Goal: Task Accomplishment & Management: Complete application form

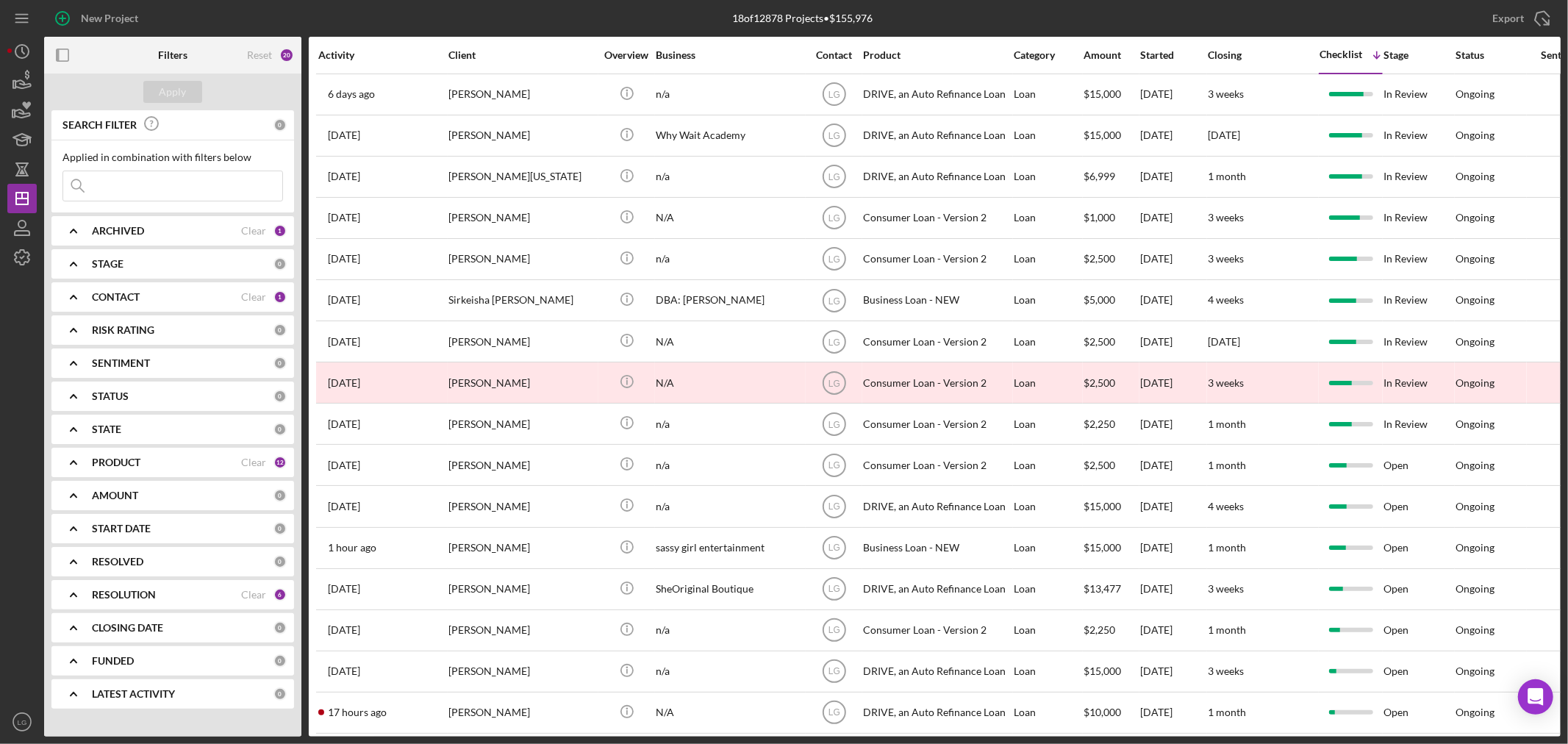
click at [141, 188] on input at bounding box center [173, 186] width 219 height 29
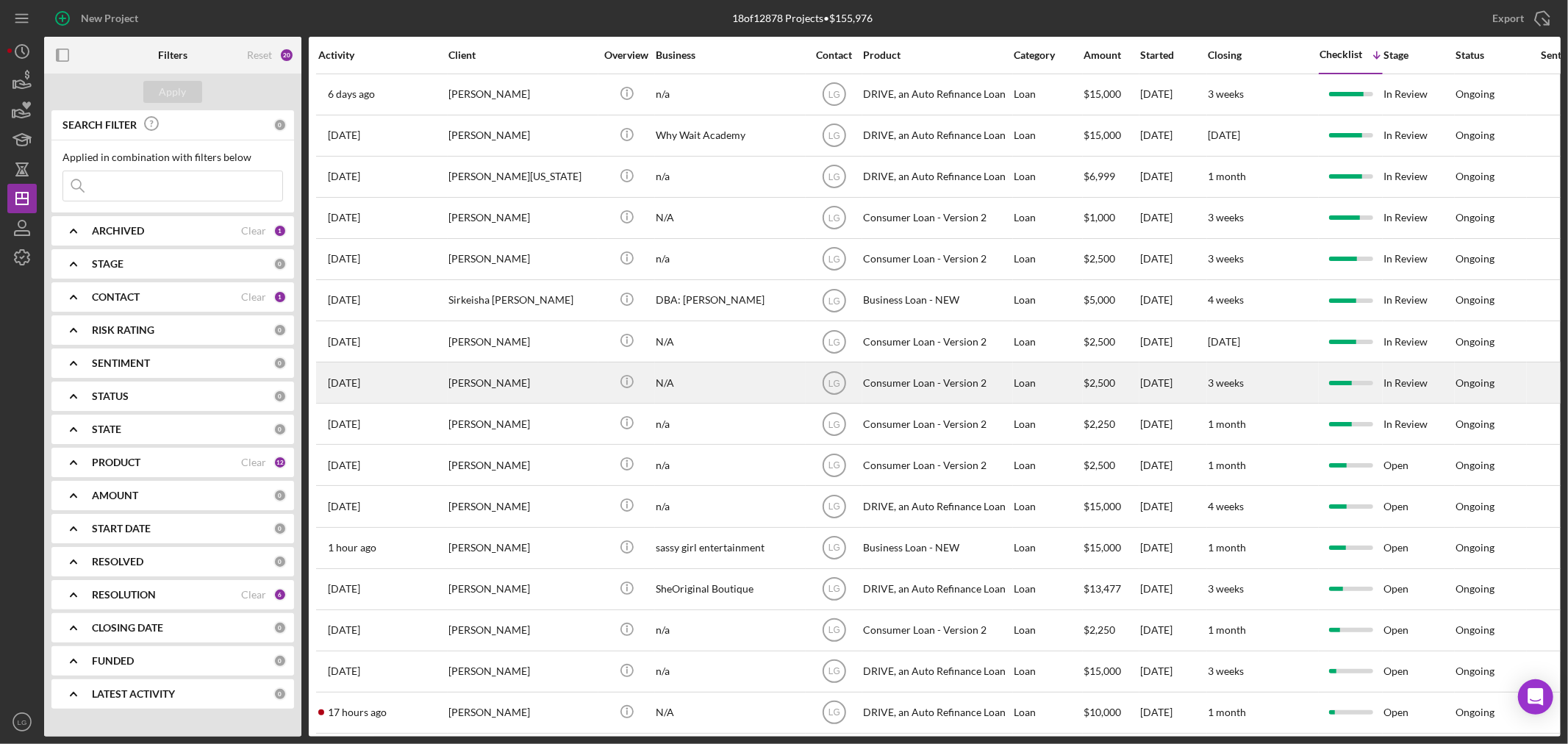
click at [510, 378] on div "towanna robinson" at bounding box center [522, 382] width 147 height 39
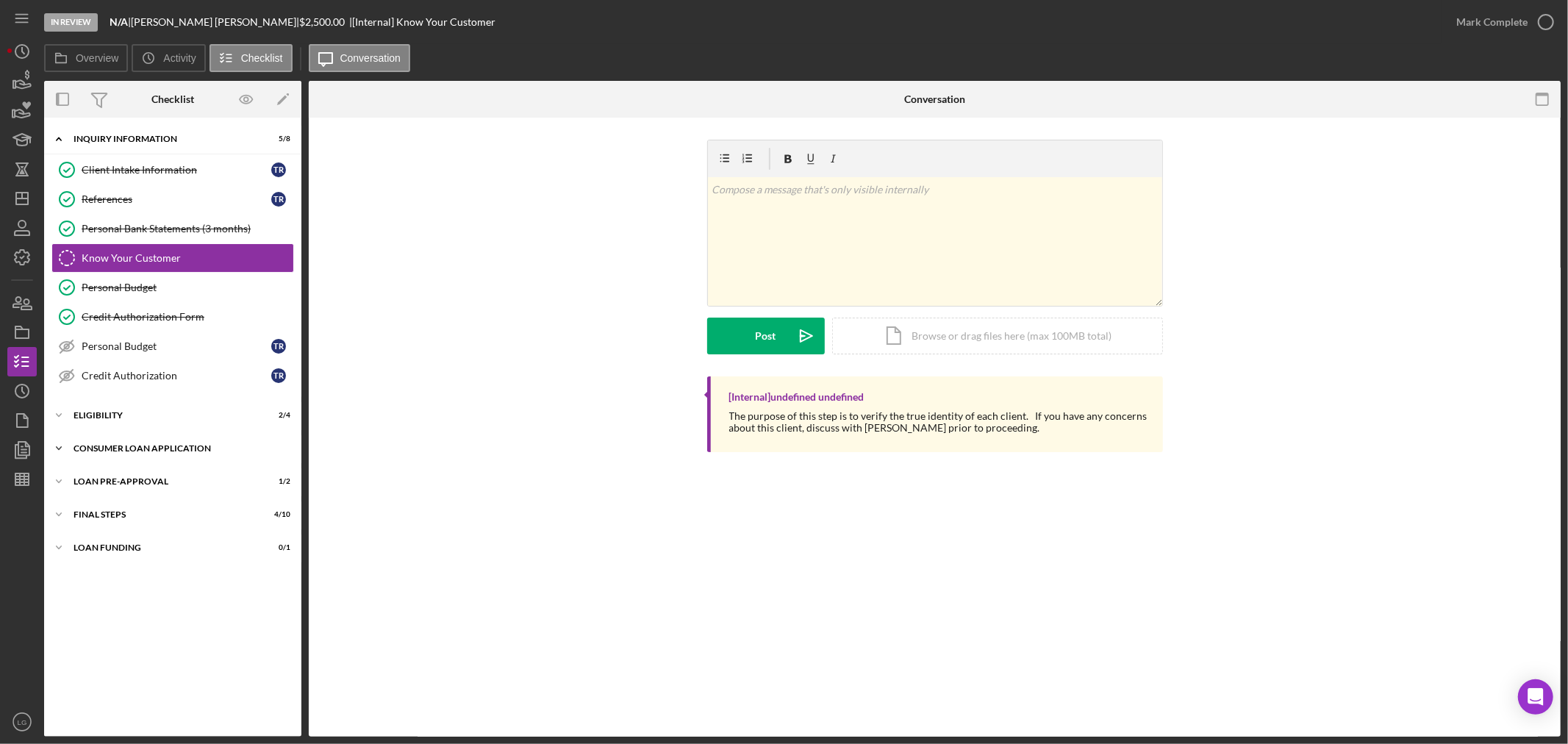
drag, startPoint x: 179, startPoint y: 453, endPoint x: 175, endPoint y: 460, distance: 8.1
click at [179, 453] on div "Consumer Loan Application" at bounding box center [178, 448] width 209 height 8
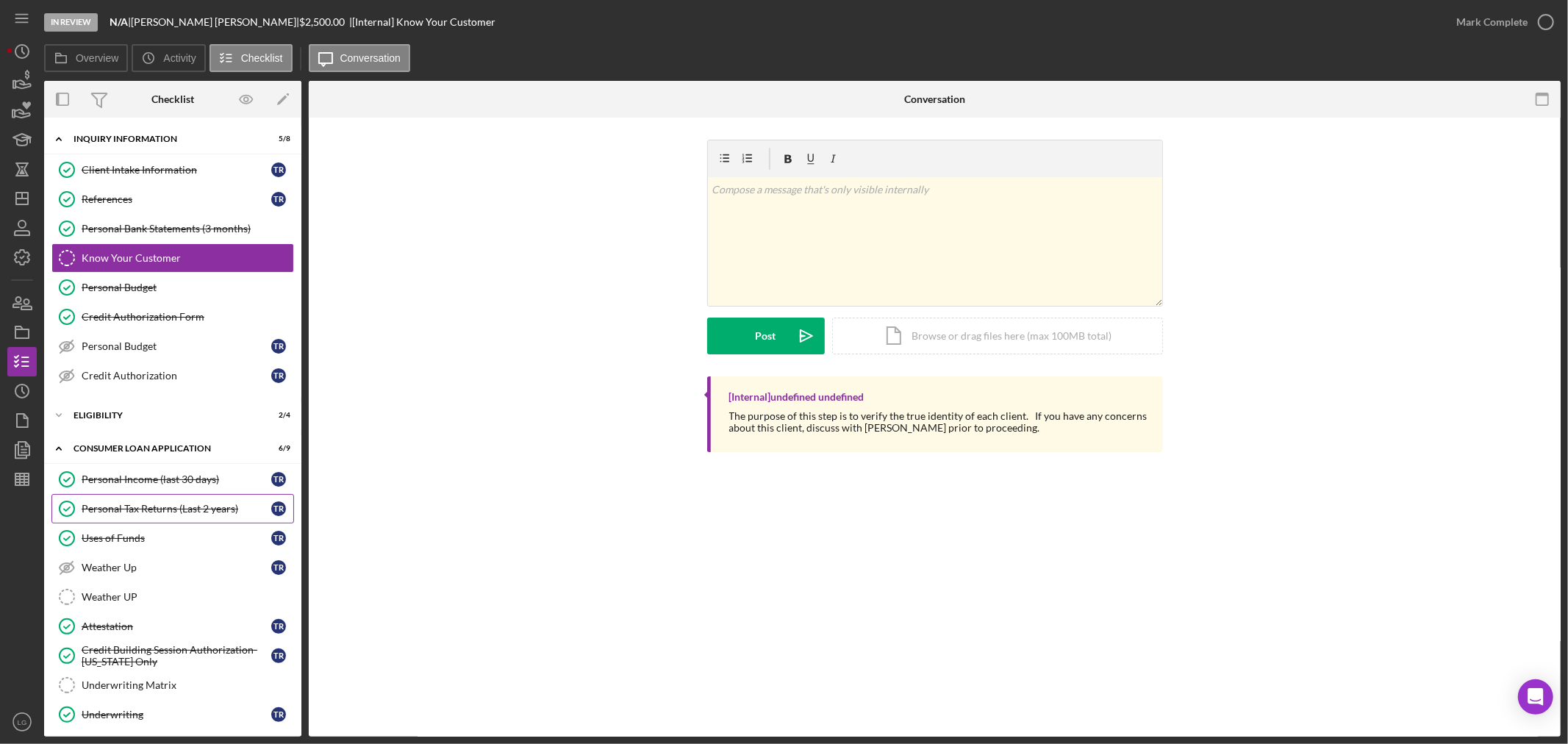
click at [192, 512] on div "Personal Tax Returns (Last 2 years)" at bounding box center [177, 508] width 190 height 12
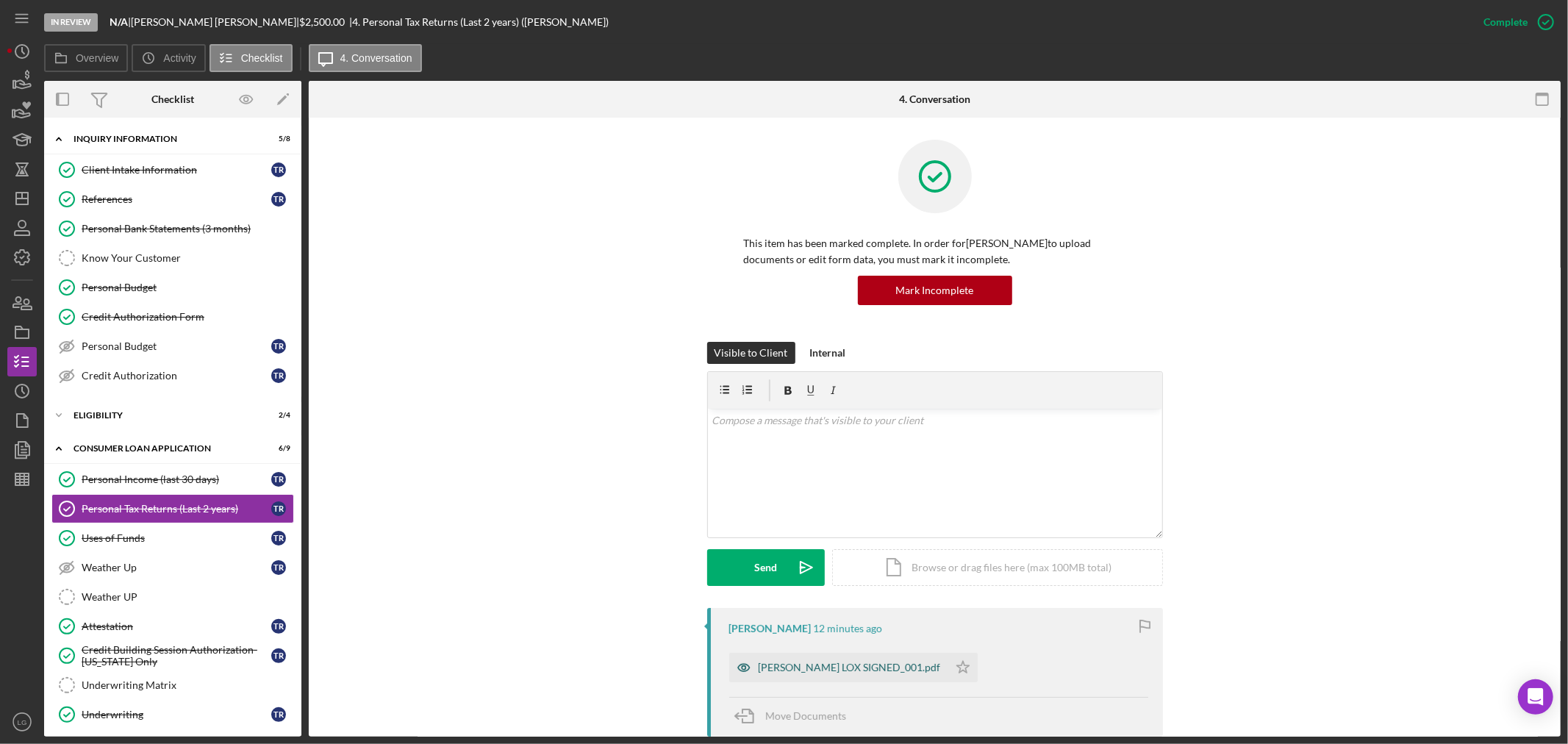
click at [862, 666] on div "TRobinson LOX SIGNED_001.pdf" at bounding box center [850, 668] width 182 height 12
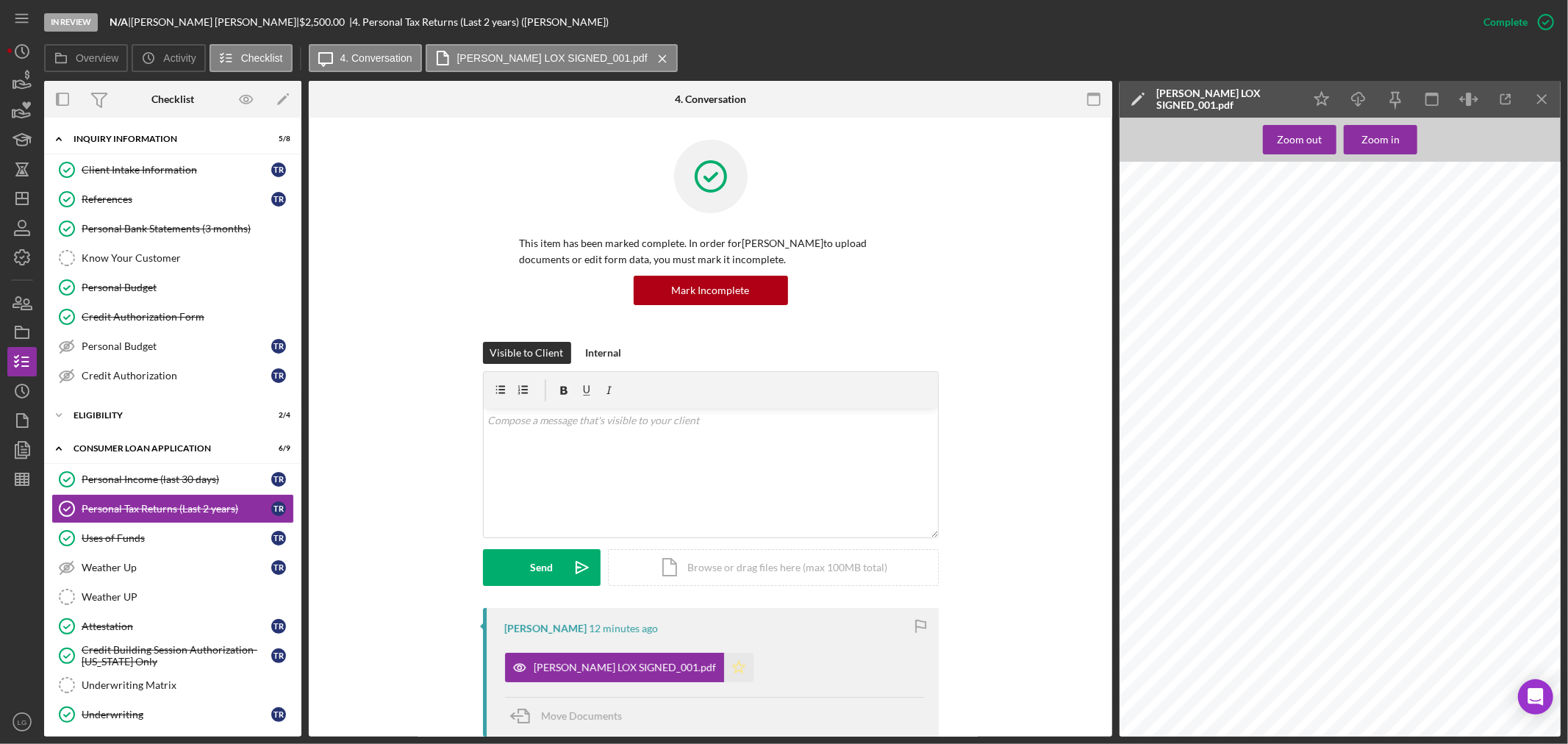
click at [724, 669] on icon "Icon/Star" at bounding box center [738, 668] width 29 height 29
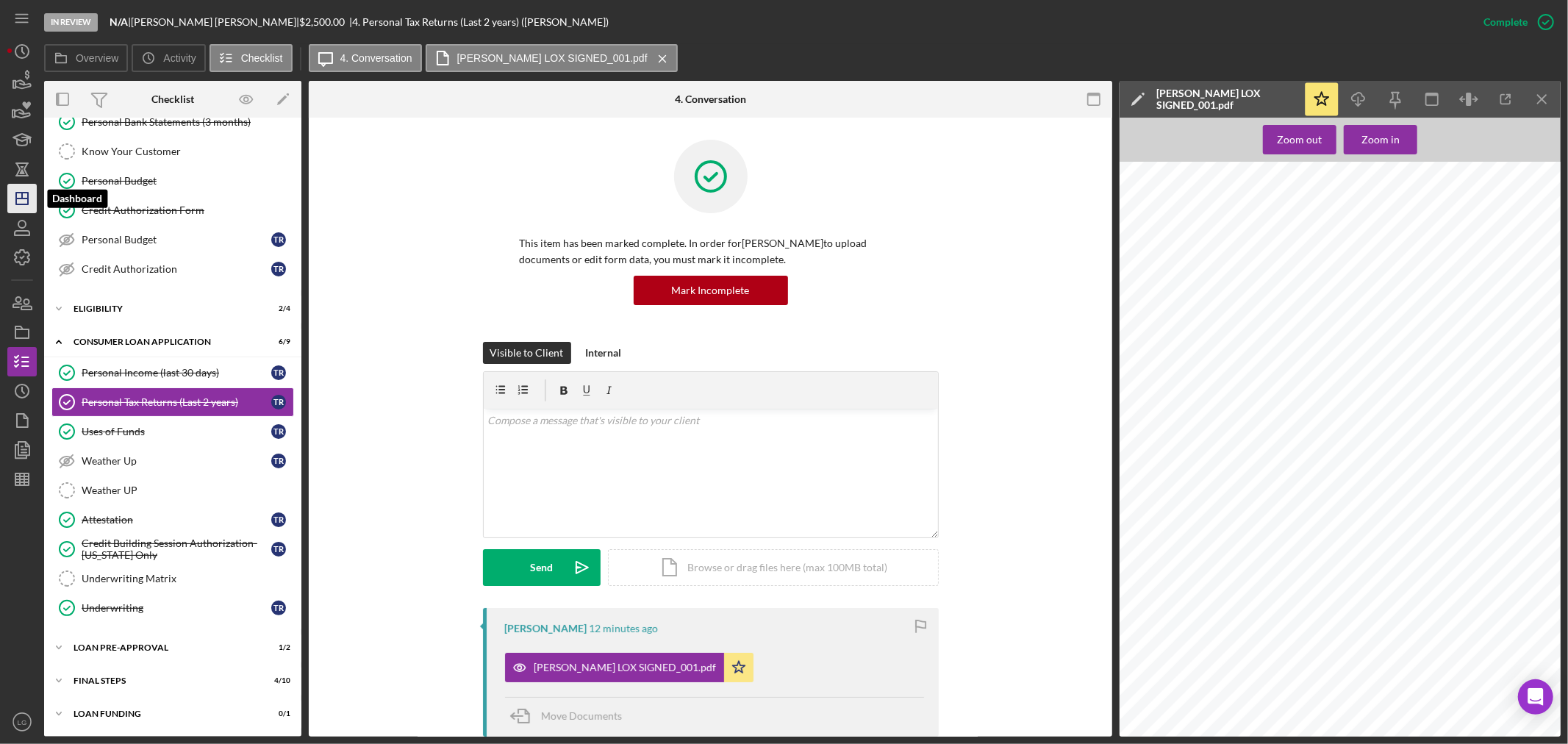
click at [21, 203] on icon "Icon/Dashboard" at bounding box center [22, 199] width 37 height 37
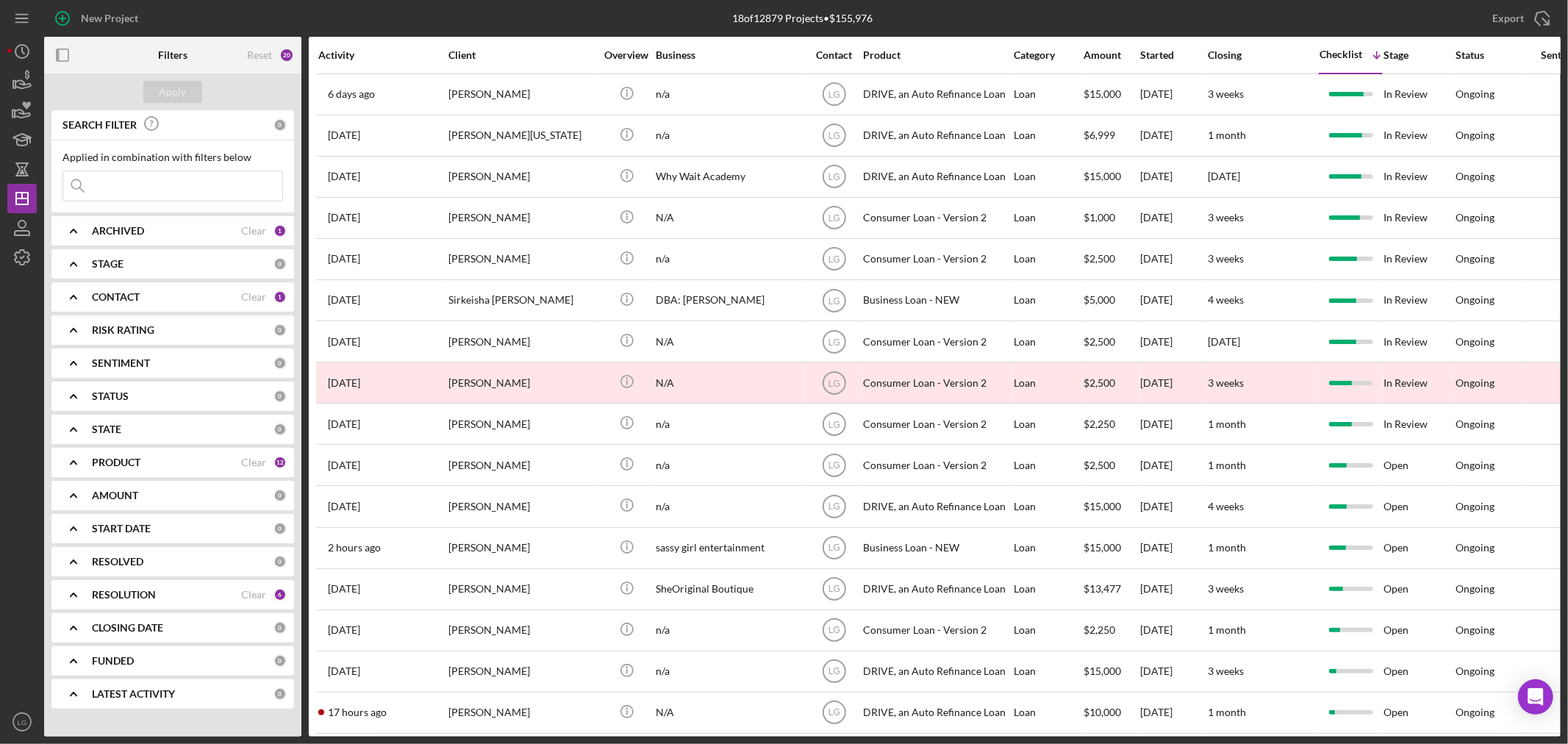
click at [219, 192] on input at bounding box center [173, 186] width 219 height 29
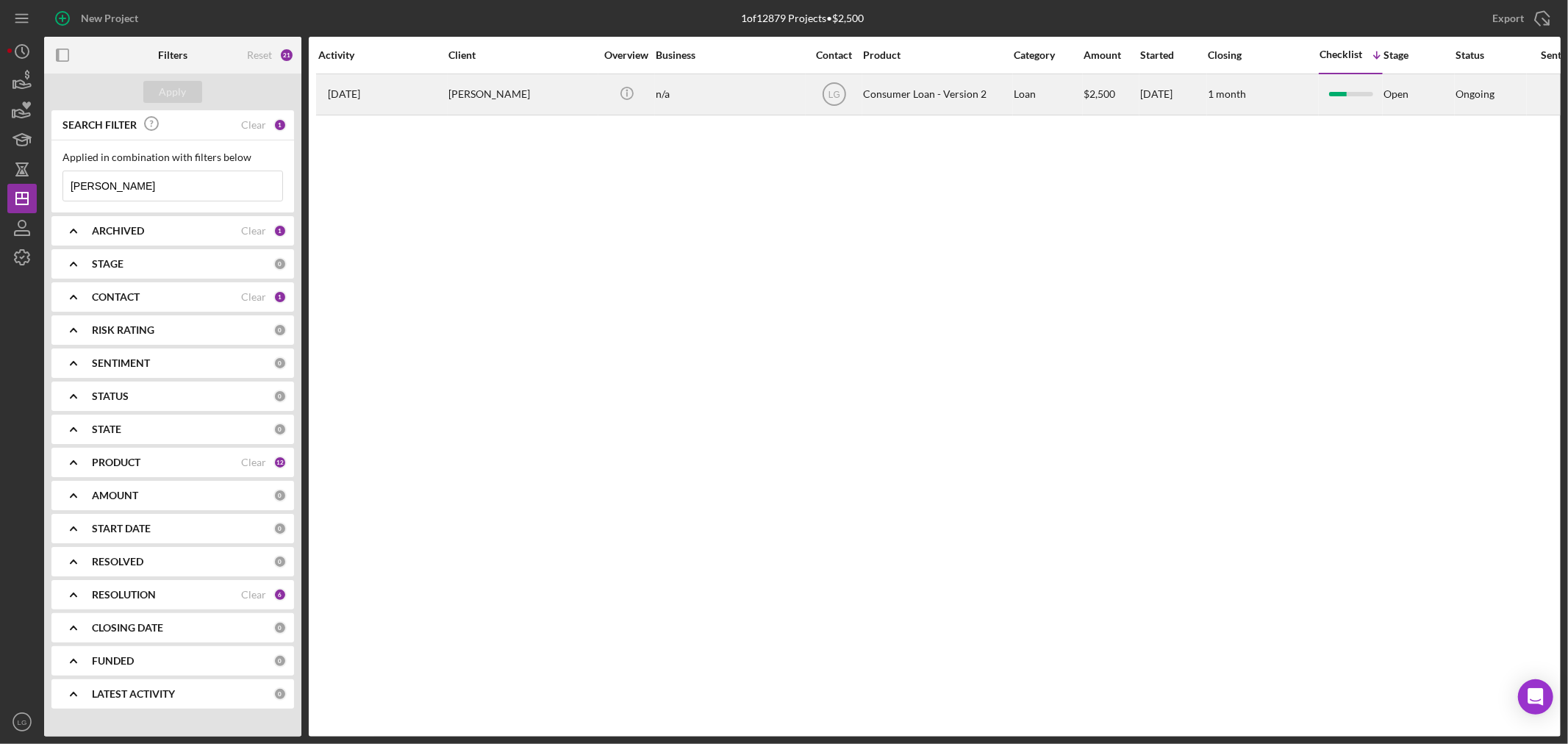
type input "[PERSON_NAME]"
click at [489, 100] on div "[PERSON_NAME]" at bounding box center [522, 94] width 147 height 39
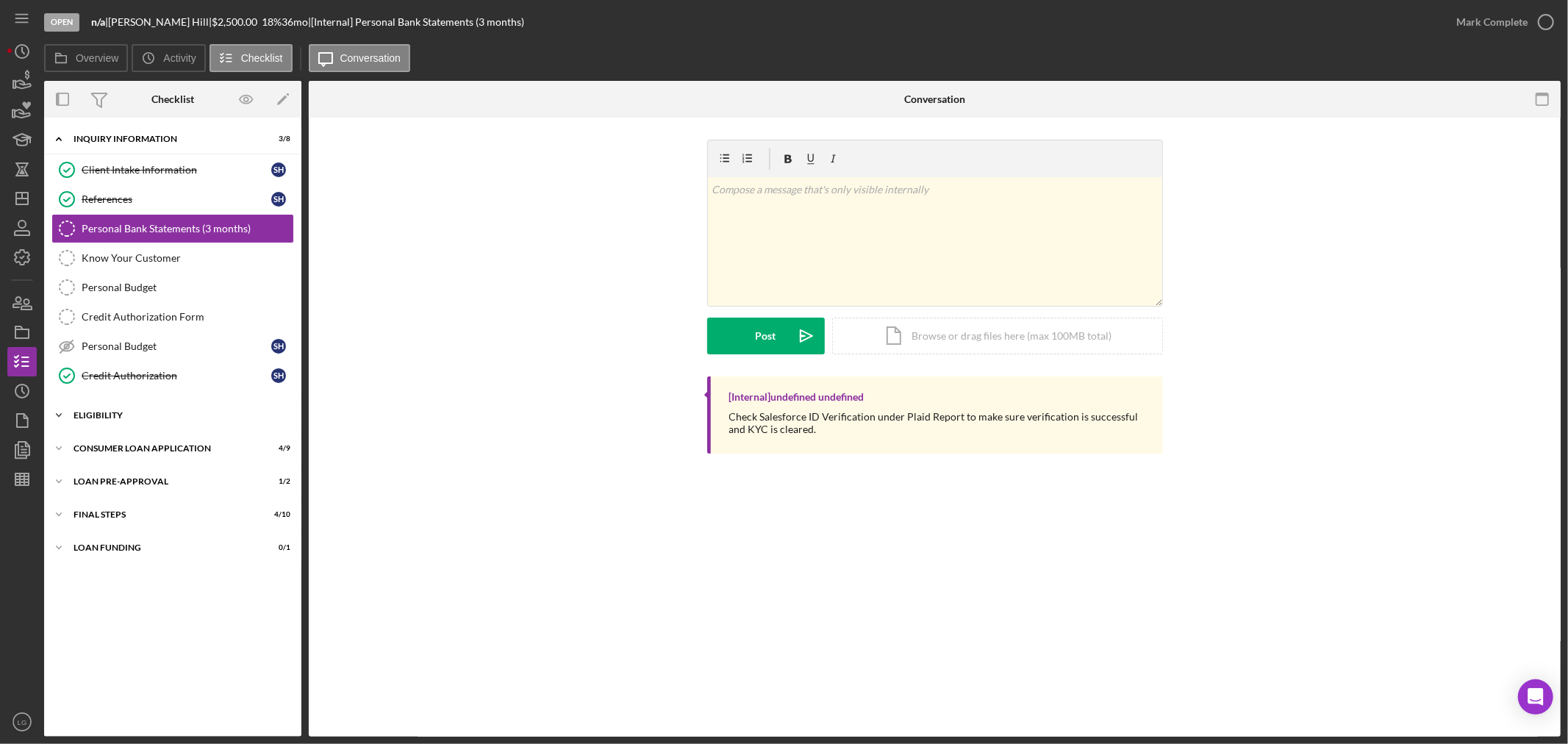
click at [224, 418] on div "Eligibility" at bounding box center [178, 415] width 209 height 8
click at [167, 565] on div "Icon/Expander Consumer Loan Application 4 / 9" at bounding box center [172, 574] width 257 height 29
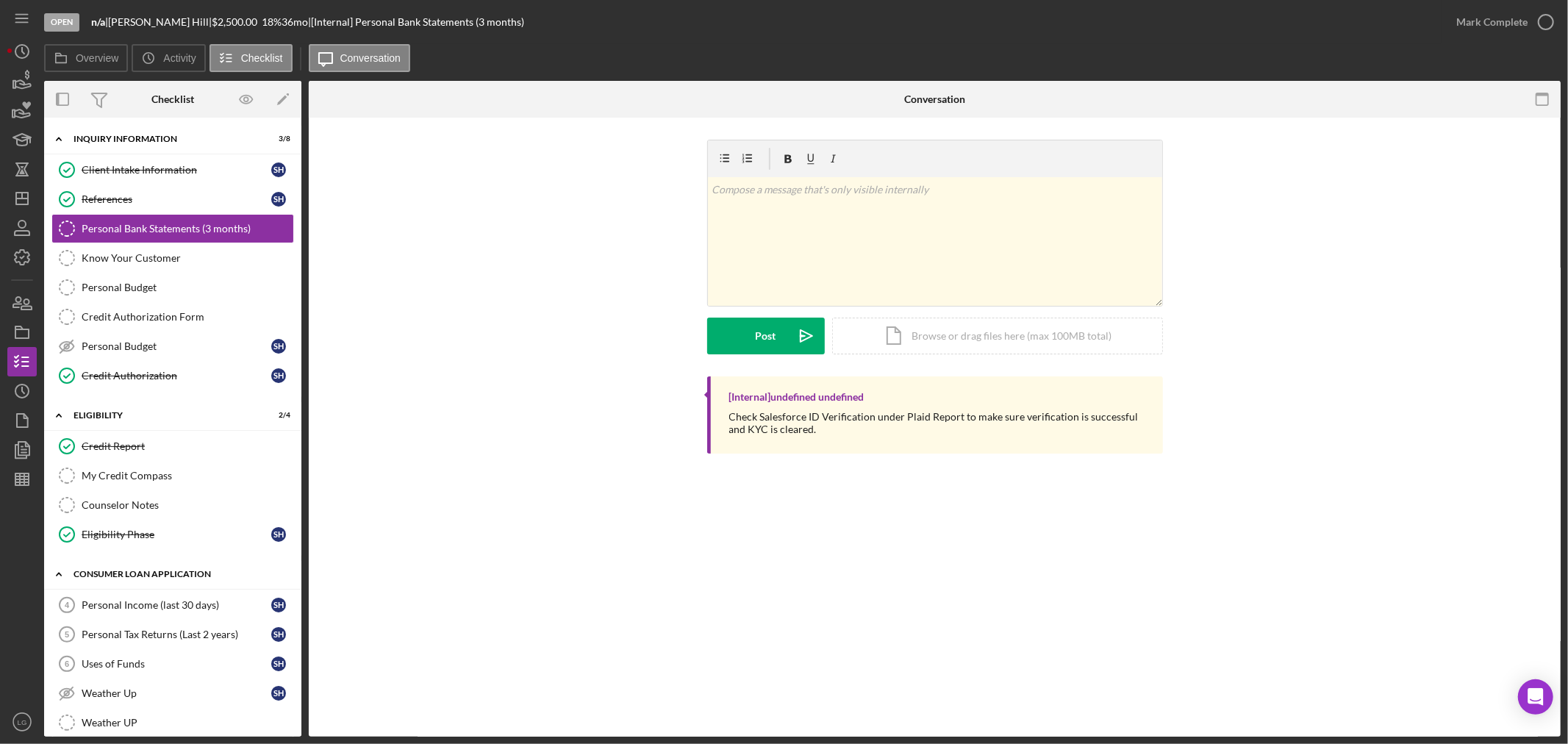
scroll to position [163, 0]
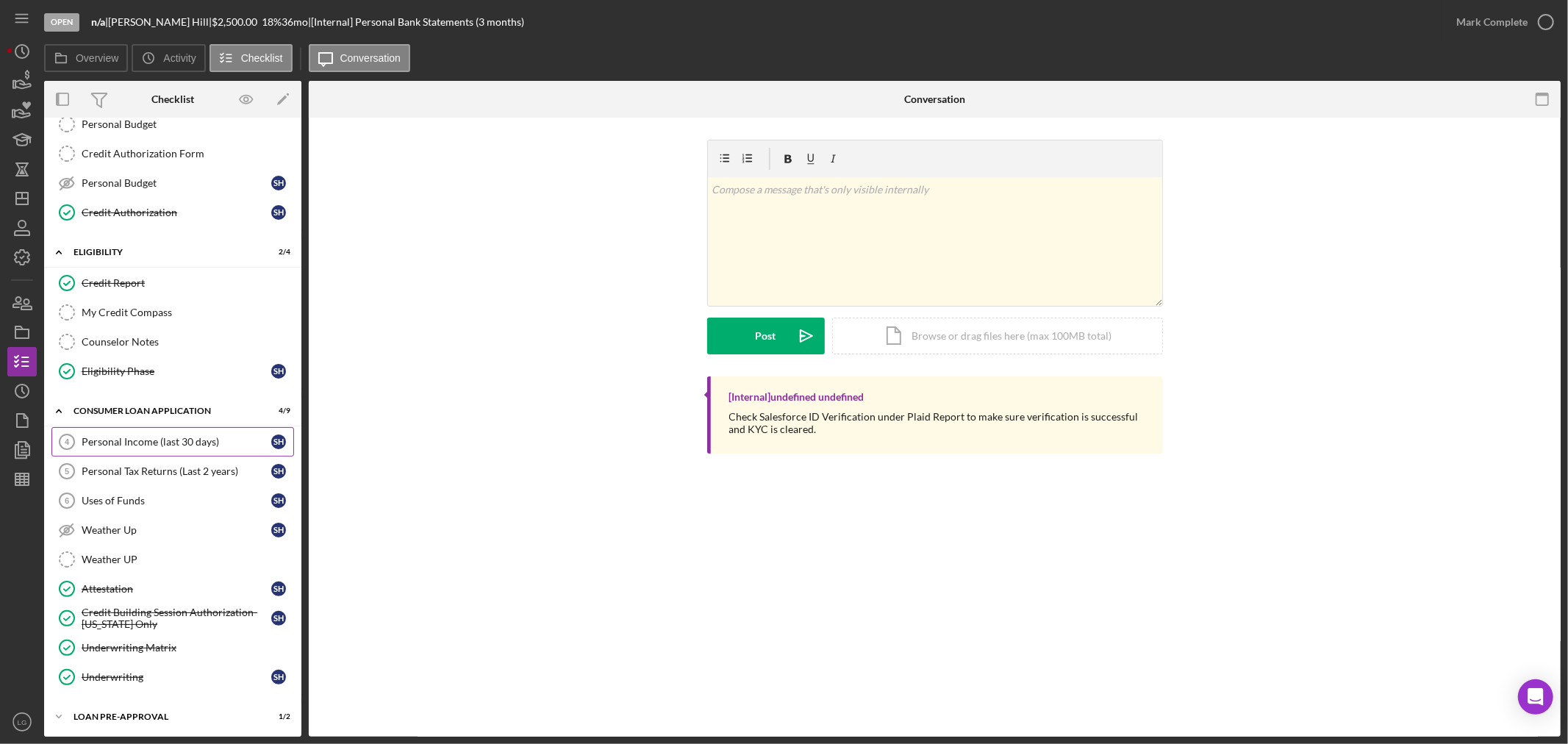
click at [122, 437] on link "Personal Income (last 30 days) 4 Personal Income (last 30 days) S H" at bounding box center [173, 442] width 243 height 29
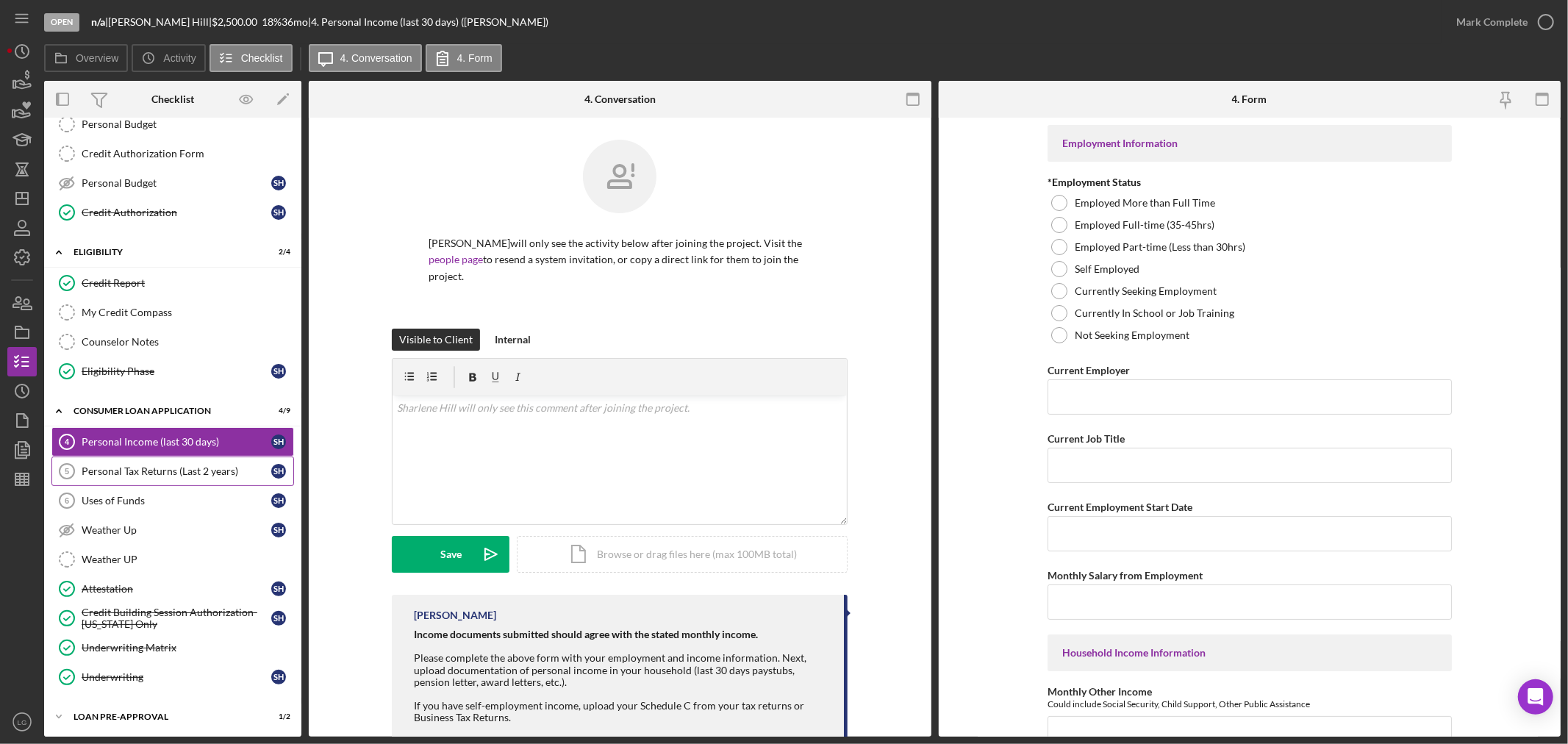
click at [133, 471] on div "Personal Tax Returns (Last 2 years)" at bounding box center [177, 471] width 190 height 12
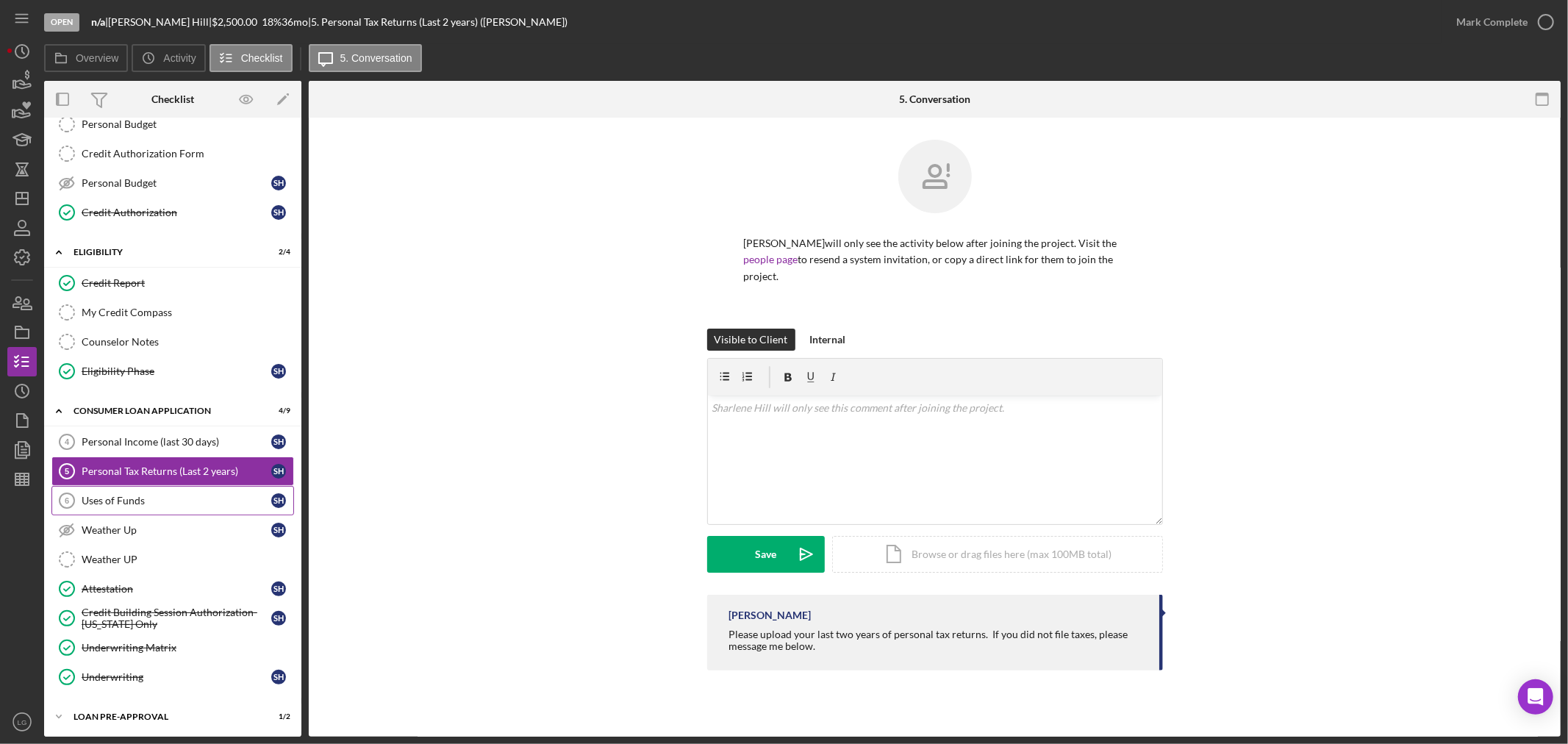
click at [133, 507] on div "Uses of Funds" at bounding box center [177, 500] width 190 height 12
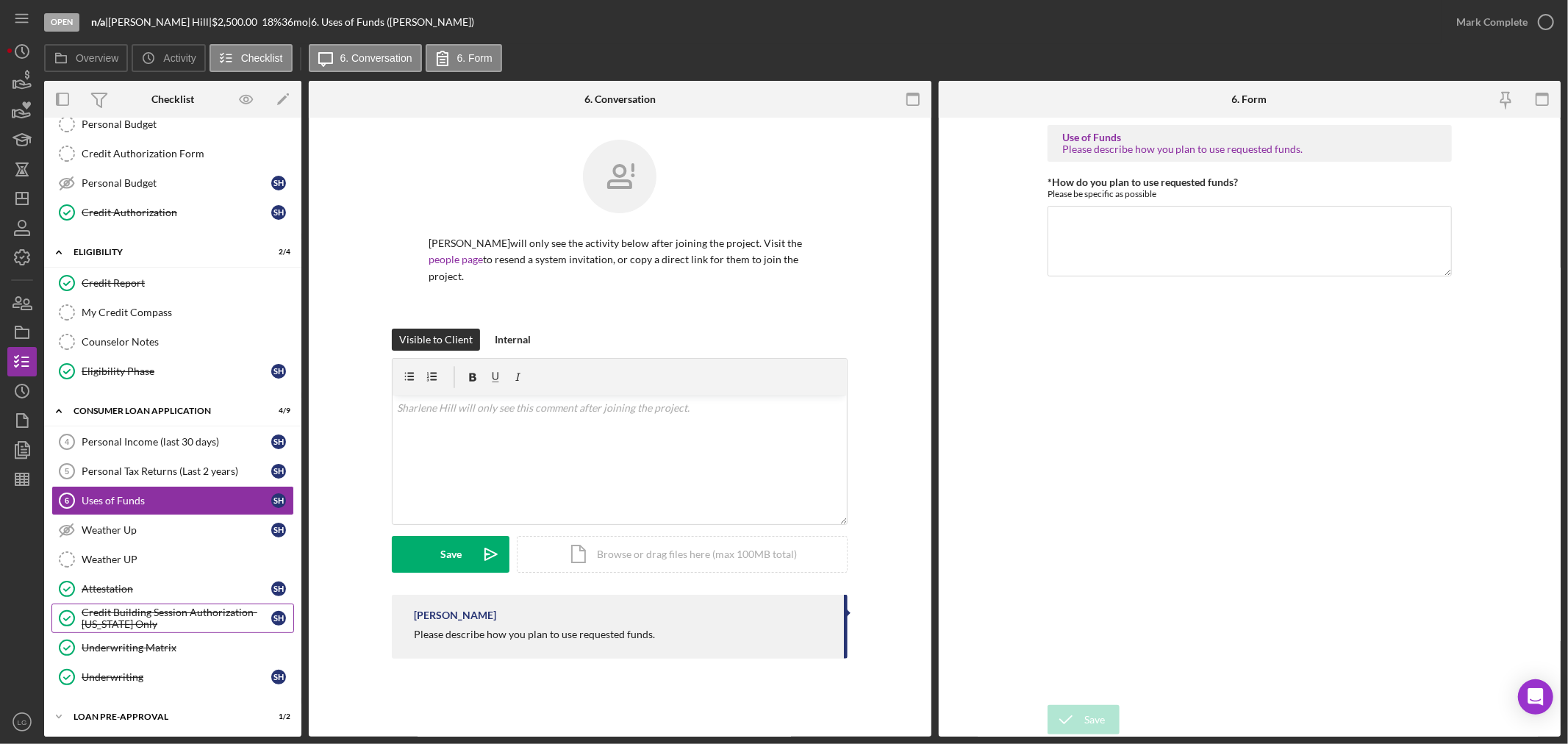
scroll to position [236, 0]
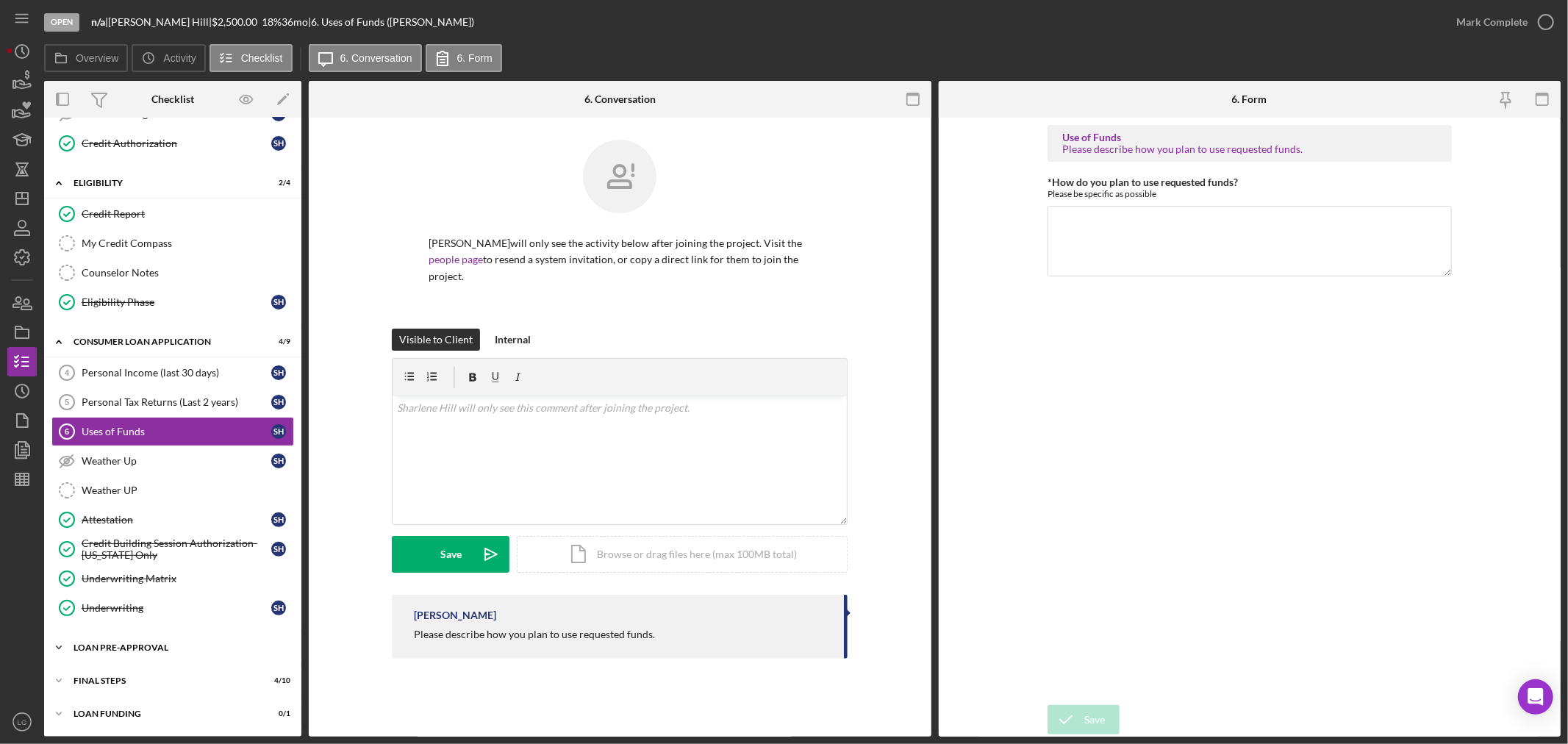
click at [151, 642] on div "Icon/Expander Loan Pre-Approval 1 / 2" at bounding box center [172, 647] width 257 height 29
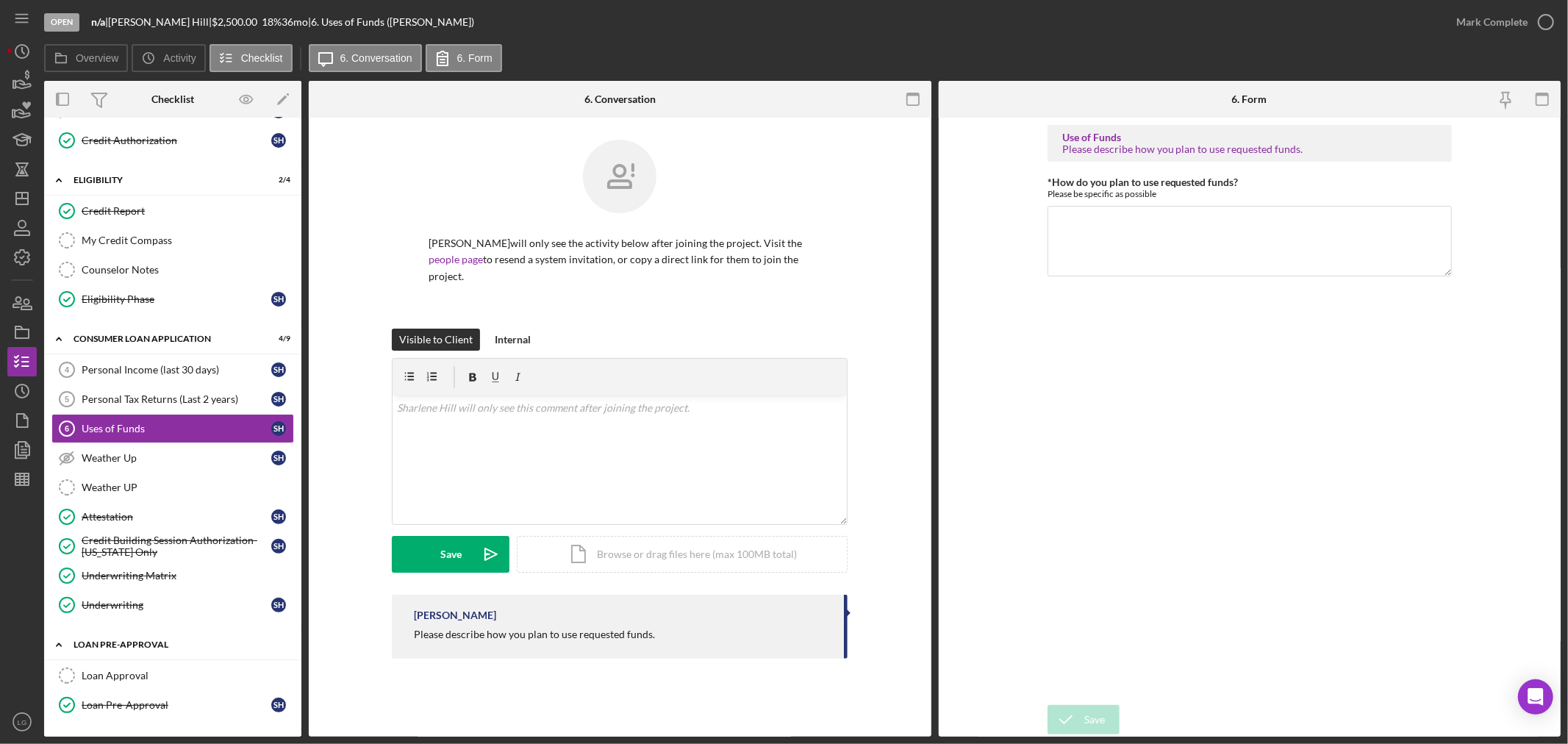
scroll to position [303, 0]
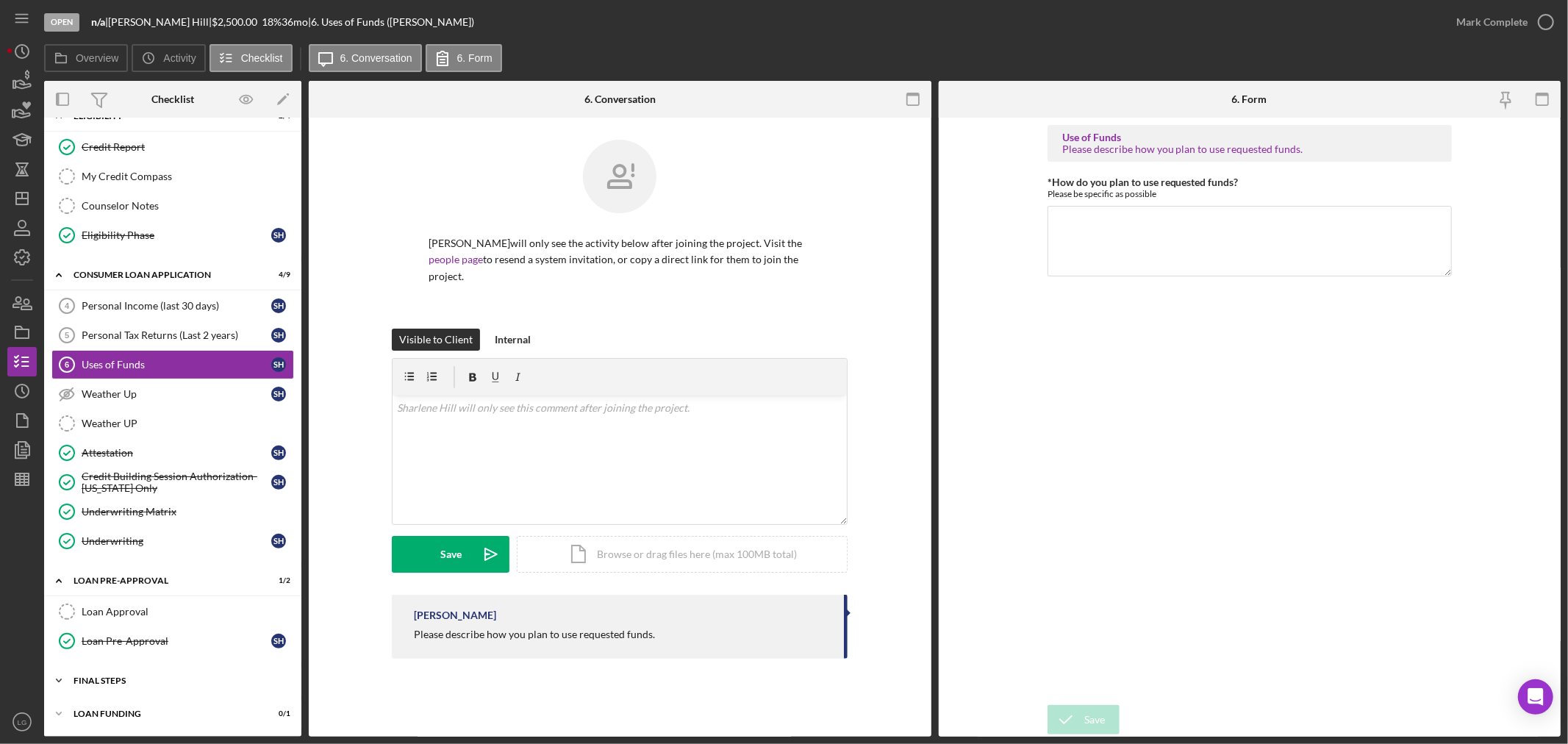
click at [148, 674] on div "Icon/Expander FINAL STEPS 4 / 10" at bounding box center [172, 681] width 257 height 29
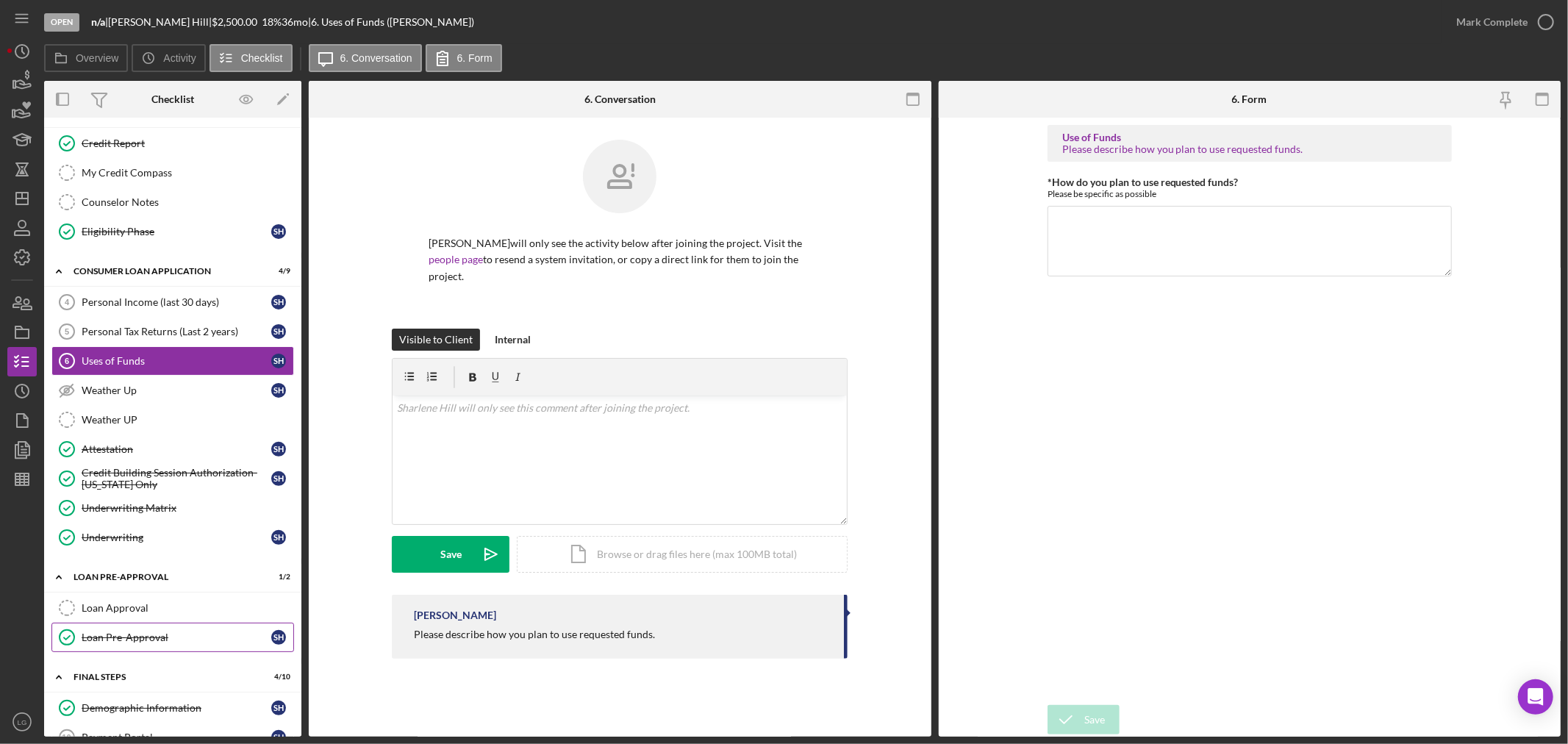
scroll to position [385, 0]
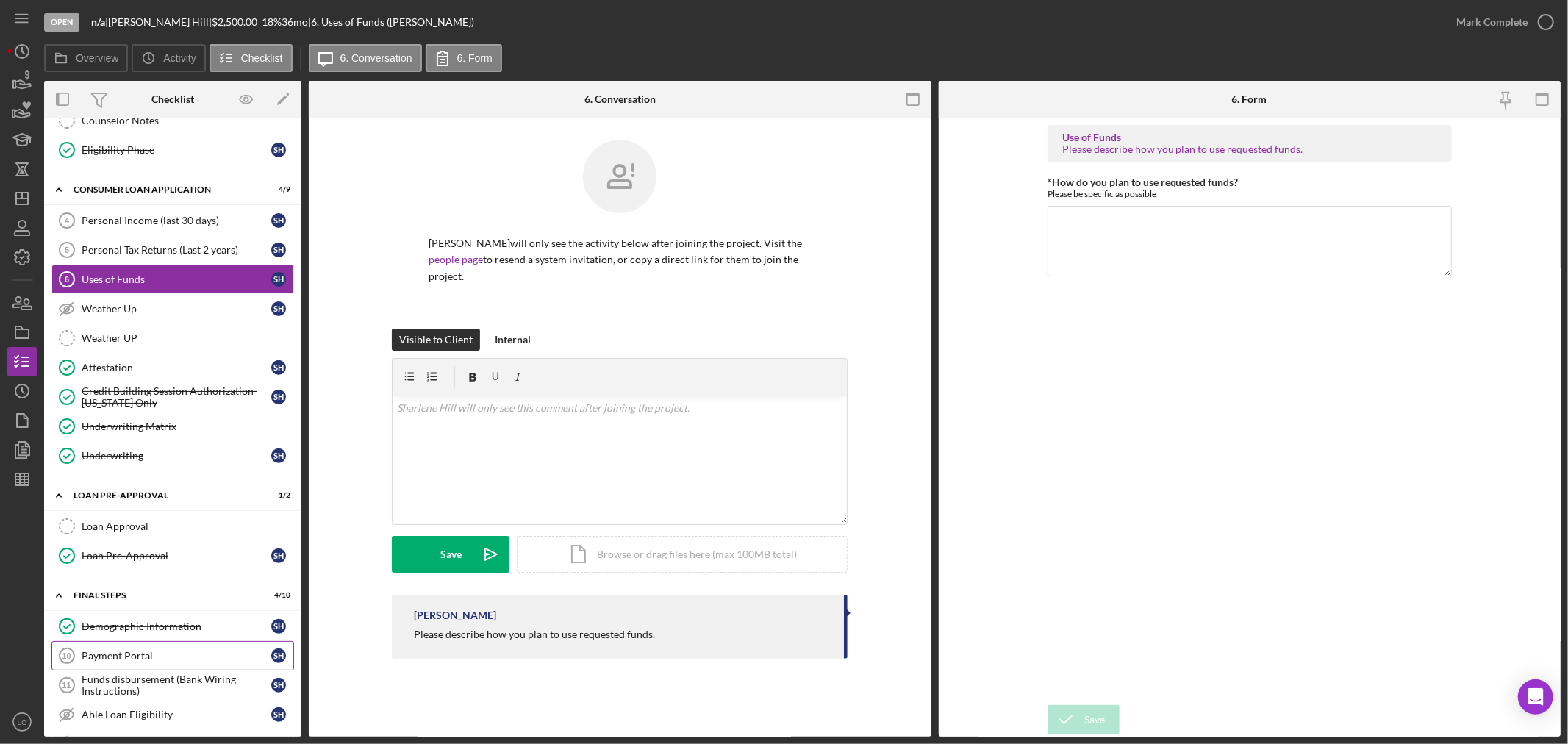
click at [136, 662] on div "Payment Portal" at bounding box center [177, 655] width 190 height 12
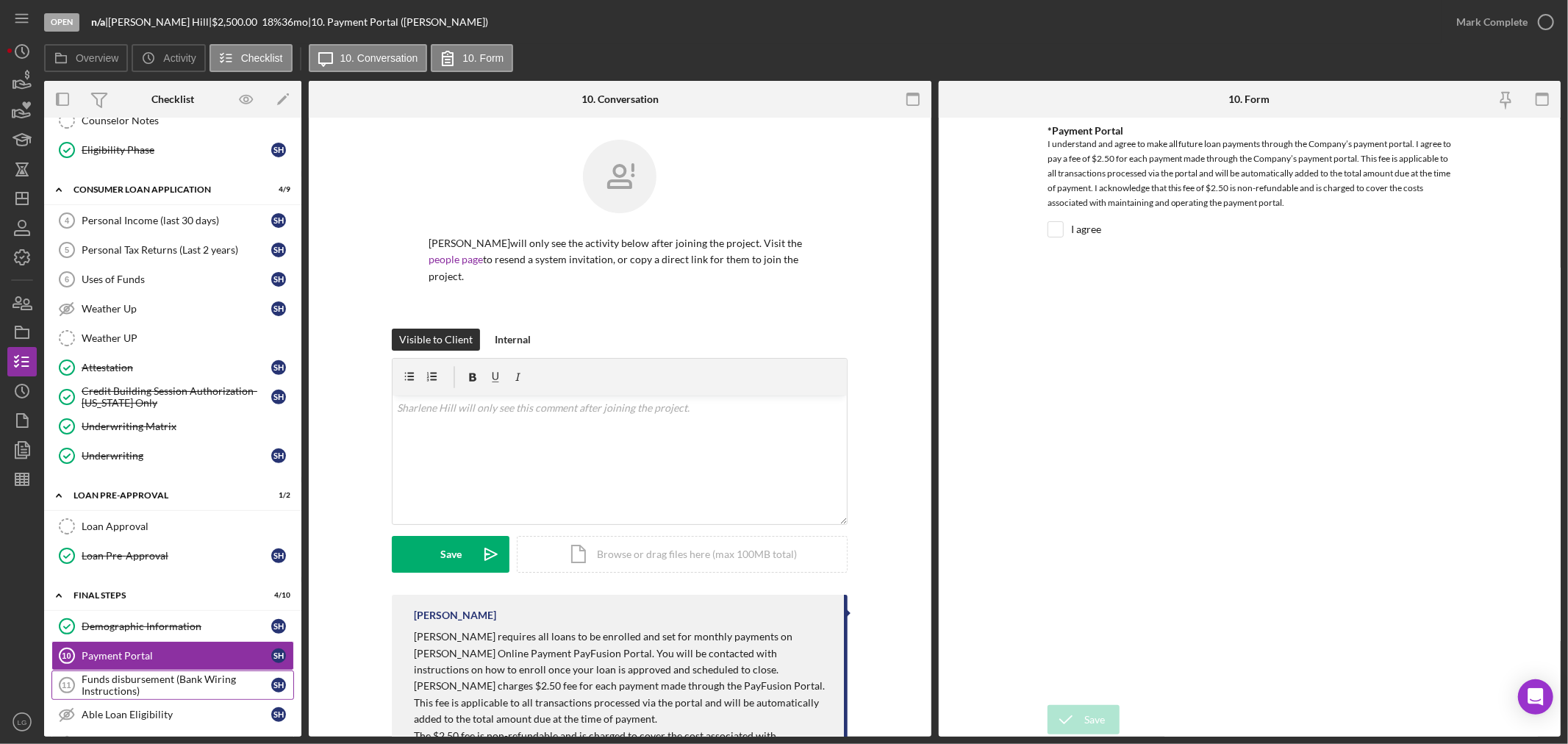
click at [168, 700] on link "Funds disbursement (Bank Wiring Instructions) 11 Funds disbursement (Bank Wirin…" at bounding box center [173, 685] width 243 height 29
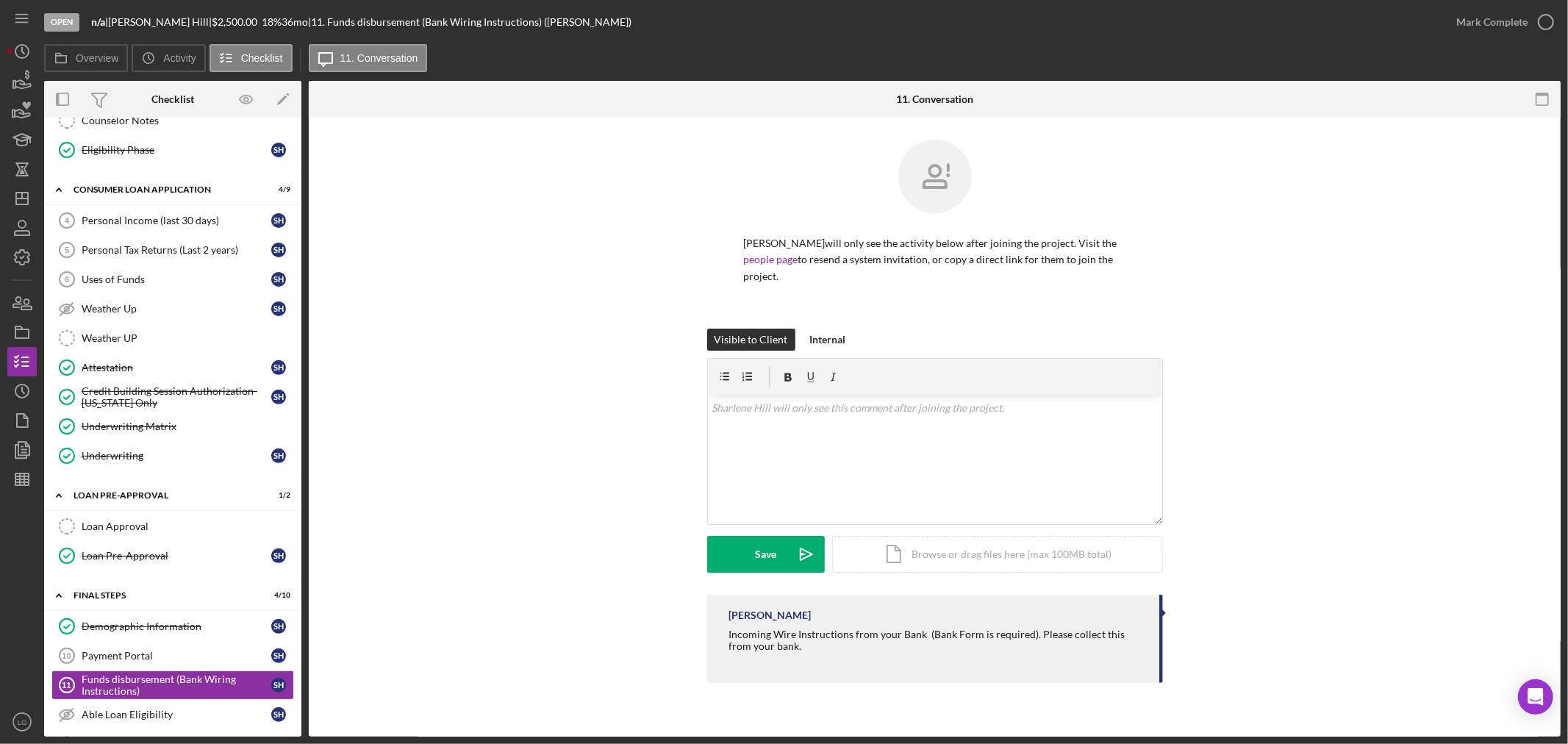
scroll to position [606, 0]
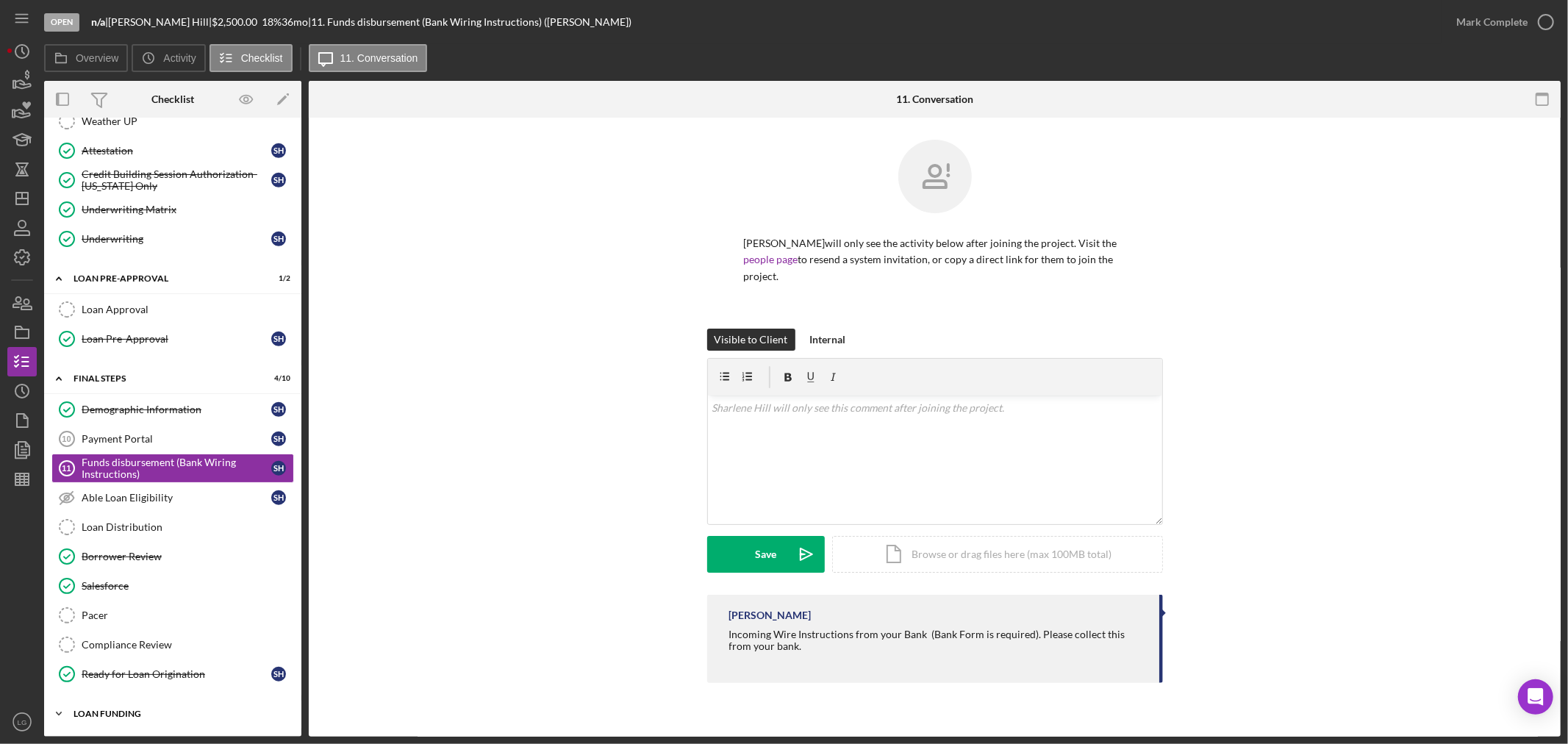
click at [137, 706] on div "Icon/Expander Loan Funding 0 / 1" at bounding box center [172, 714] width 257 height 29
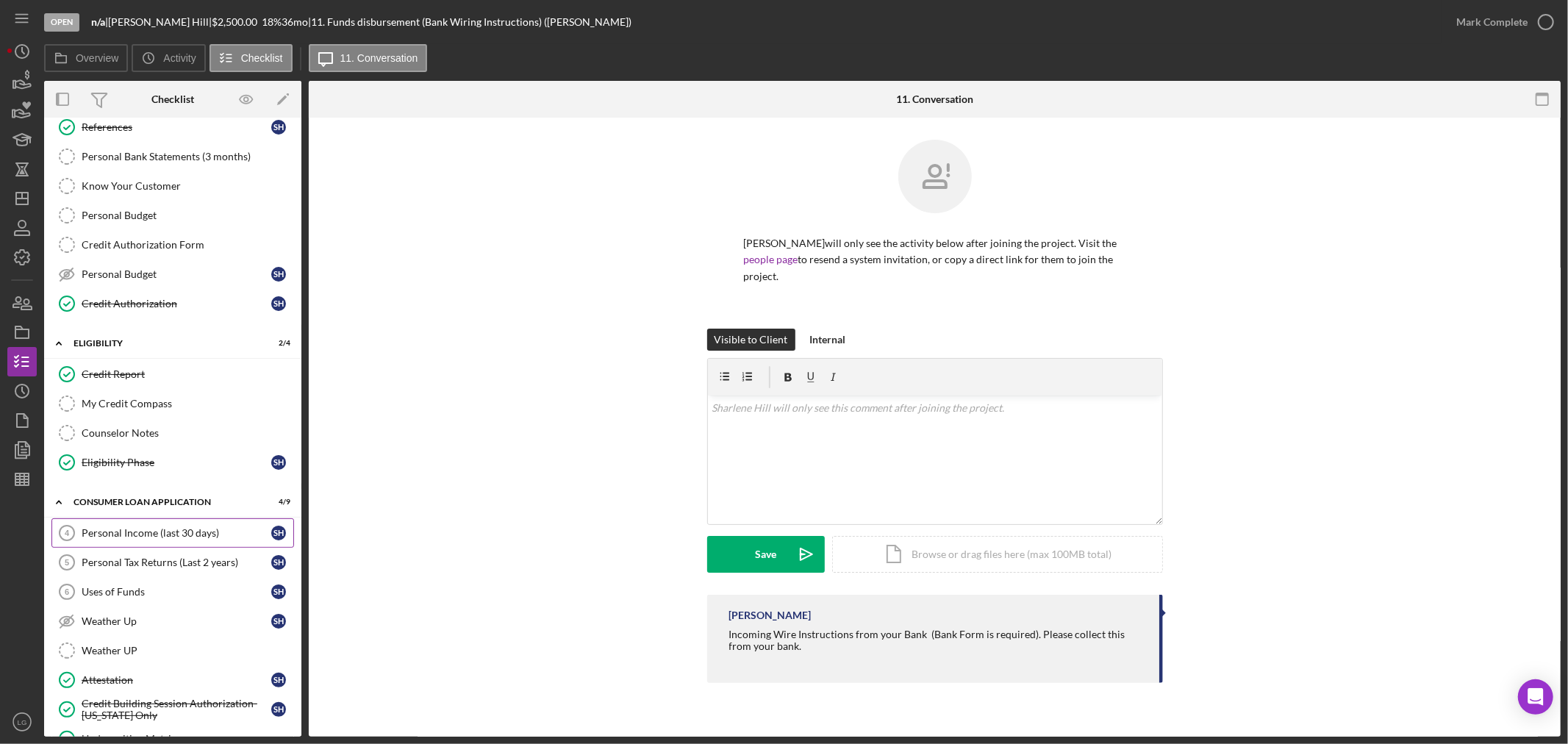
scroll to position [0, 0]
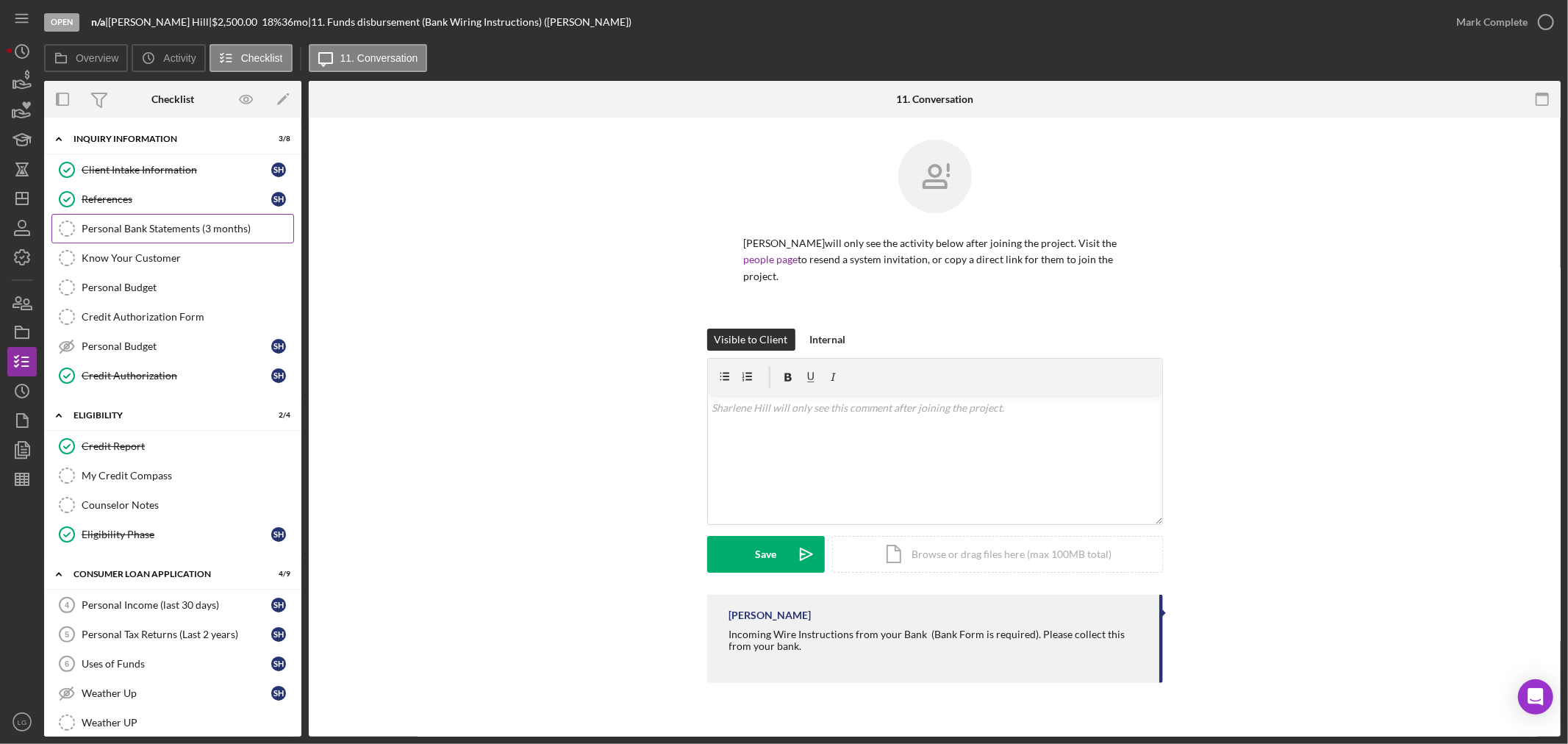
click at [123, 236] on link "Personal Bank Statements (3 months) Personal Bank Statements (3 months)" at bounding box center [173, 229] width 243 height 29
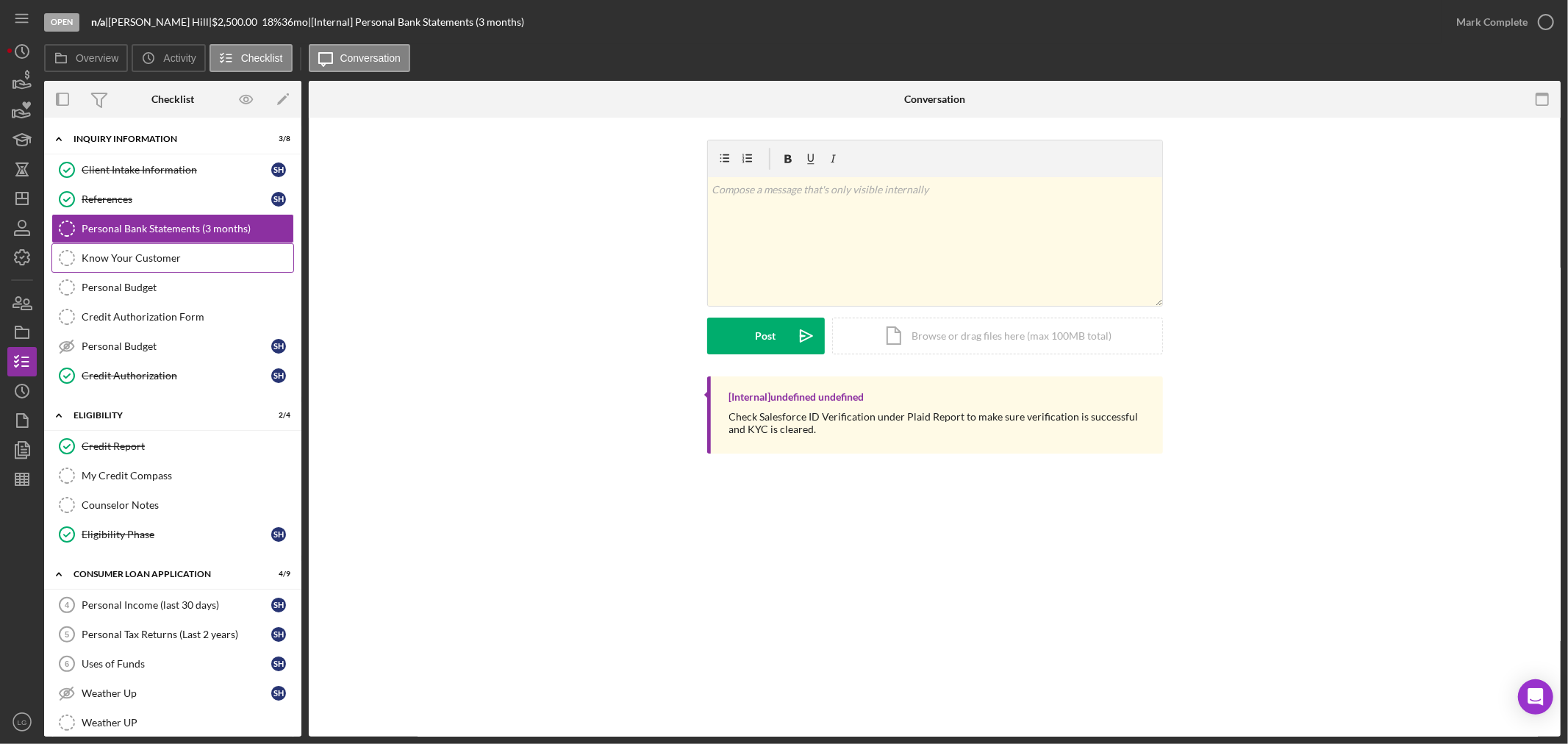
click at [123, 246] on link "Know Your Customer Know Your Customer" at bounding box center [173, 258] width 243 height 29
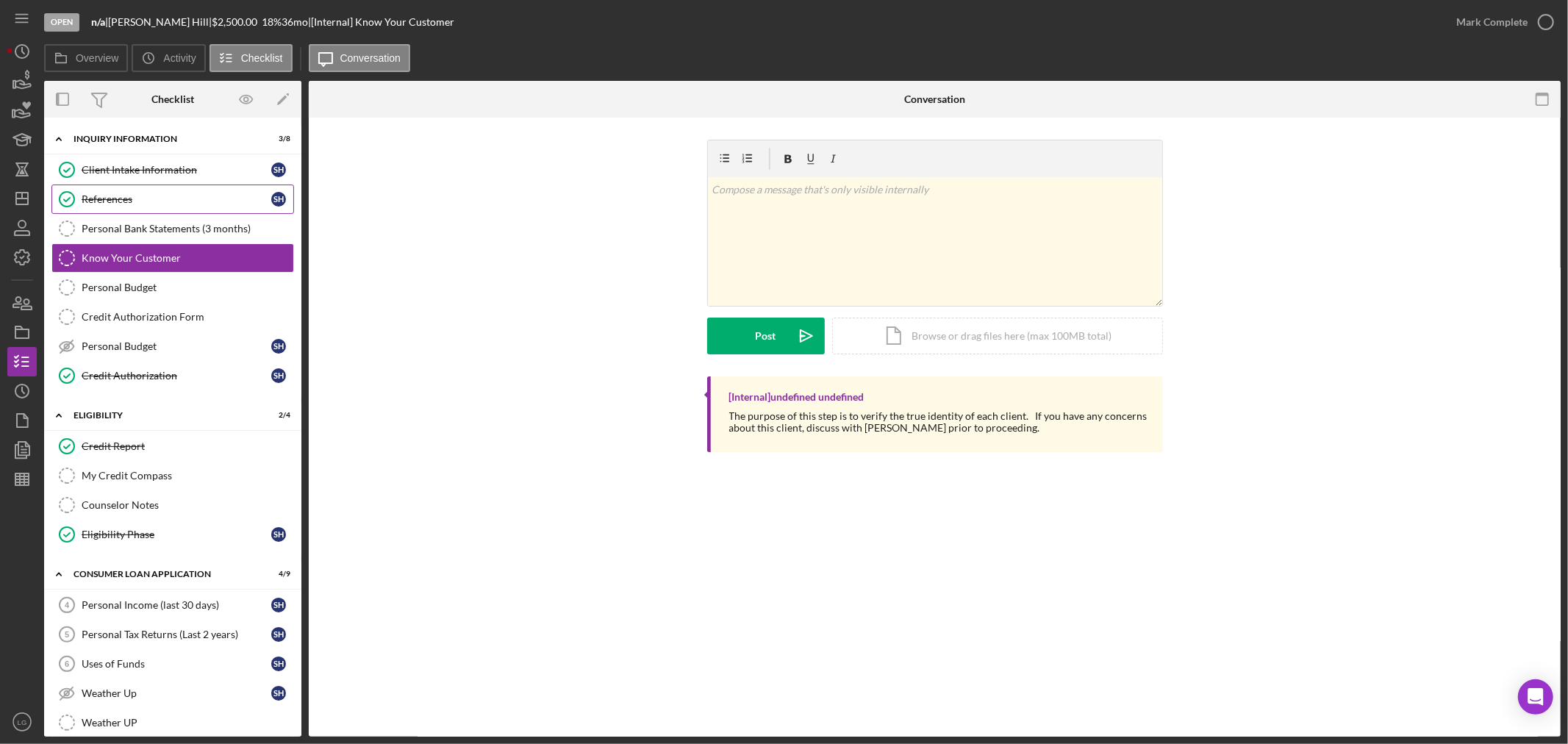
click at [130, 195] on div "References" at bounding box center [177, 199] width 190 height 12
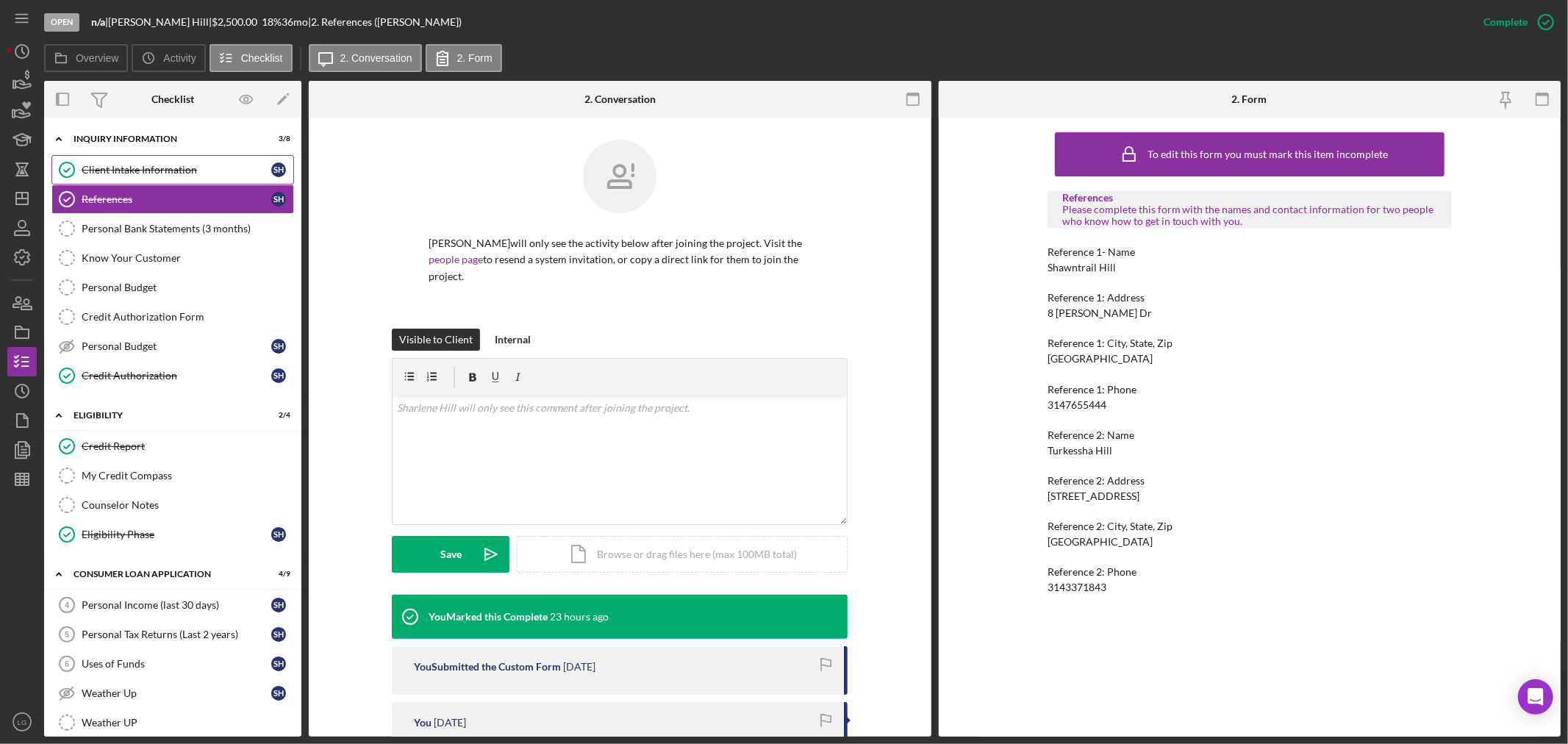
click at [130, 166] on div "Client Intake Information" at bounding box center [177, 169] width 190 height 12
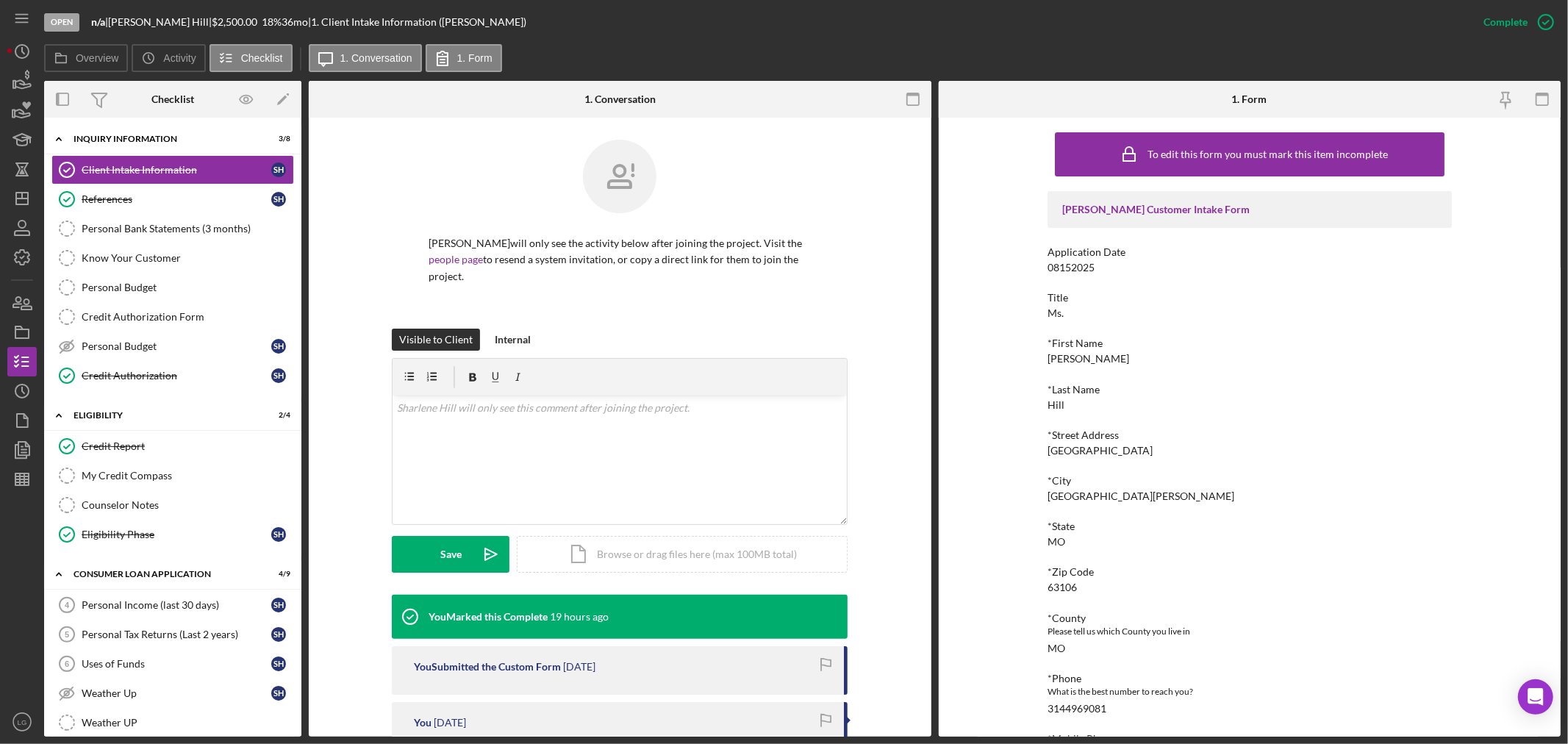
scroll to position [362, 0]
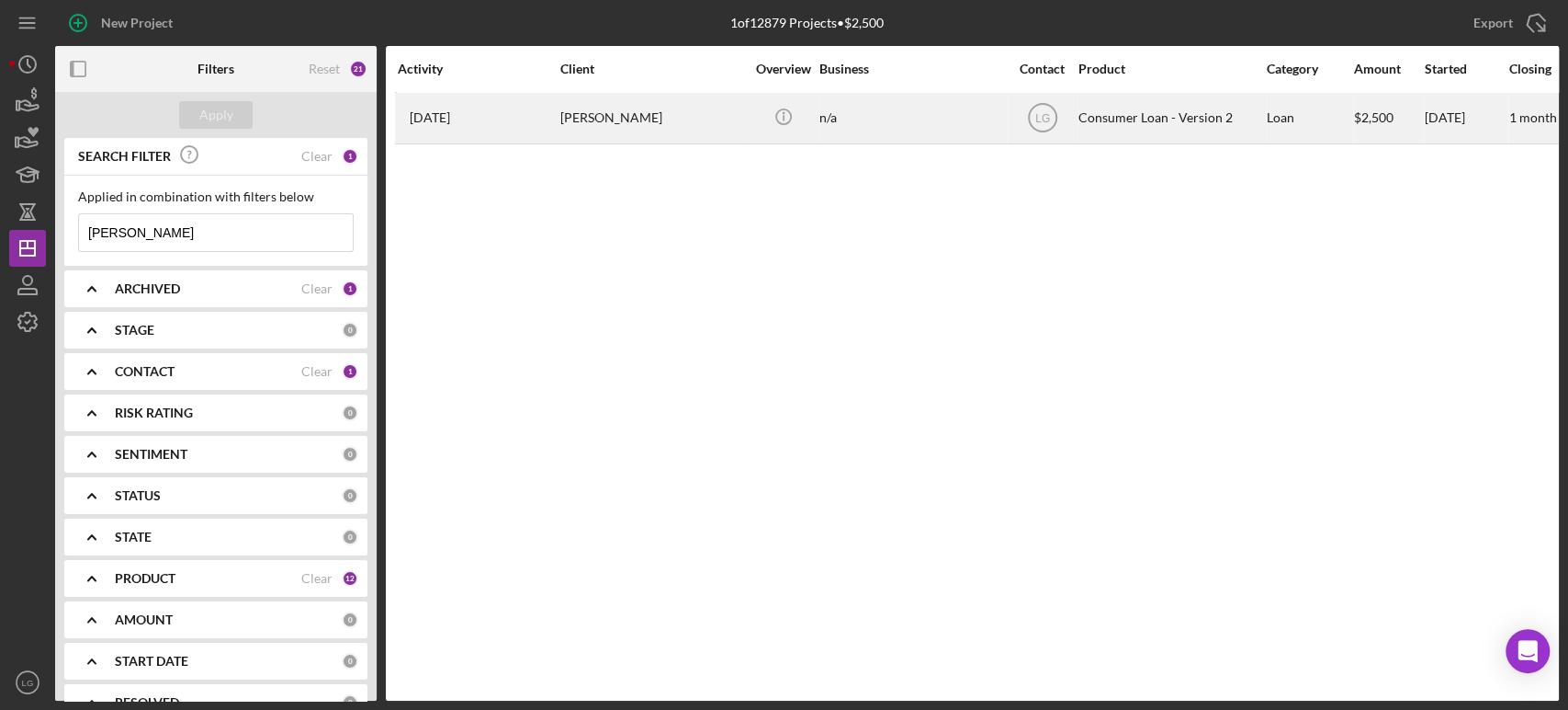
click at [641, 139] on div "[PERSON_NAME]" at bounding box center [653, 118] width 183 height 48
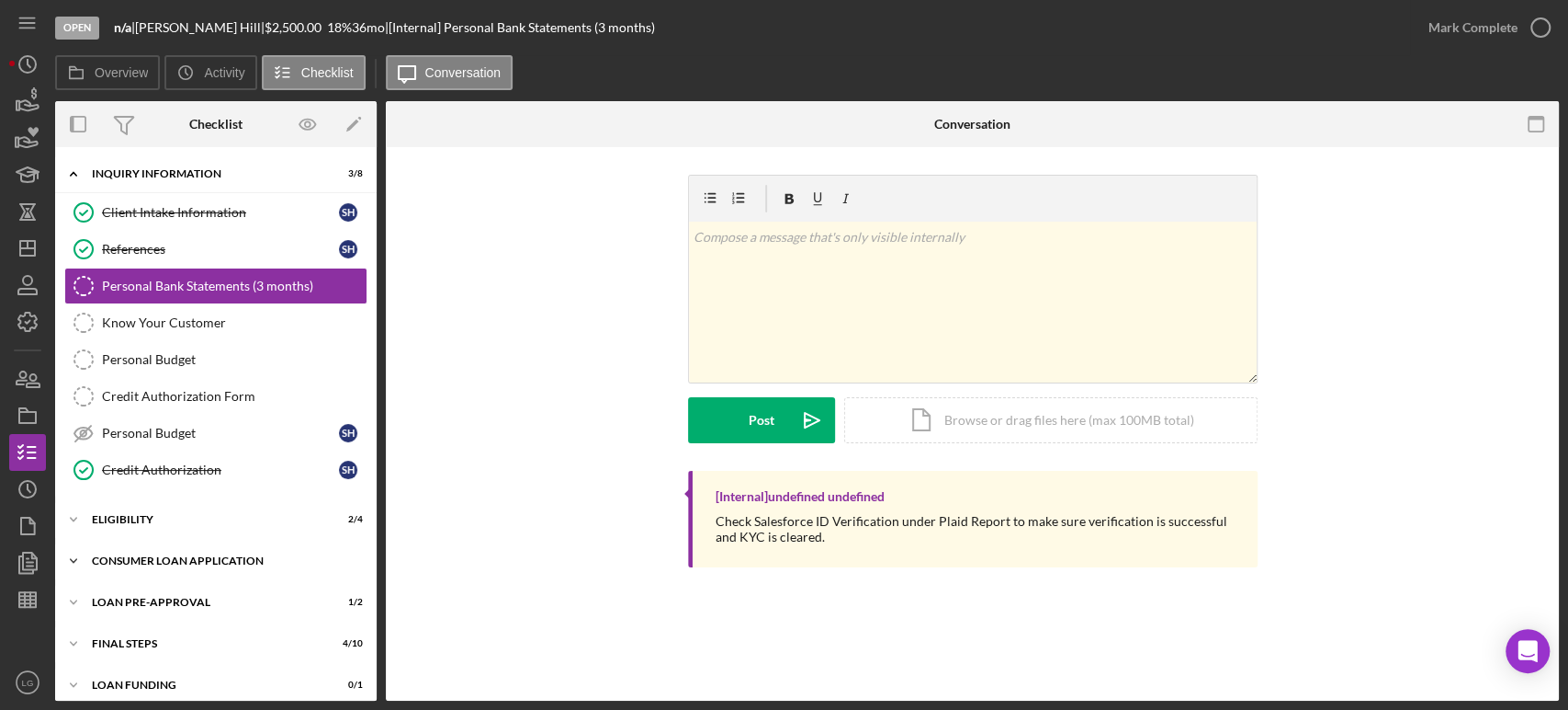
scroll to position [10, 0]
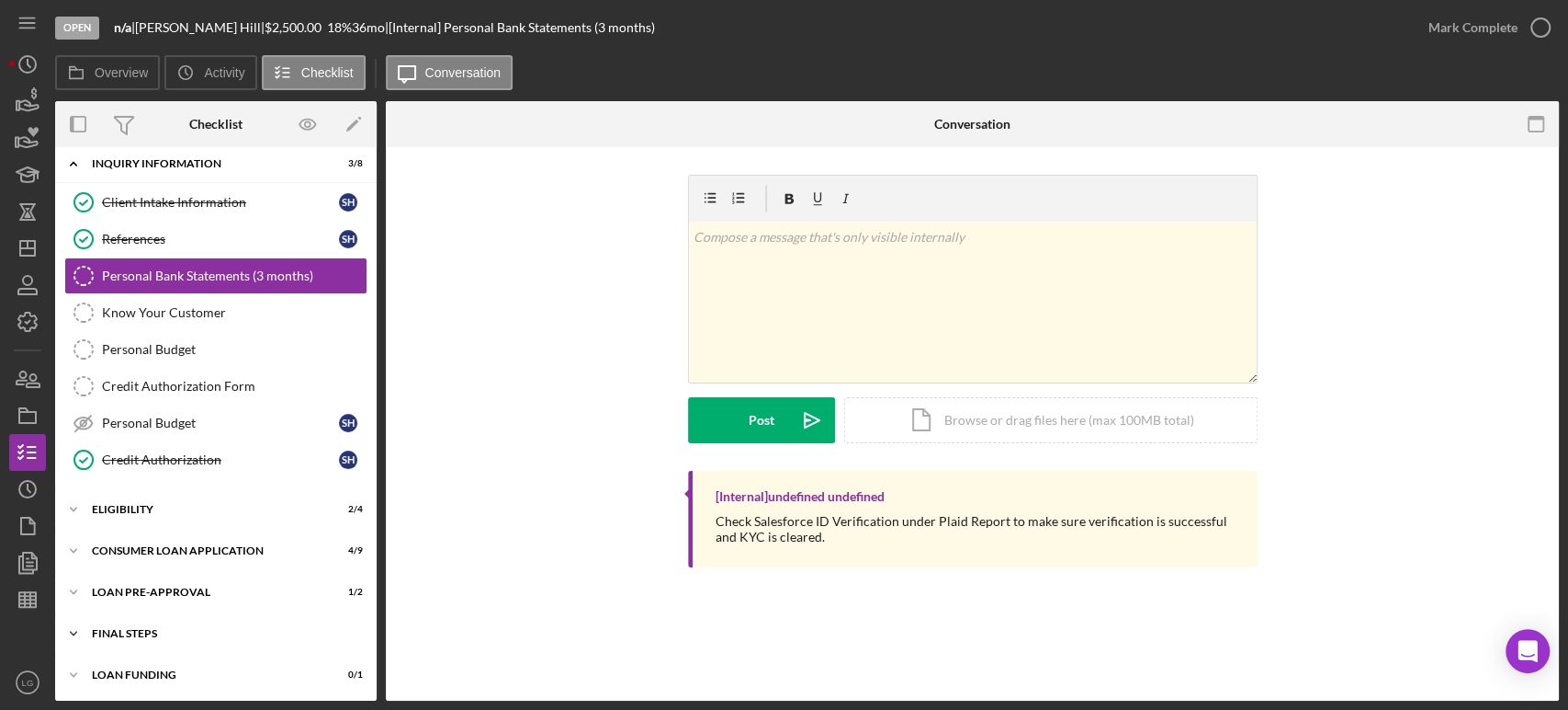
click at [237, 638] on div "Icon/Expander FINAL STEPS 4 / 10" at bounding box center [215, 634] width 322 height 37
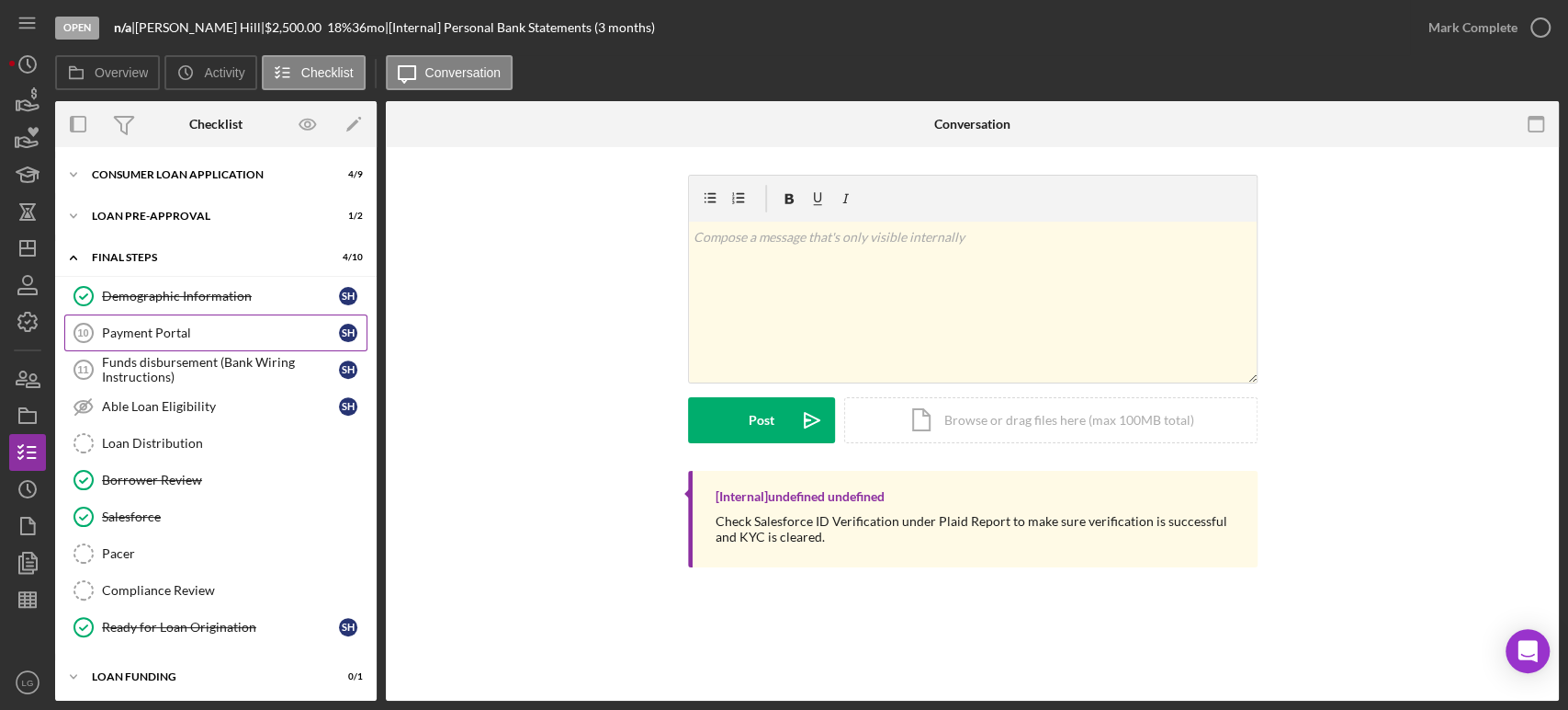
click at [243, 333] on div "Payment Portal" at bounding box center [221, 332] width 238 height 14
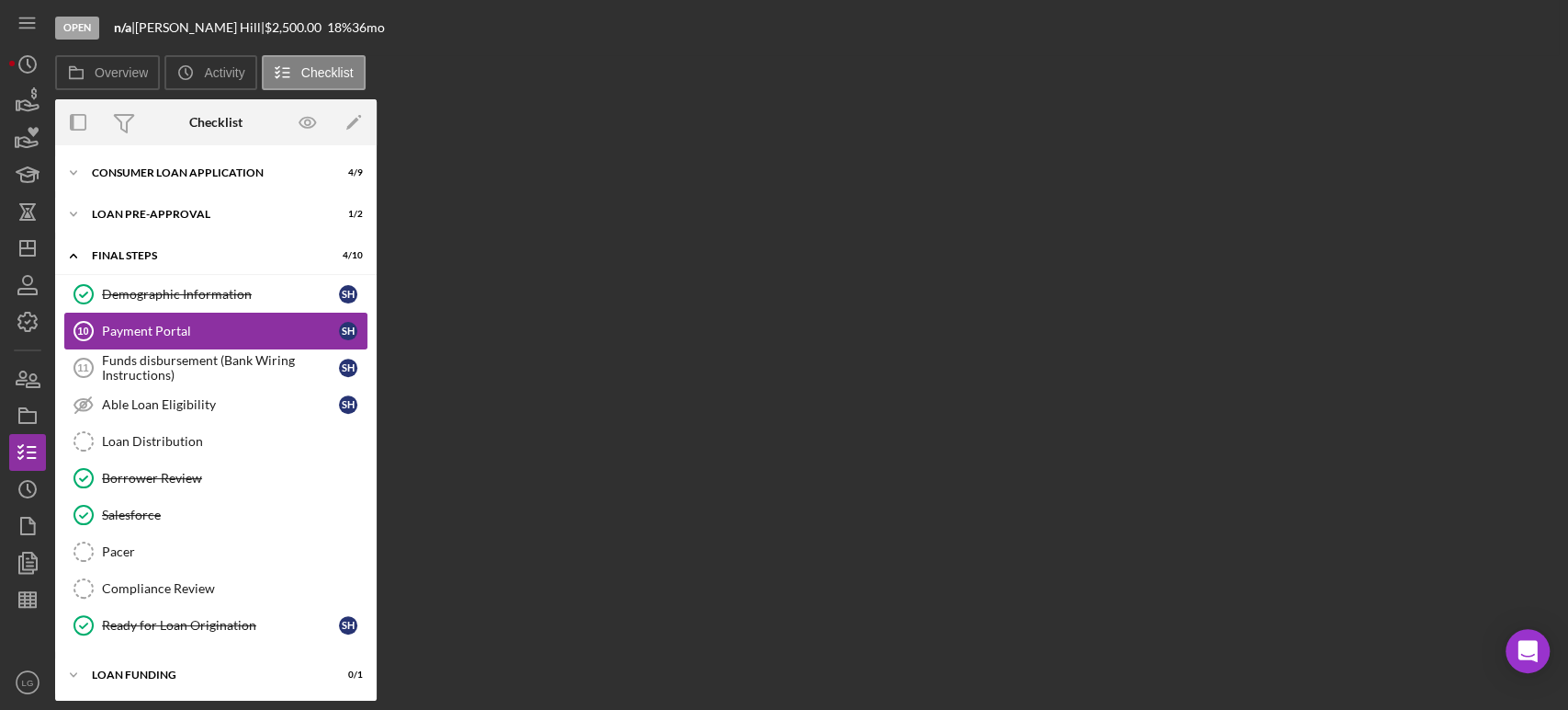
scroll to position [386, 0]
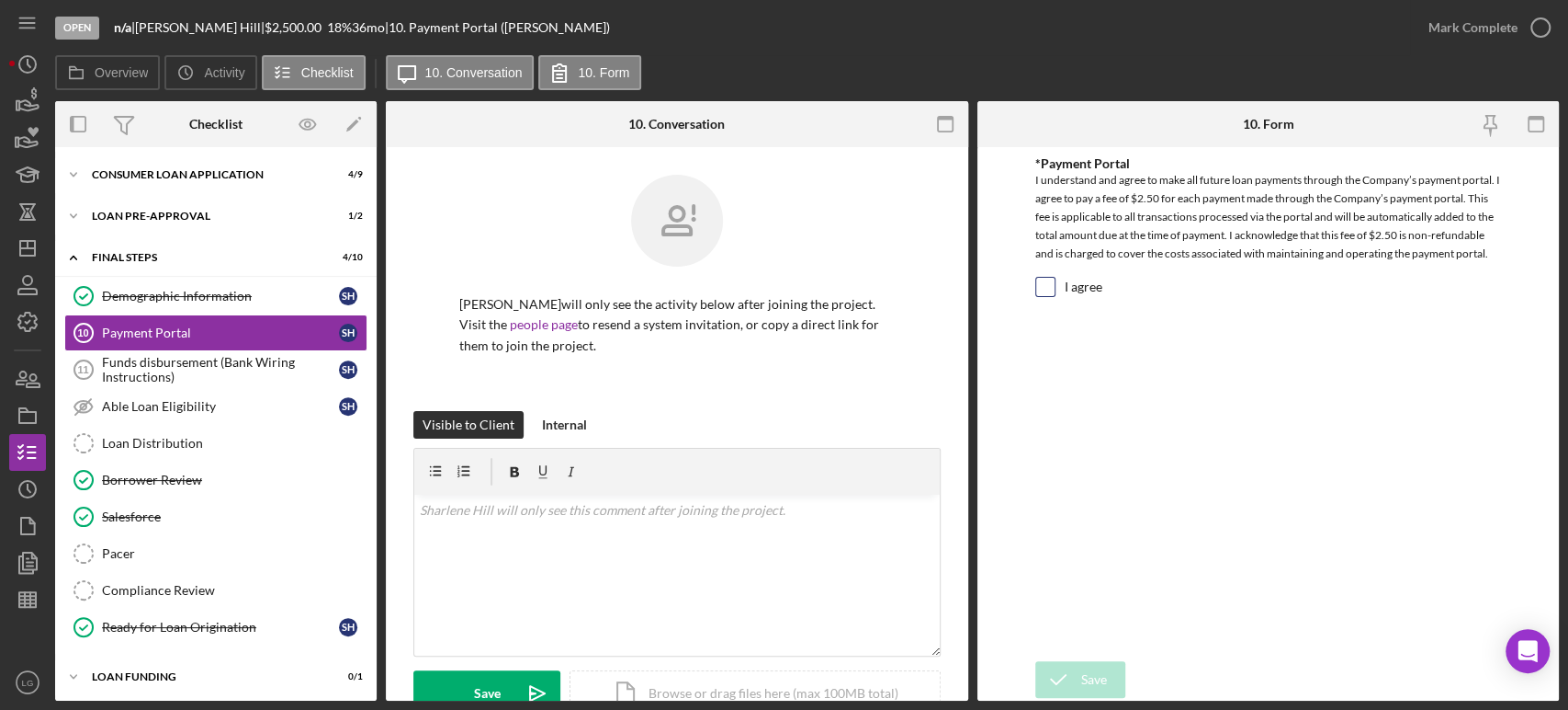
click at [1048, 283] on input "I agree" at bounding box center [1045, 286] width 18 height 18
click at [1043, 284] on input "I agree" at bounding box center [1045, 286] width 18 height 18
click at [1071, 286] on label "I agree" at bounding box center [1083, 286] width 38 height 18
click at [1055, 286] on input "I agree" at bounding box center [1045, 286] width 18 height 18
click at [1046, 291] on input "I agree" at bounding box center [1045, 286] width 18 height 18
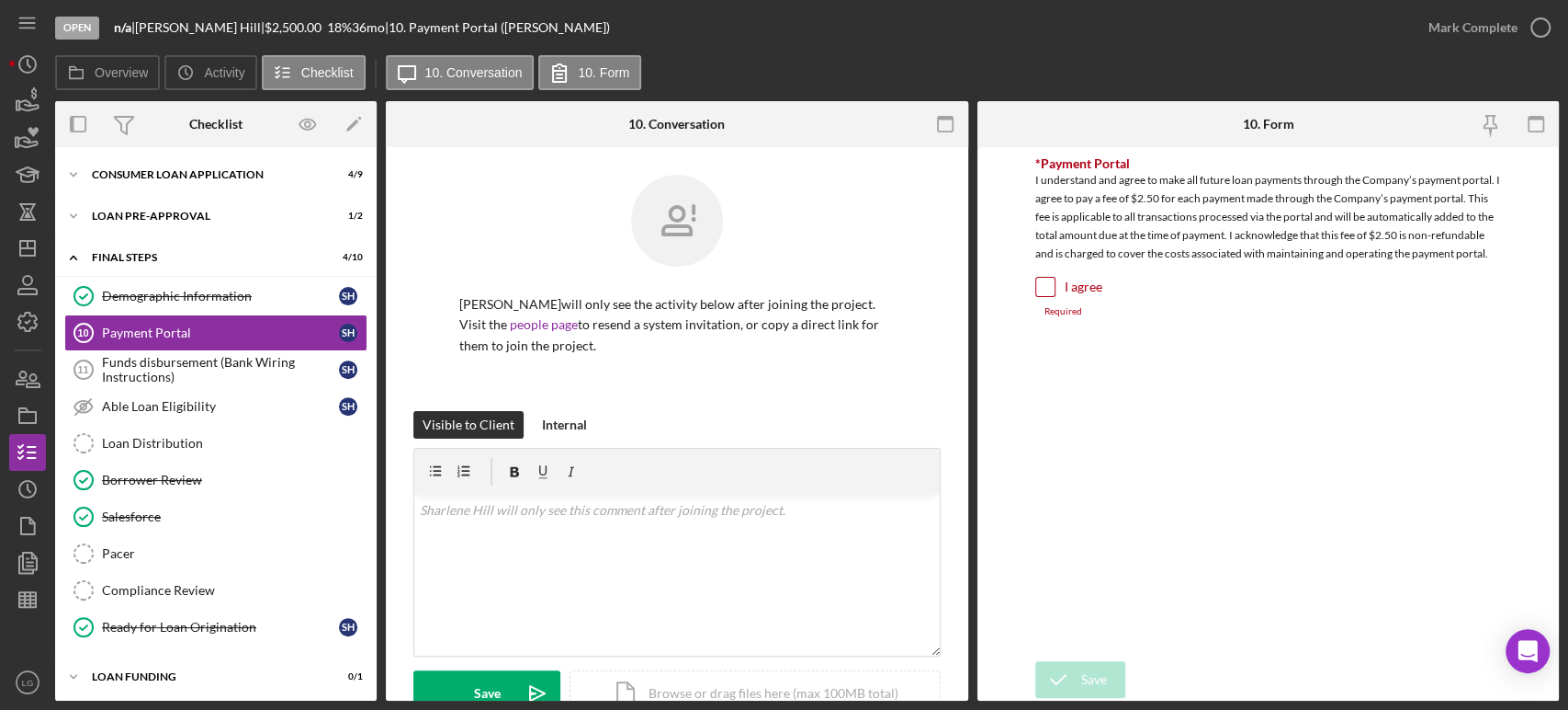
drag, startPoint x: 1050, startPoint y: 285, endPoint x: 1043, endPoint y: 294, distance: 11.4
click at [1043, 294] on input "I agree" at bounding box center [1045, 286] width 18 height 18
checkbox input "true"
click at [1085, 681] on div "Save" at bounding box center [1094, 679] width 26 height 37
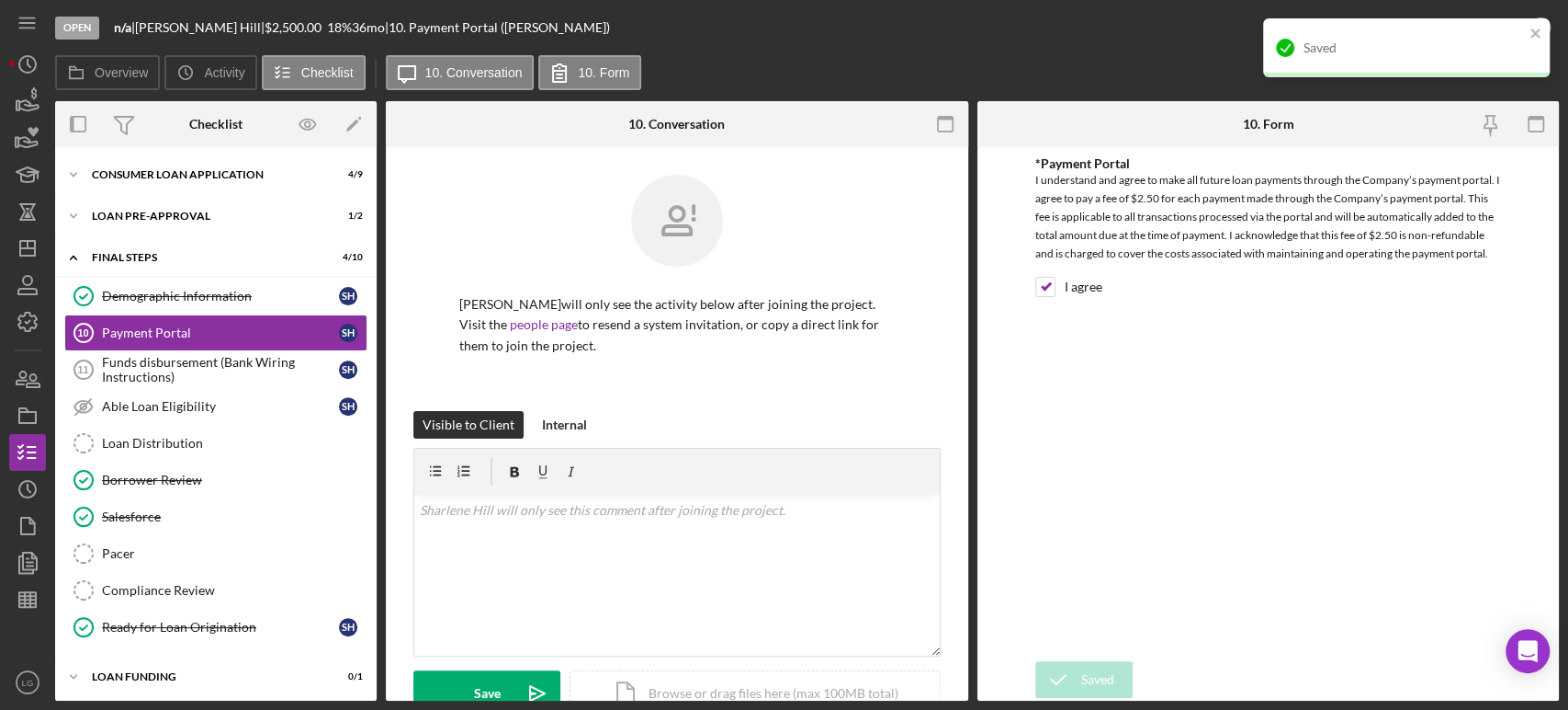
click at [1493, 29] on div "Saved" at bounding box center [1407, 47] width 287 height 59
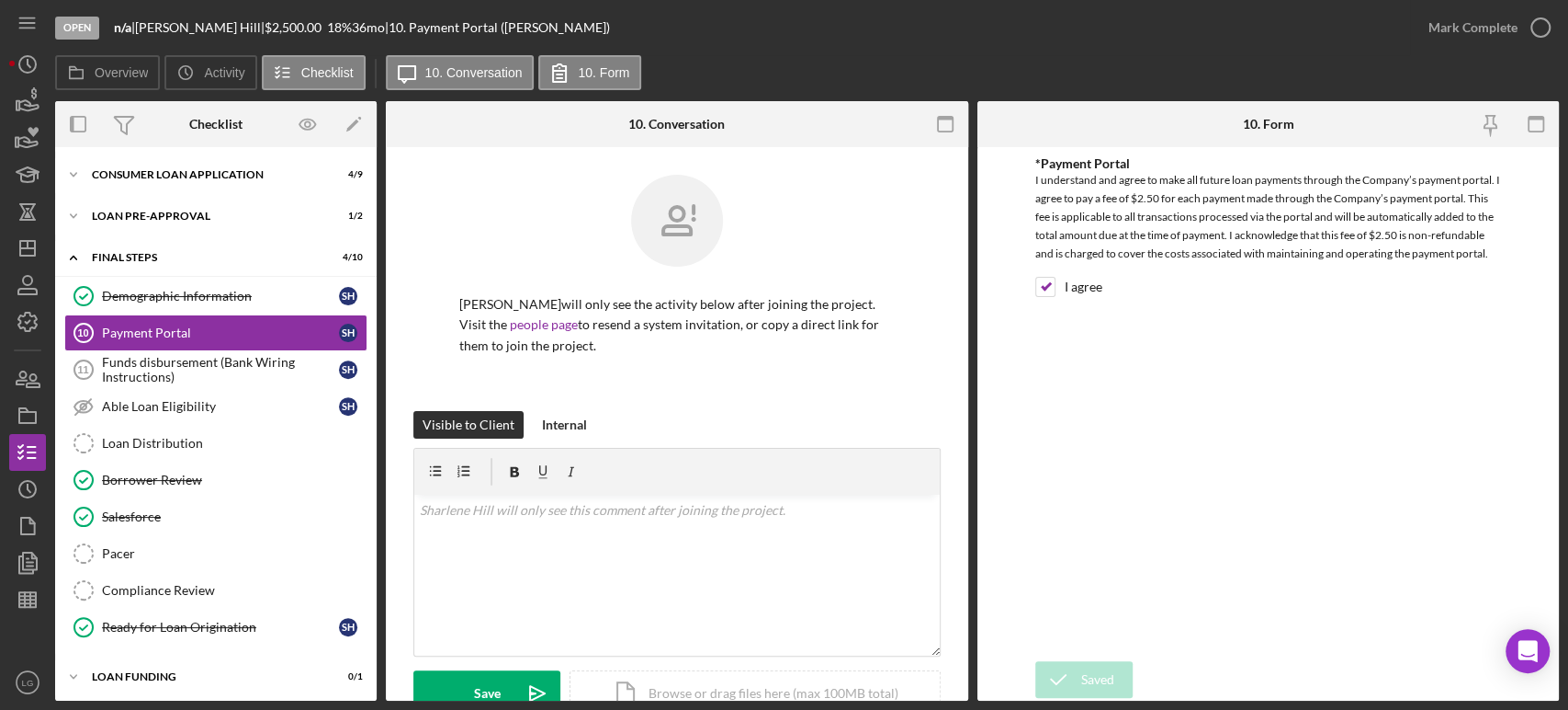
click at [1475, 29] on div "Mark Complete" at bounding box center [1473, 28] width 89 height 37
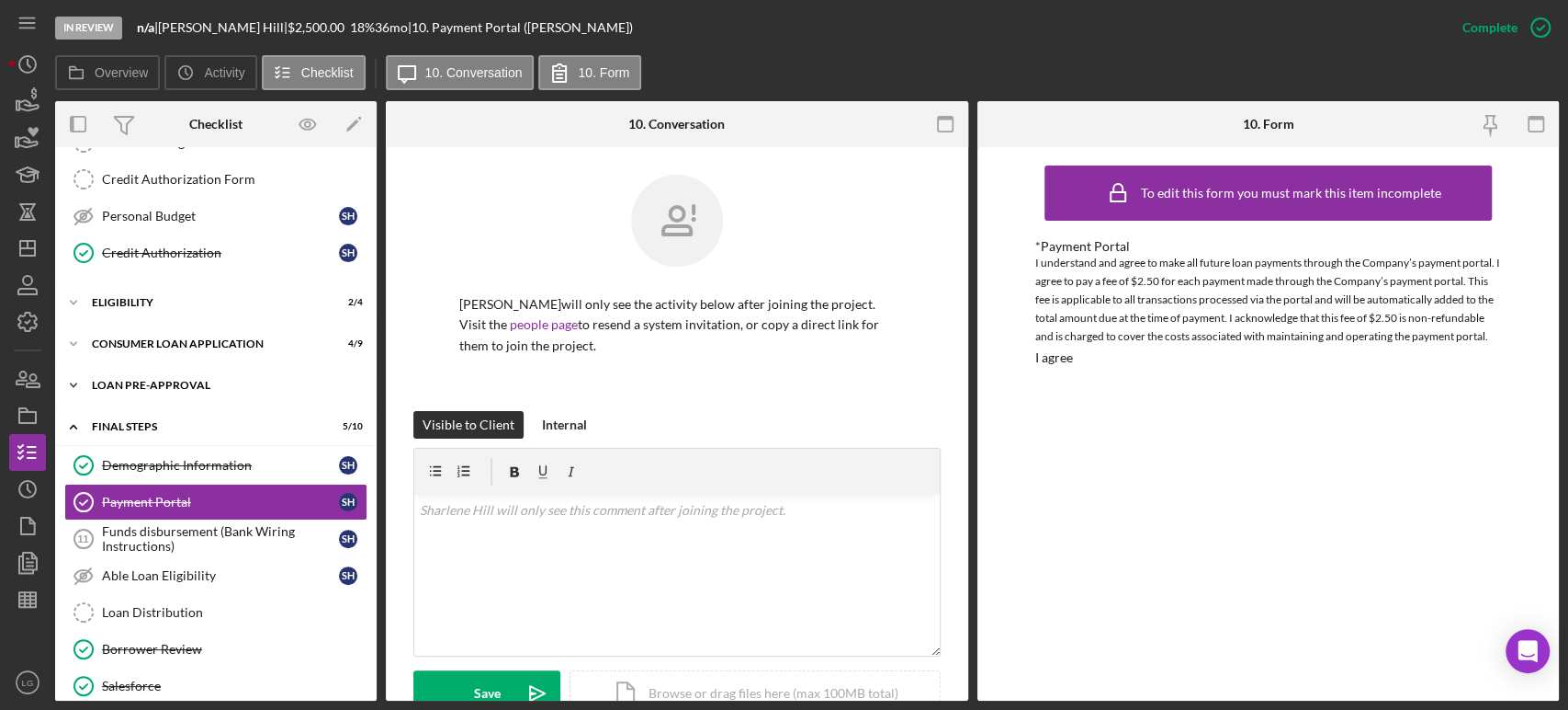
scroll to position [215, 0]
click at [185, 397] on div "Icon/Expander Loan Pre-Approval 1 / 2" at bounding box center [215, 387] width 322 height 37
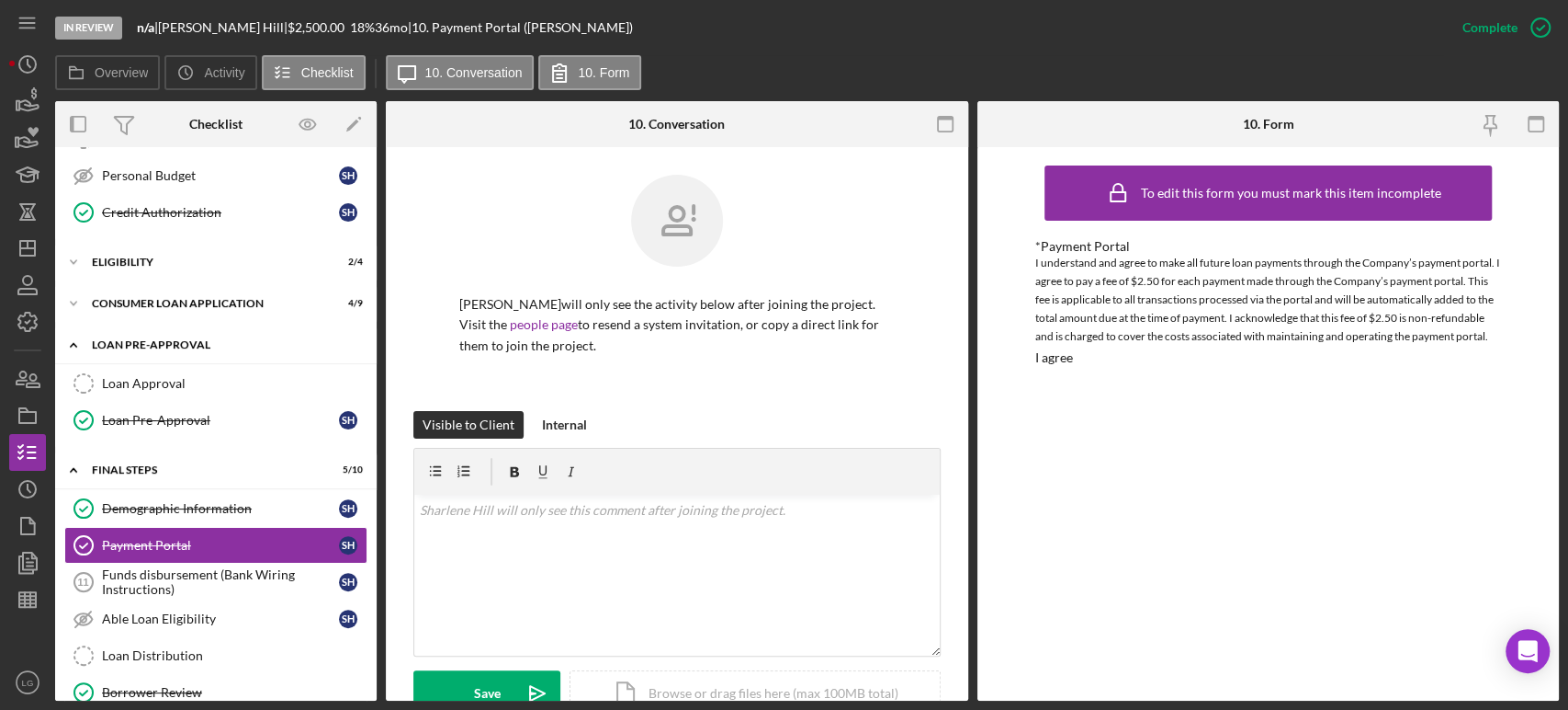
scroll to position [259, 0]
click at [181, 314] on div "Icon/Expander Consumer Loan Application 4 / 9" at bounding box center [215, 301] width 322 height 37
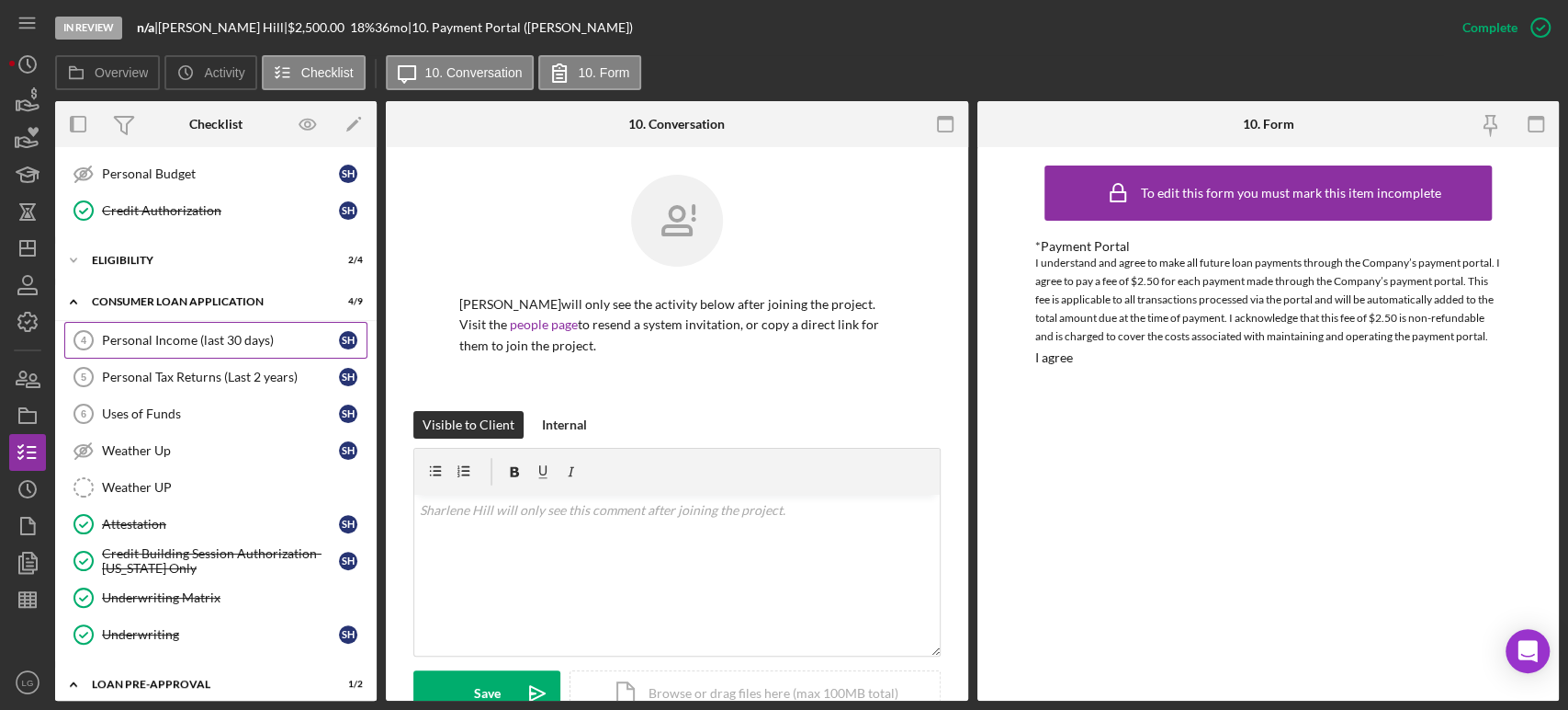
click at [199, 340] on div "Personal Income (last 30 days)" at bounding box center [221, 340] width 238 height 14
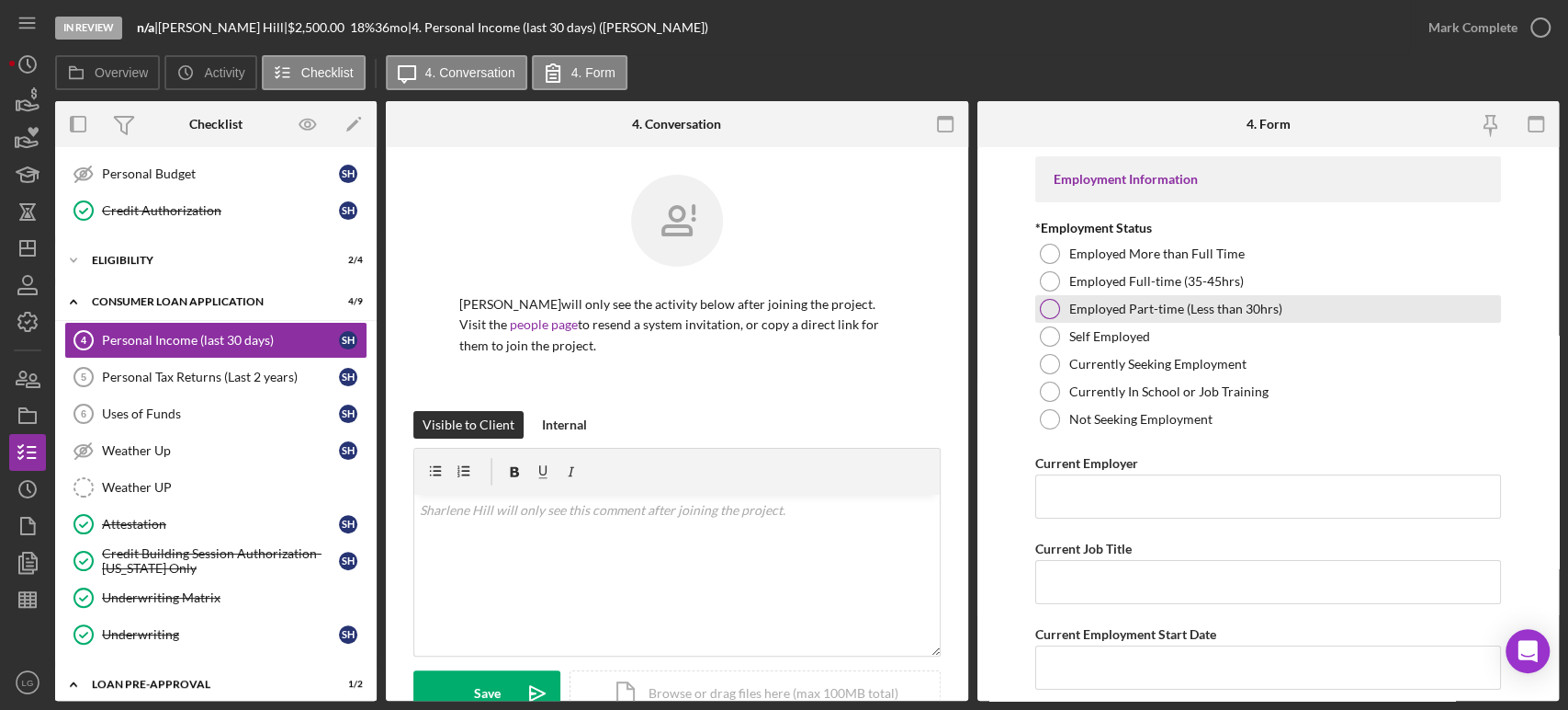
click at [1176, 319] on div "Employed Part-time (Less than 30hrs)" at bounding box center [1269, 308] width 465 height 28
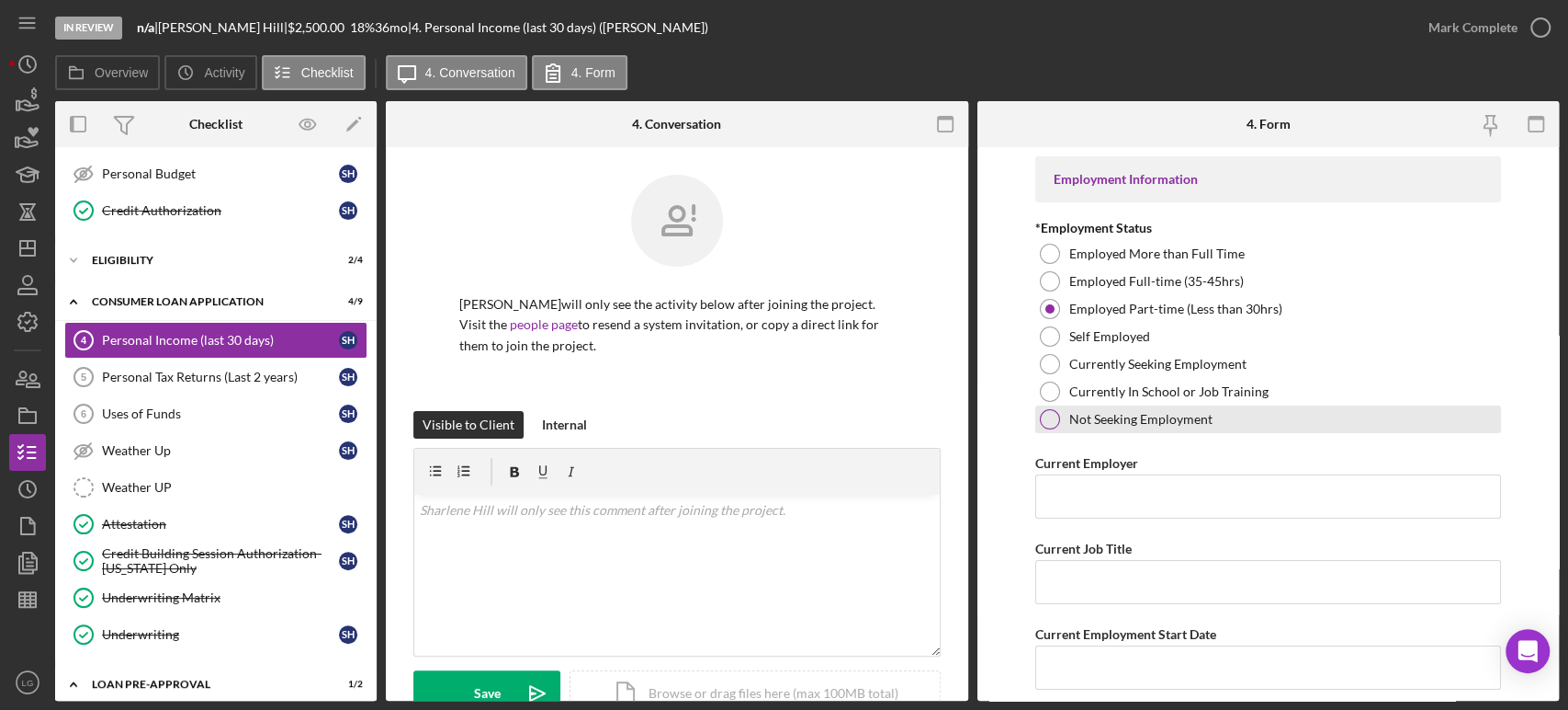
click at [1050, 422] on div at bounding box center [1050, 418] width 20 height 20
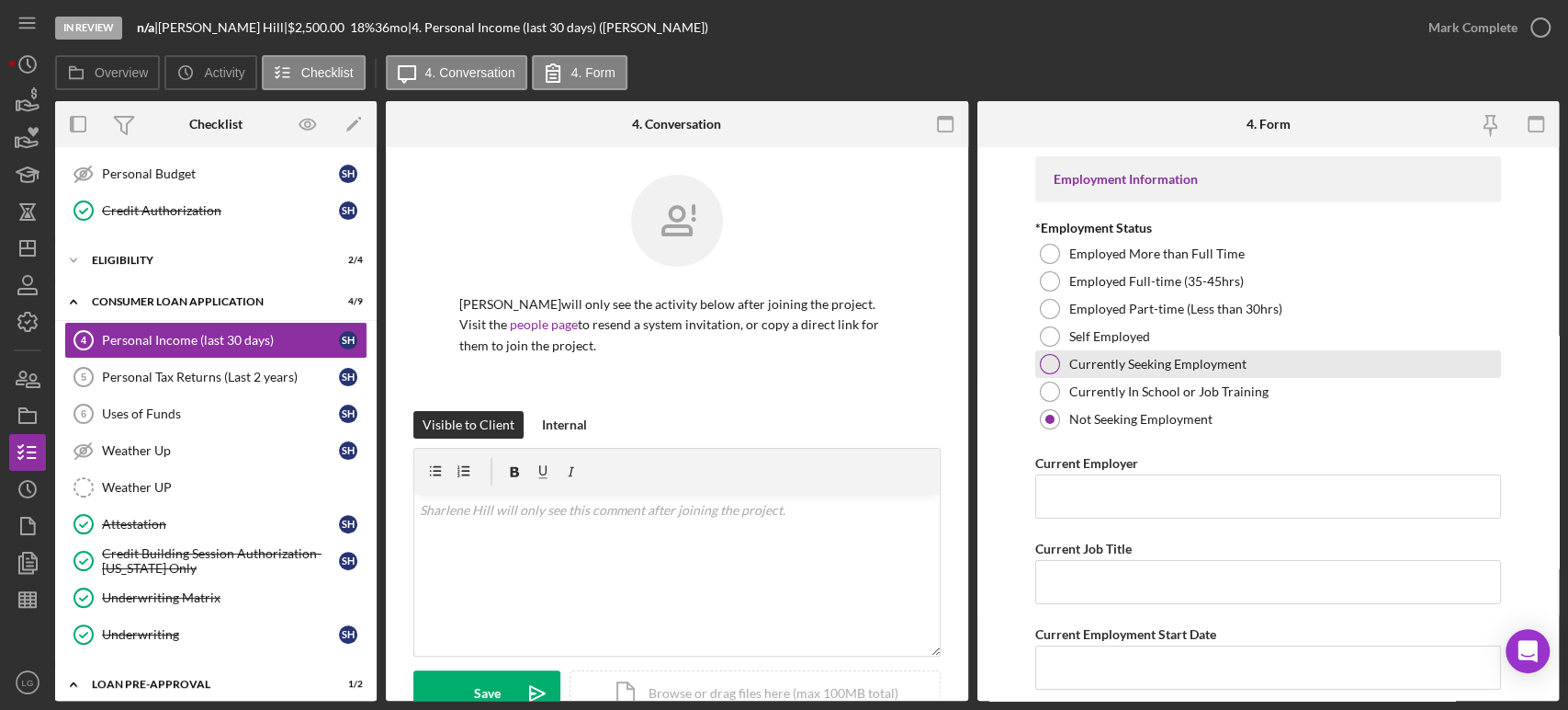
click at [1209, 366] on label "Currently Seeking Employment" at bounding box center [1159, 363] width 178 height 14
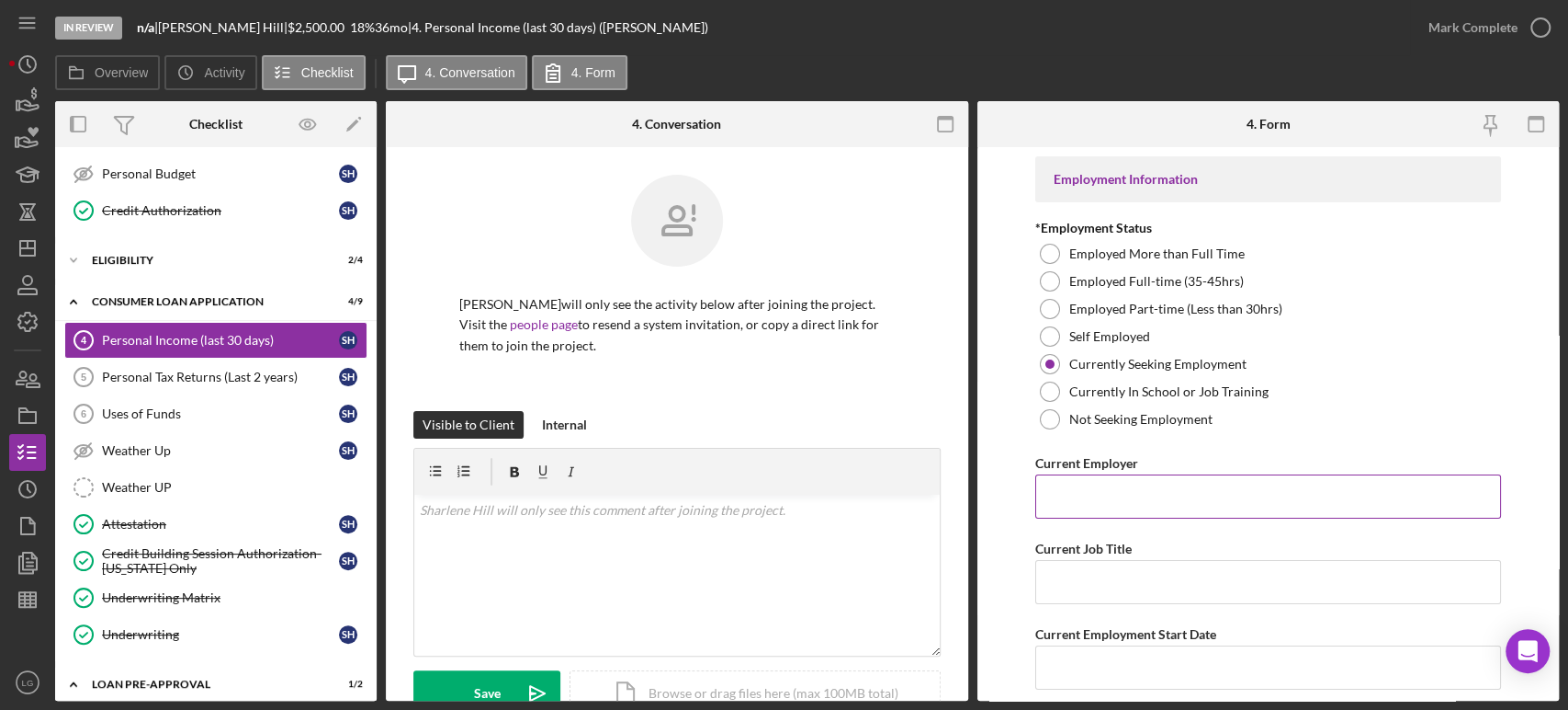
click at [1391, 489] on input "Current Employer" at bounding box center [1269, 497] width 465 height 44
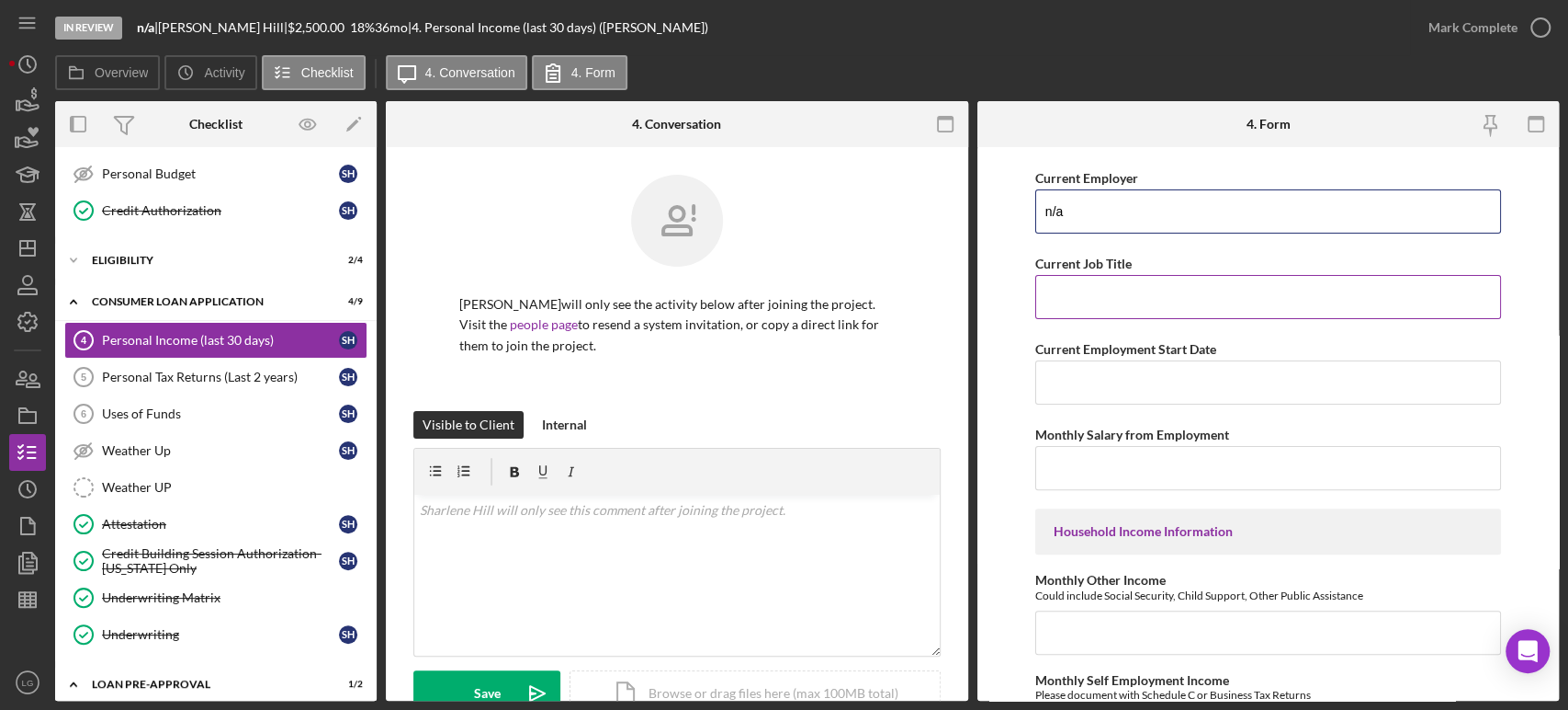
scroll to position [299, 0]
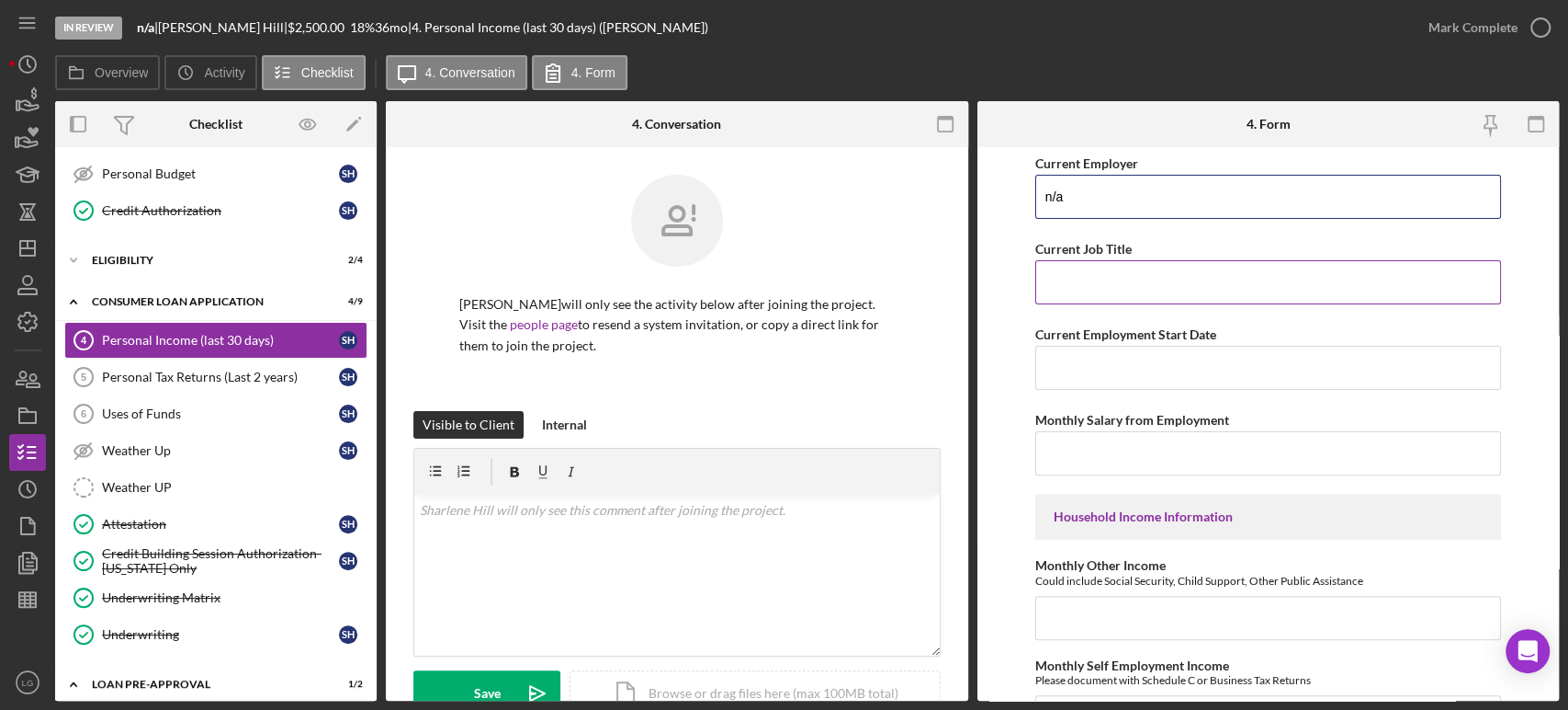
type input "n/a"
click at [1218, 301] on input "Current Job Title" at bounding box center [1269, 282] width 465 height 44
type input "n/a"
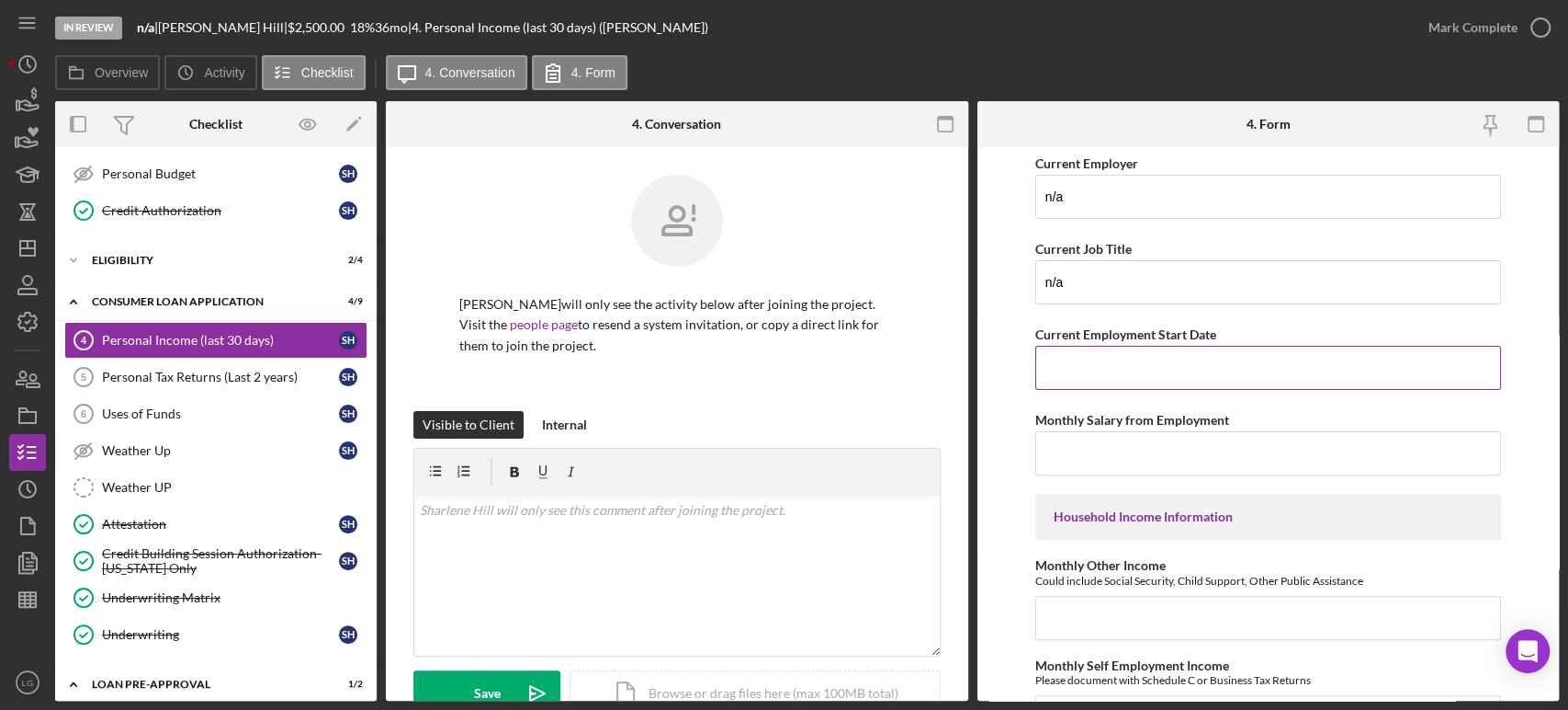
click at [1235, 370] on input "Current Employment Start Date" at bounding box center [1269, 368] width 465 height 44
type input "m/a"
click at [1243, 461] on input "Monthly Salary from Employment" at bounding box center [1269, 453] width 465 height 44
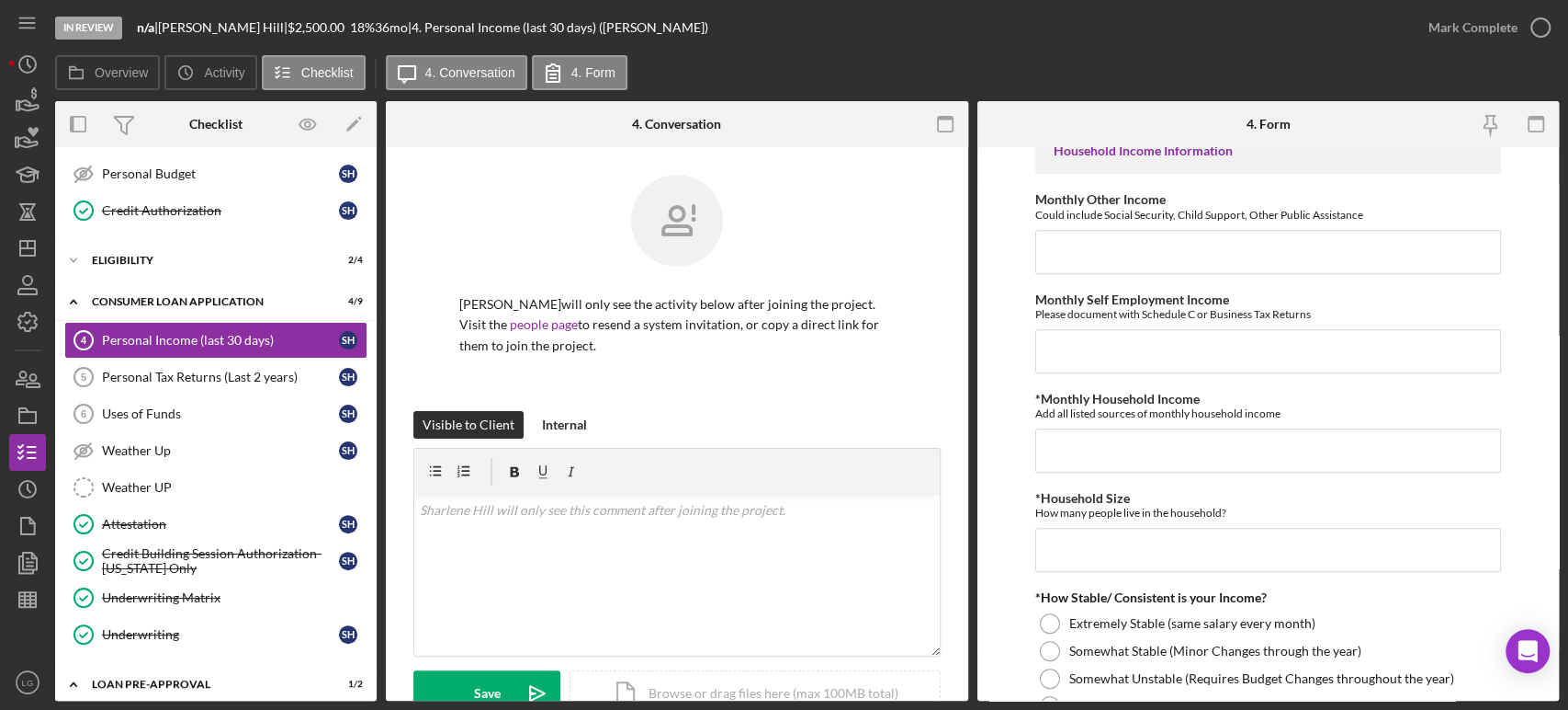
scroll to position [668, 0]
type input "$0"
click at [1216, 242] on input "Monthly Other Income" at bounding box center [1269, 249] width 465 height 44
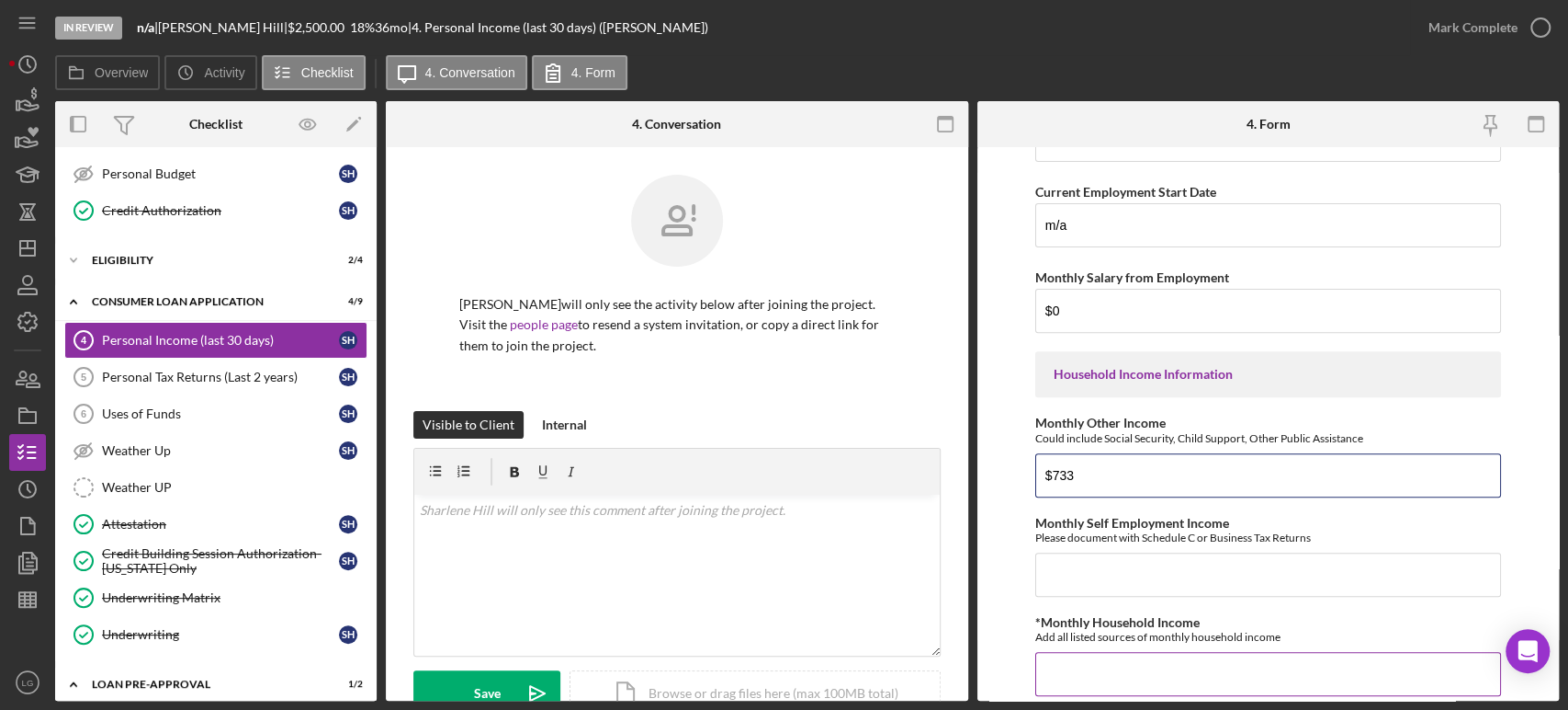
scroll to position [417, 0]
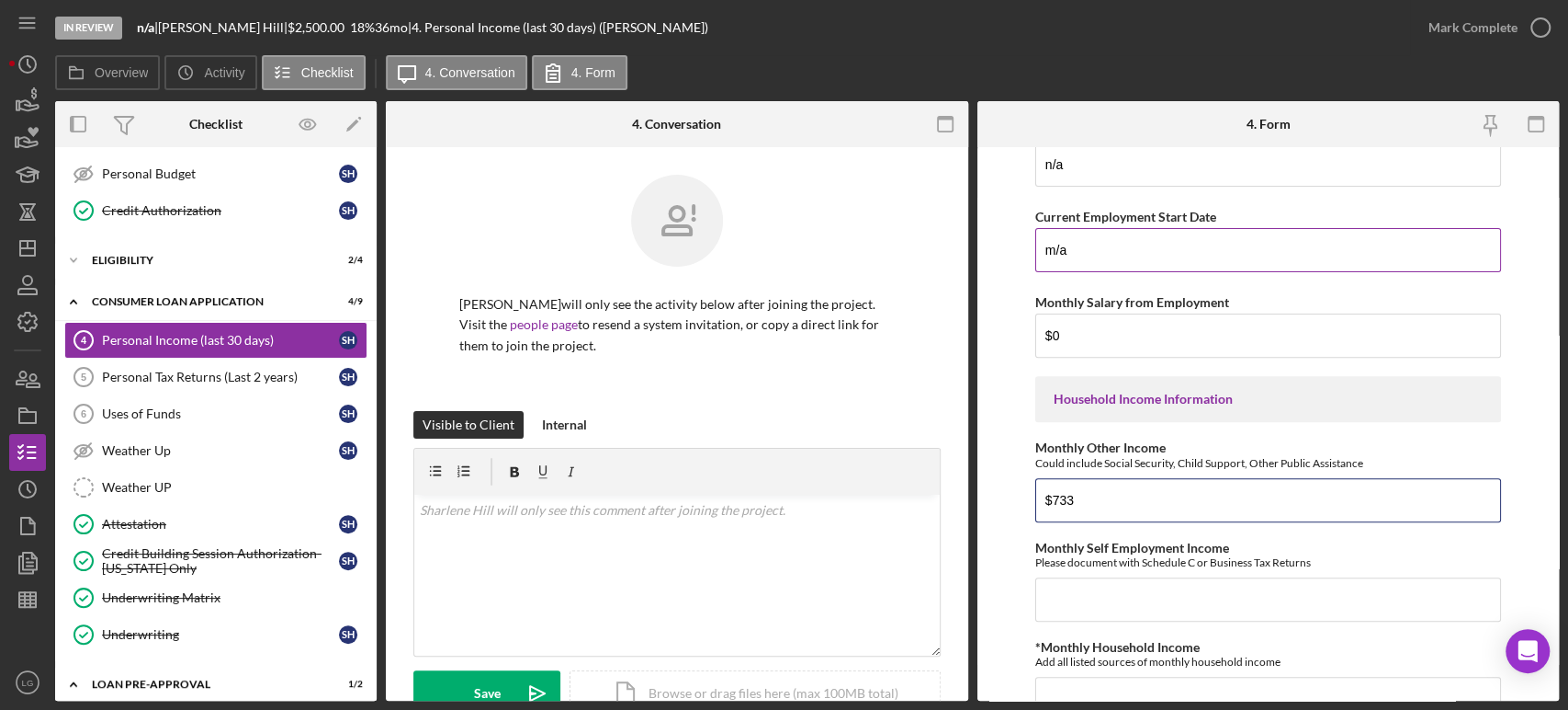
type input "$733"
click at [1052, 250] on input "m/a" at bounding box center [1269, 250] width 465 height 44
type input "n/a"
click at [1110, 578] on input "Monthly Self Employment Income" at bounding box center [1269, 600] width 465 height 44
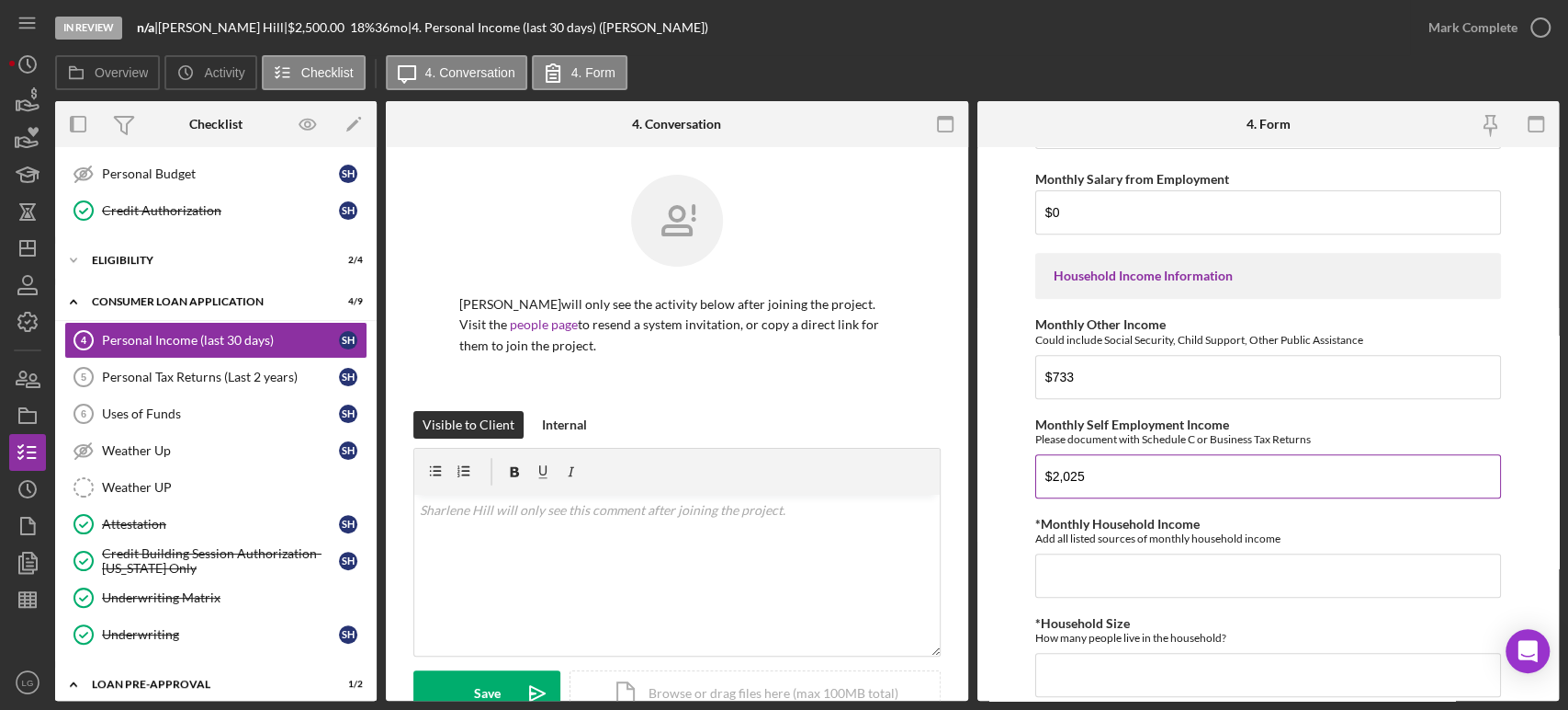
scroll to position [544, 0]
type input "$2,025"
click at [1154, 578] on input "*Monthly Household Income" at bounding box center [1269, 572] width 465 height 44
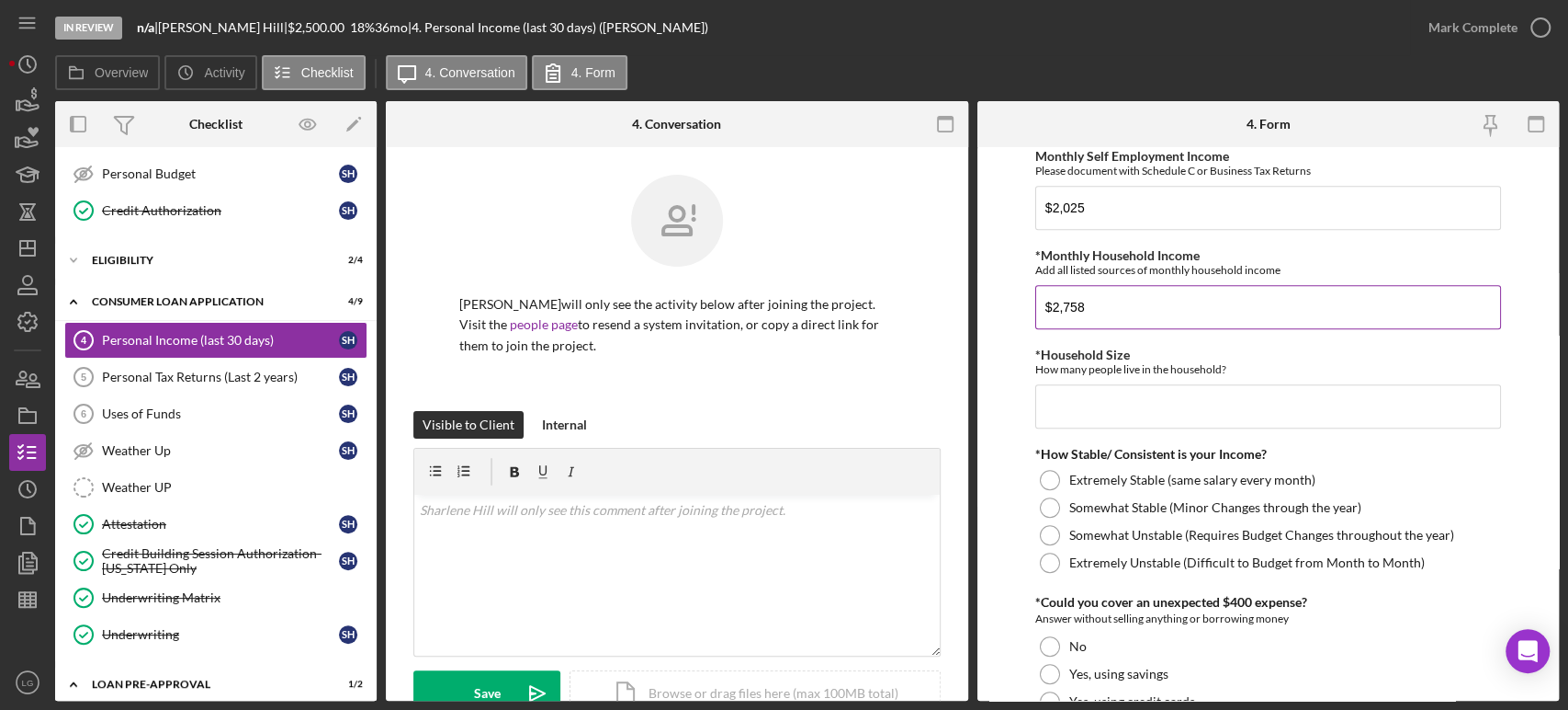
scroll to position [821, 0]
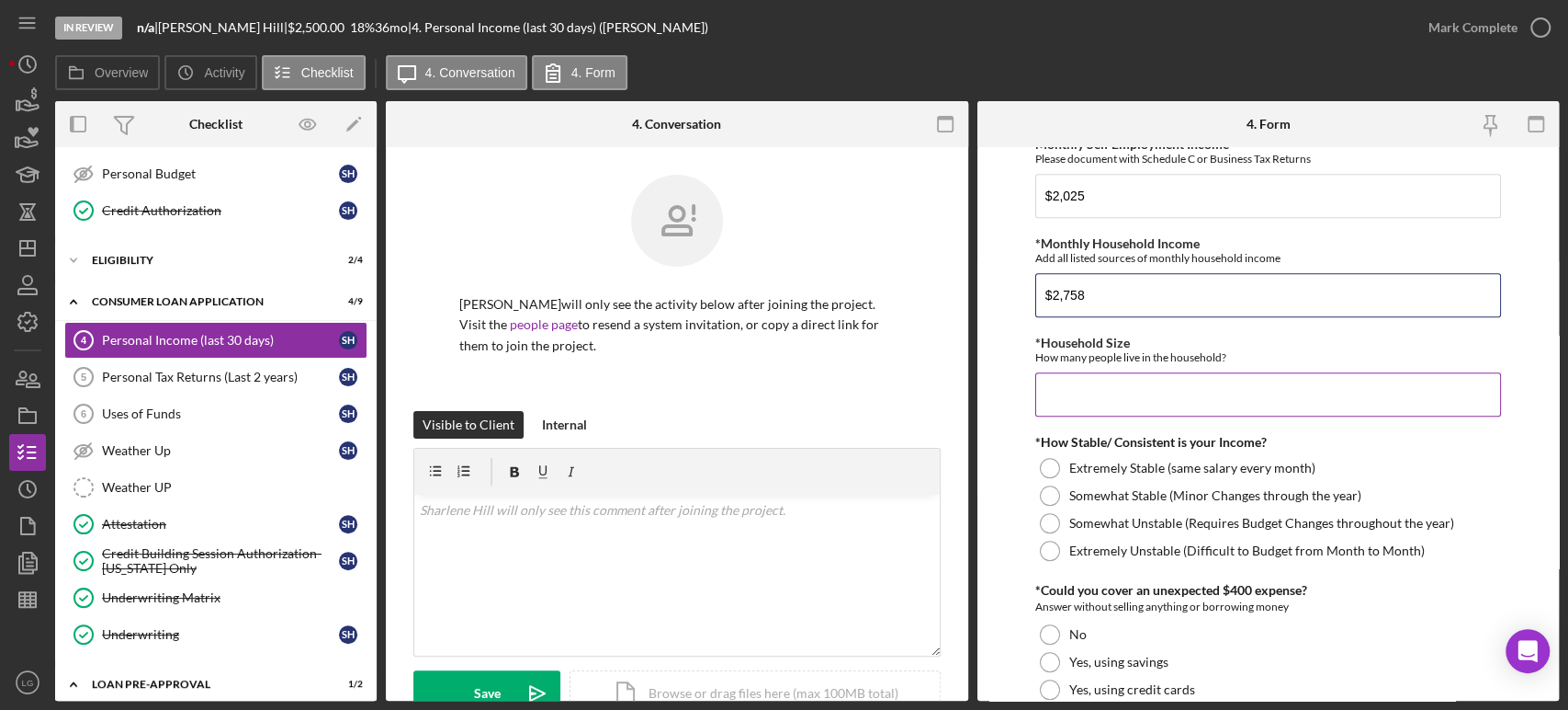
type input "$2,758"
click at [1156, 401] on input "*Household Size" at bounding box center [1269, 394] width 465 height 44
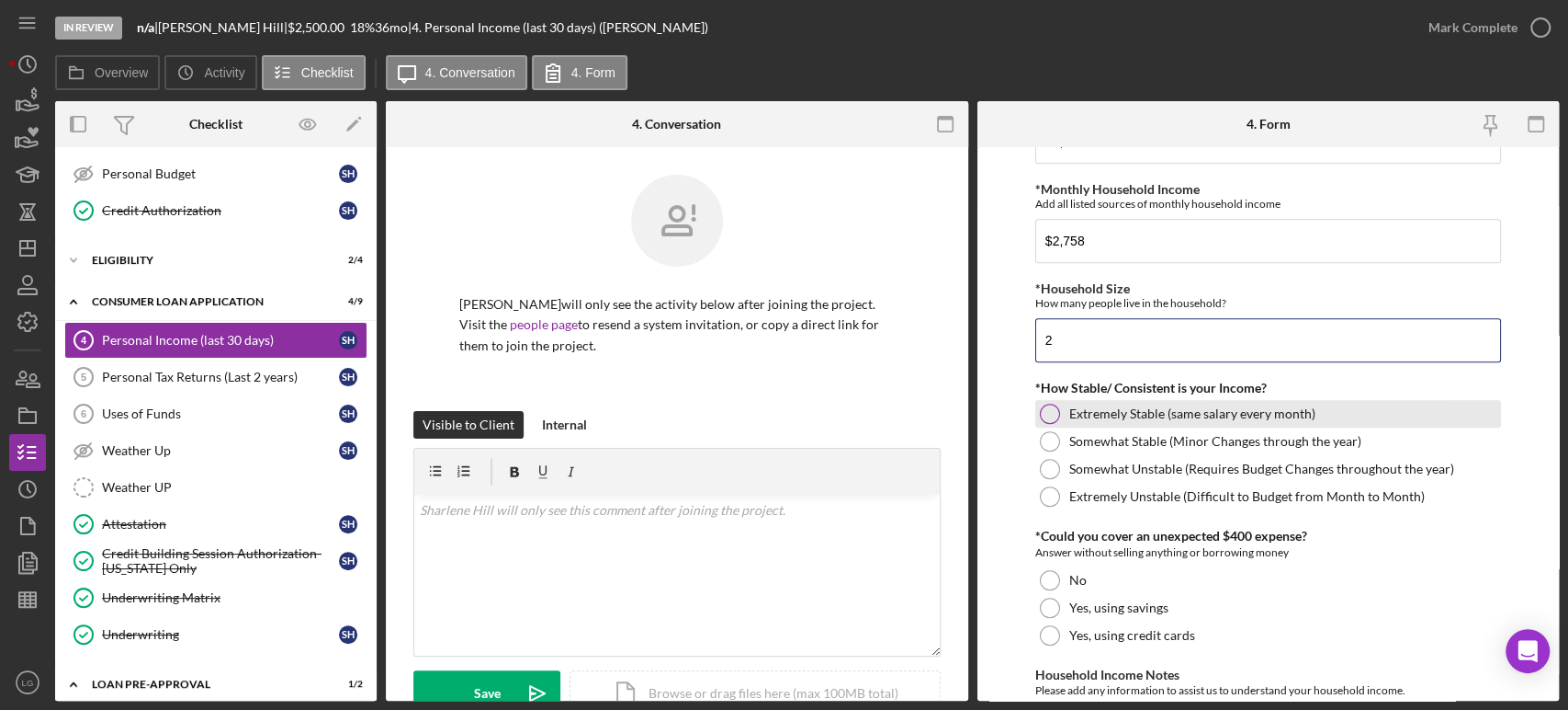
scroll to position [875, 0]
type input "2"
click at [1120, 417] on label "Extremely Stable (same salary every month)" at bounding box center [1192, 413] width 246 height 14
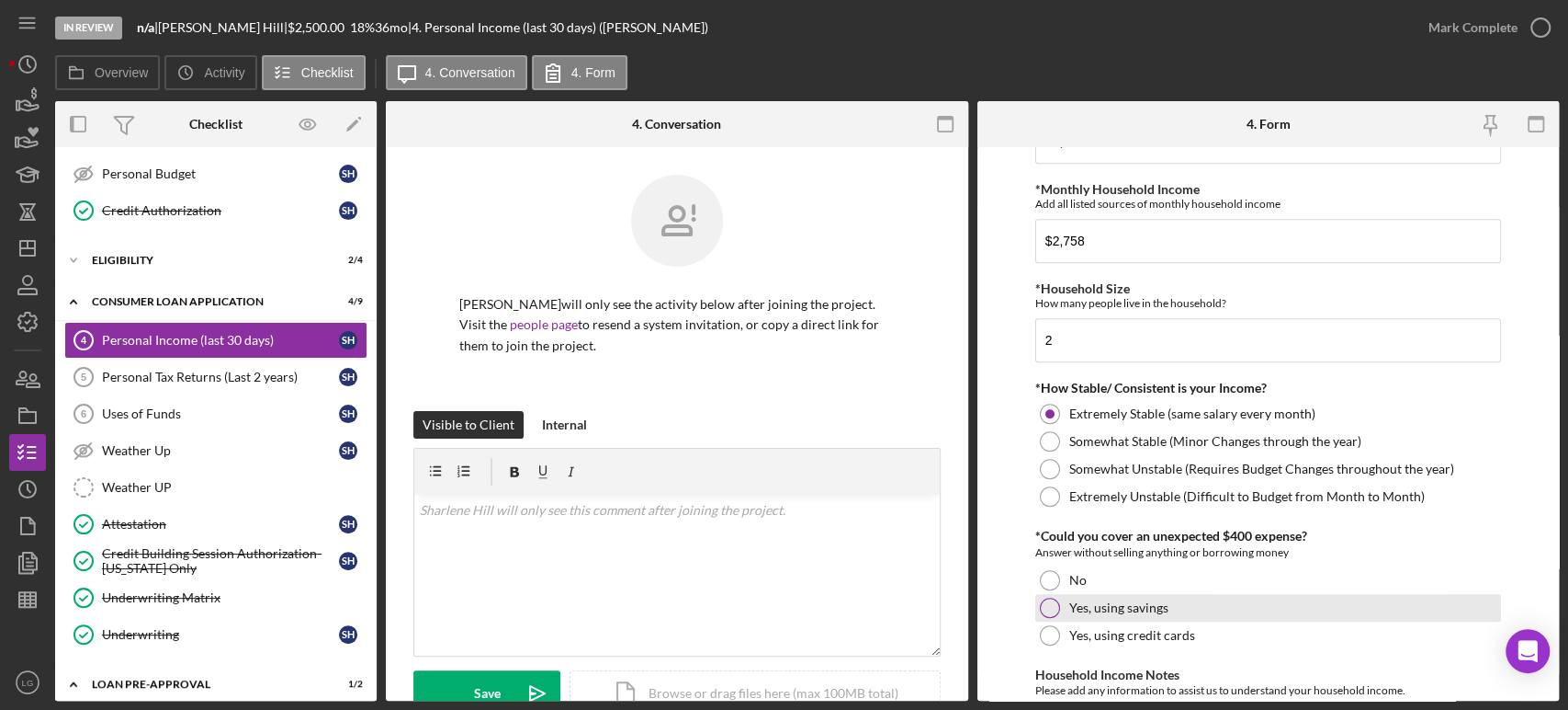
click at [1121, 611] on label "Yes, using savings" at bounding box center [1119, 607] width 99 height 14
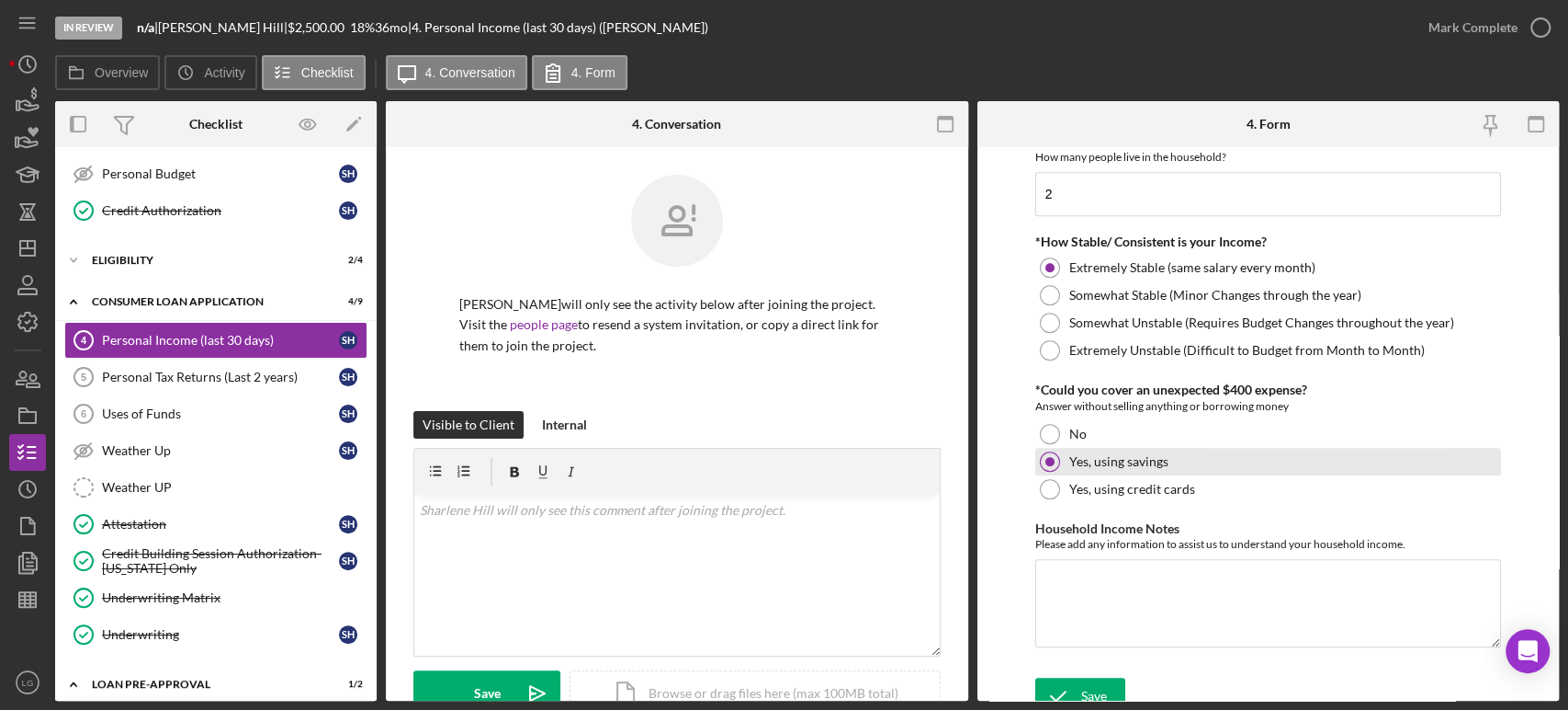
scroll to position [1036, 0]
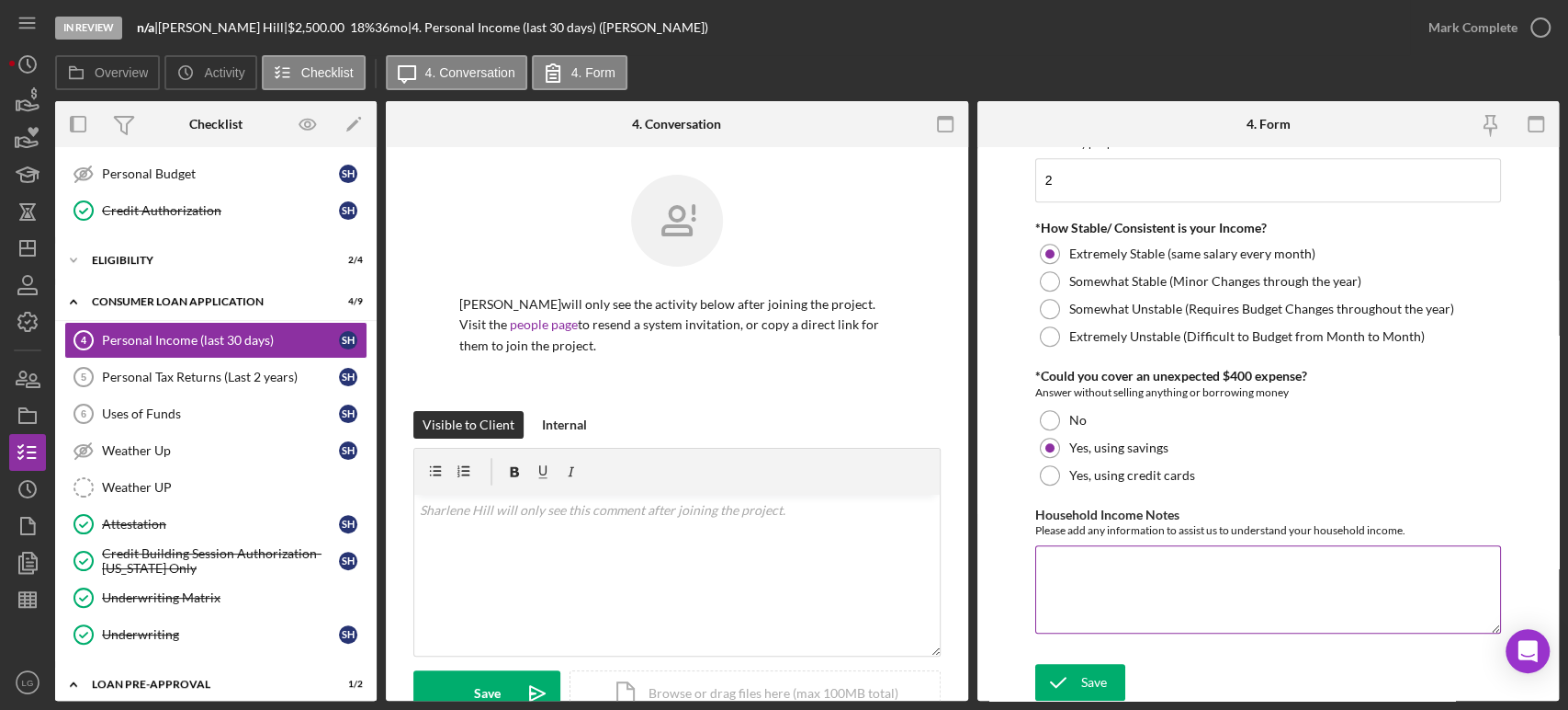
click at [1105, 573] on textarea "Household Income Notes" at bounding box center [1269, 588] width 465 height 88
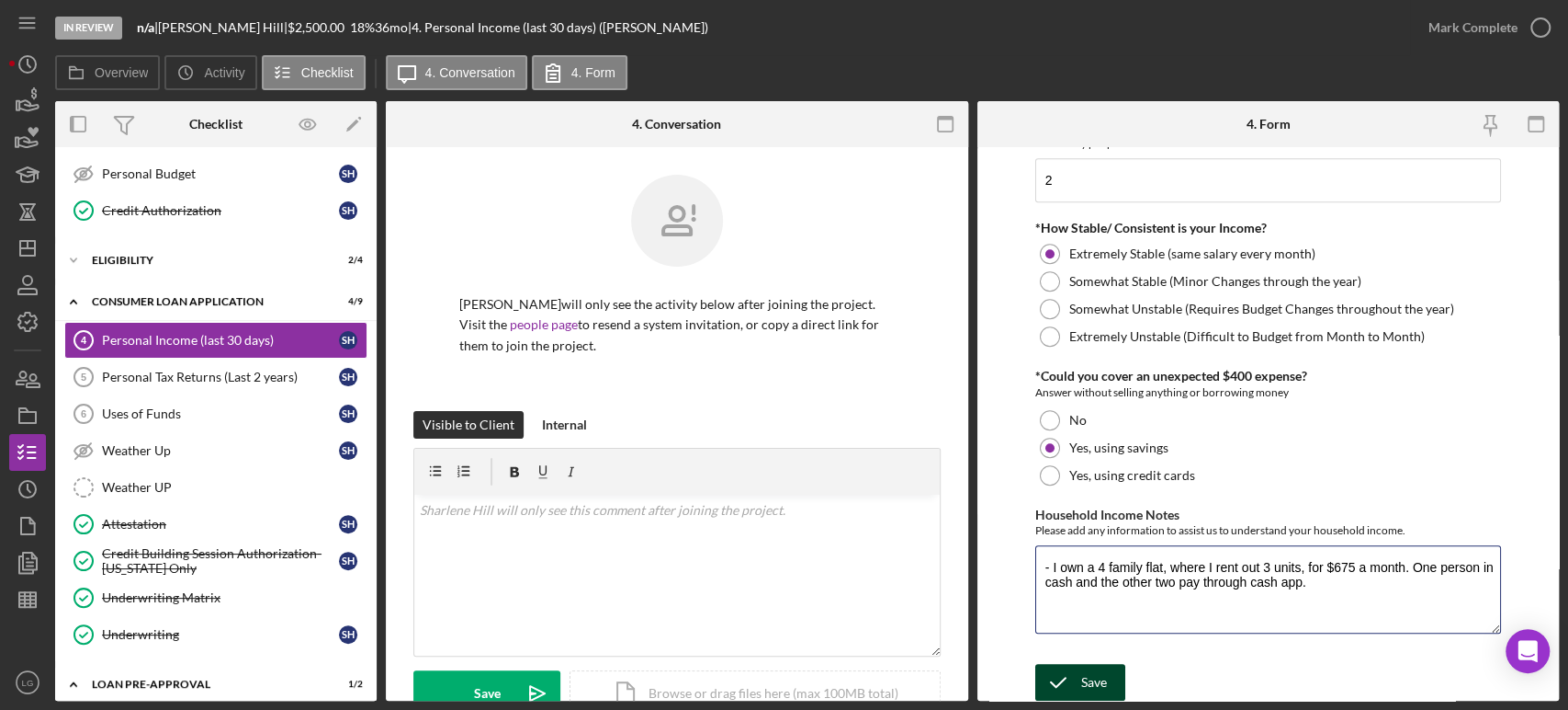
type textarea "- I own a 4 family flat, where I rent out 3 units, for $675 a month. One person…"
click at [1066, 672] on icon "submit" at bounding box center [1059, 682] width 46 height 46
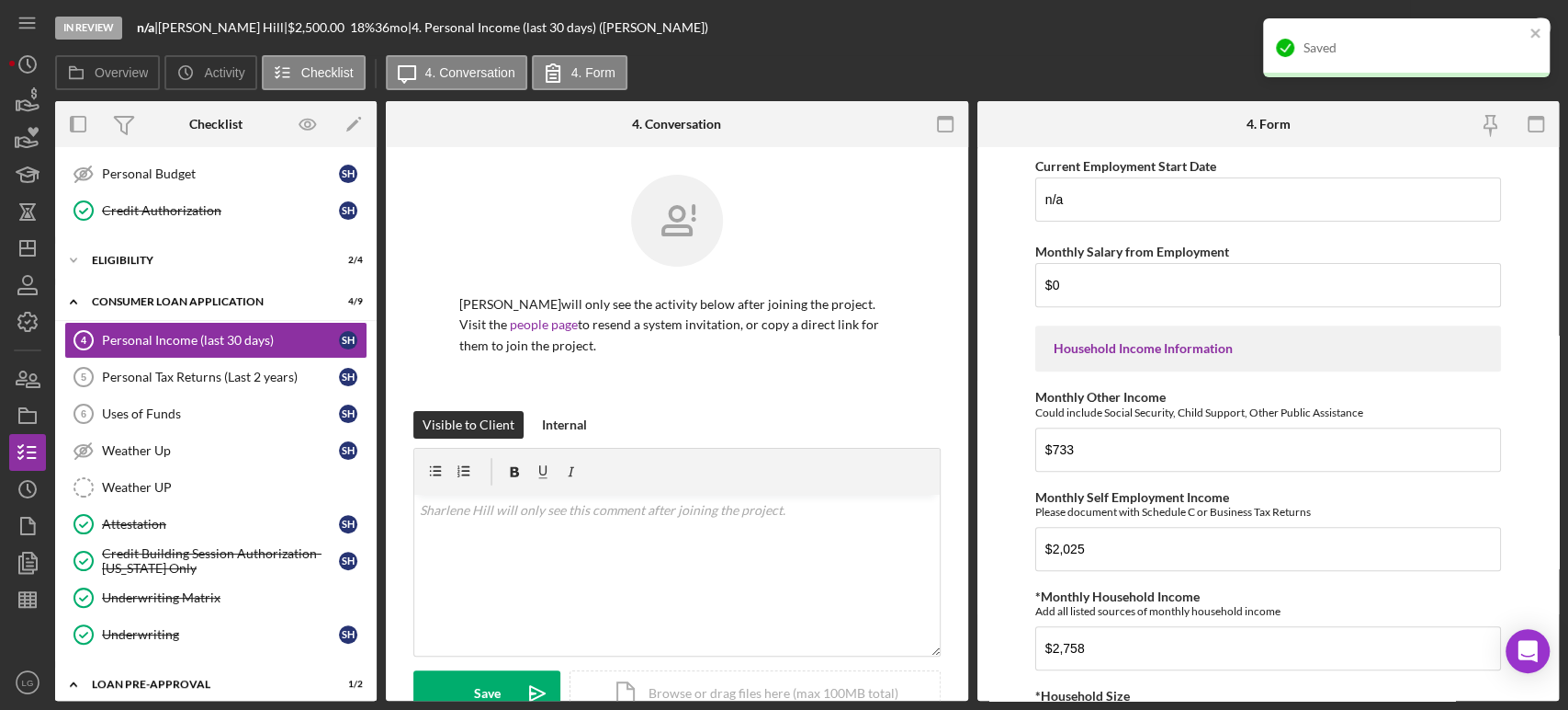
scroll to position [464, 0]
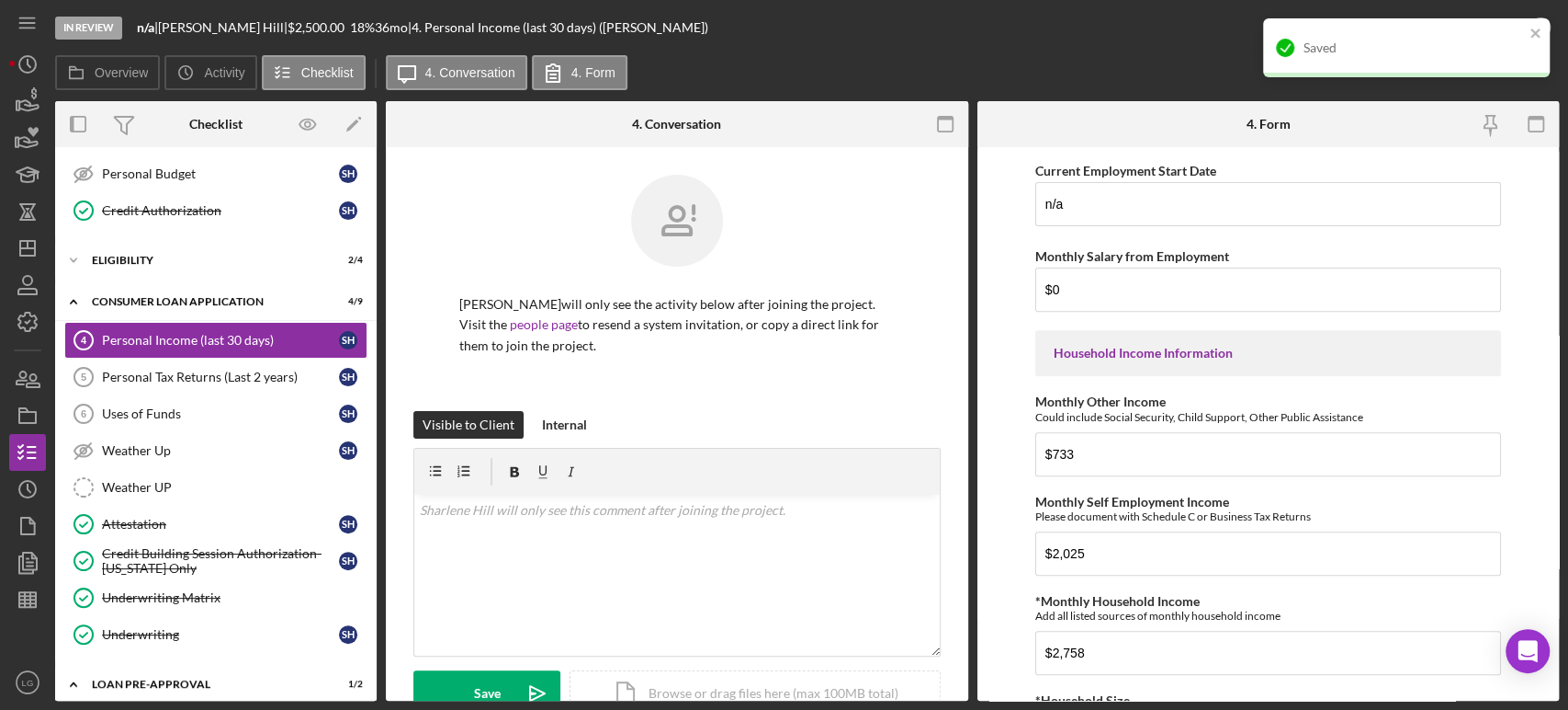
click at [1477, 47] on div "Saved" at bounding box center [1414, 47] width 220 height 14
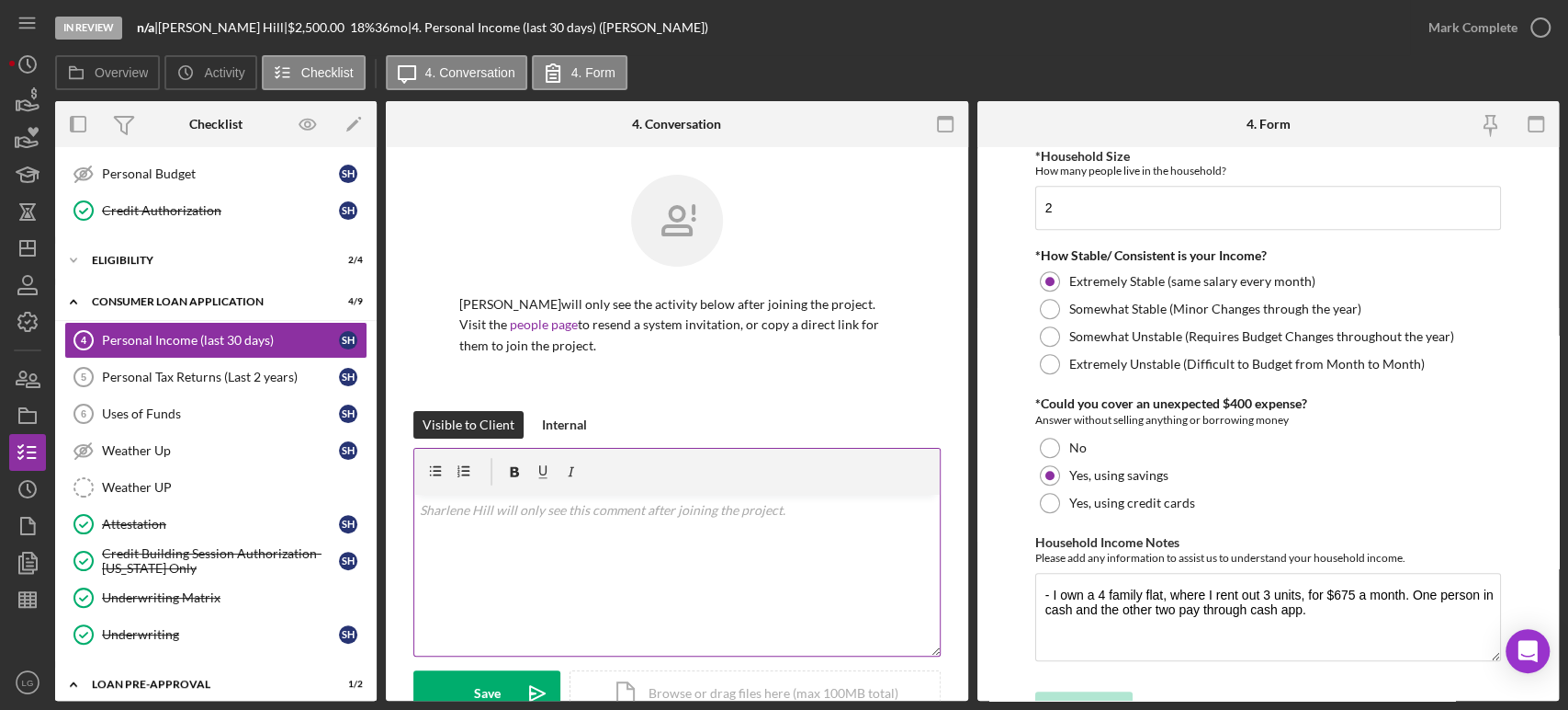
scroll to position [561, 0]
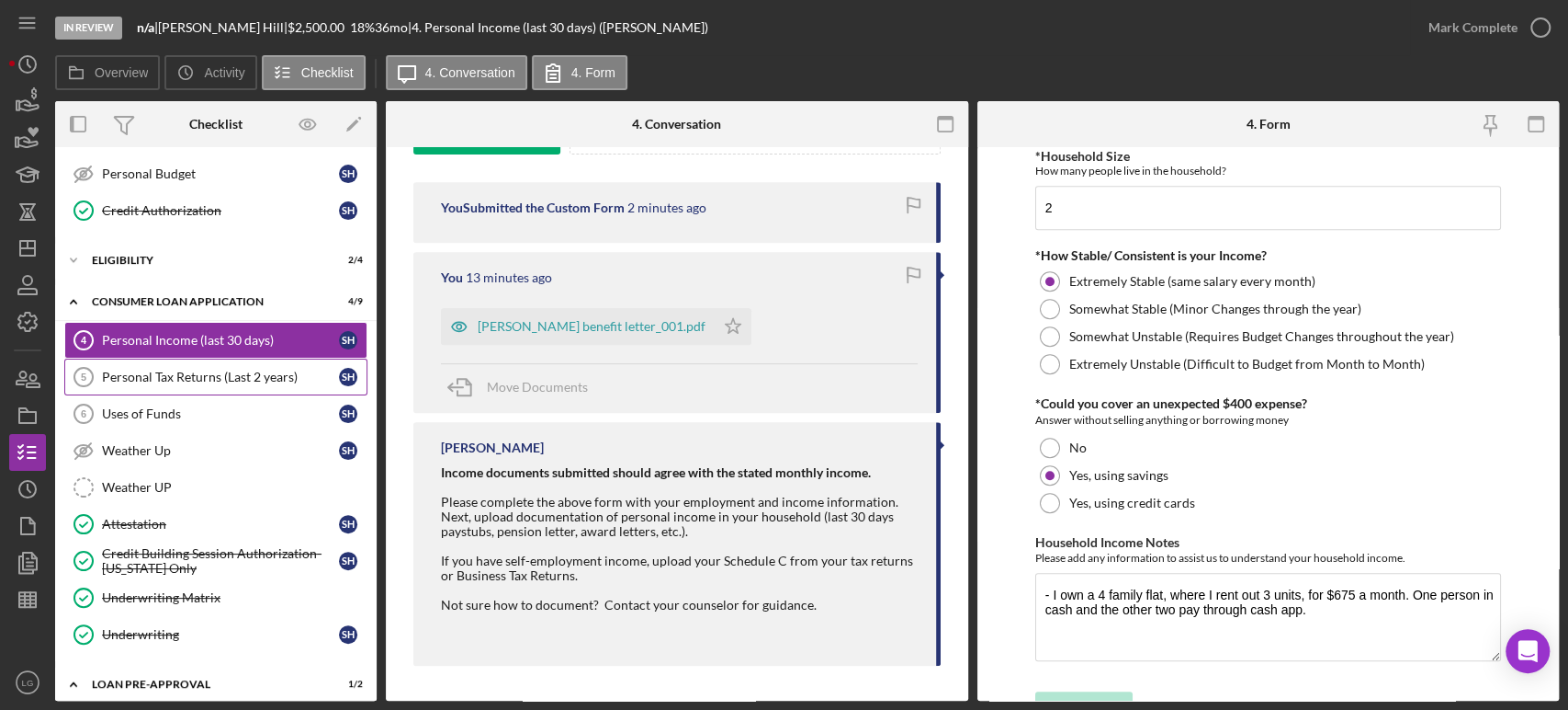
click at [228, 389] on link "Personal Tax Returns (Last 2 years) 5 Personal Tax Returns (Last 2 years) S H" at bounding box center [216, 377] width 303 height 37
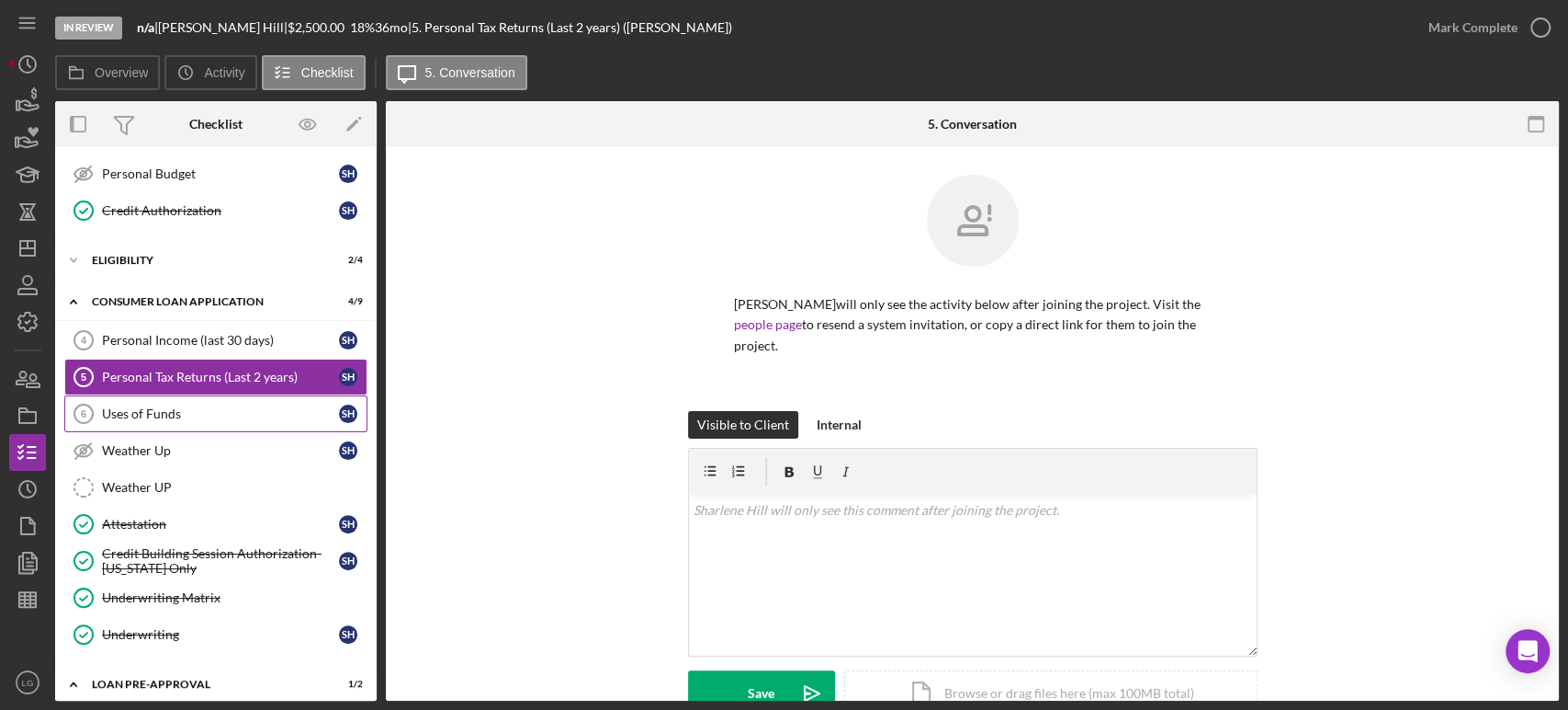
click at [238, 424] on link "Uses of Funds 6 Uses of Funds S H" at bounding box center [216, 413] width 303 height 37
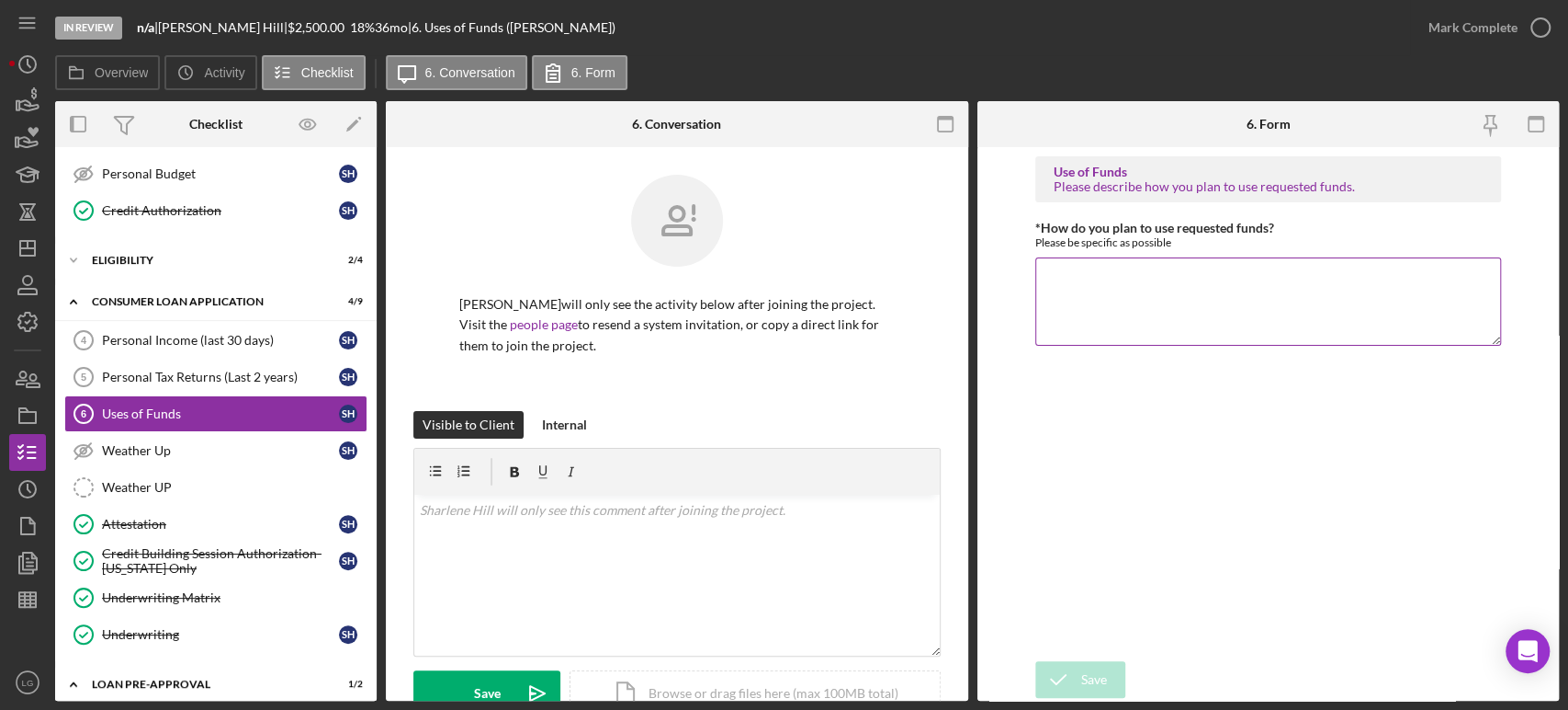
click at [1143, 299] on textarea "*How do you plan to use requested funds?" at bounding box center [1269, 300] width 465 height 88
type textarea "- tuckpointing and waterbill"
click at [1103, 682] on div "Save" at bounding box center [1094, 679] width 26 height 37
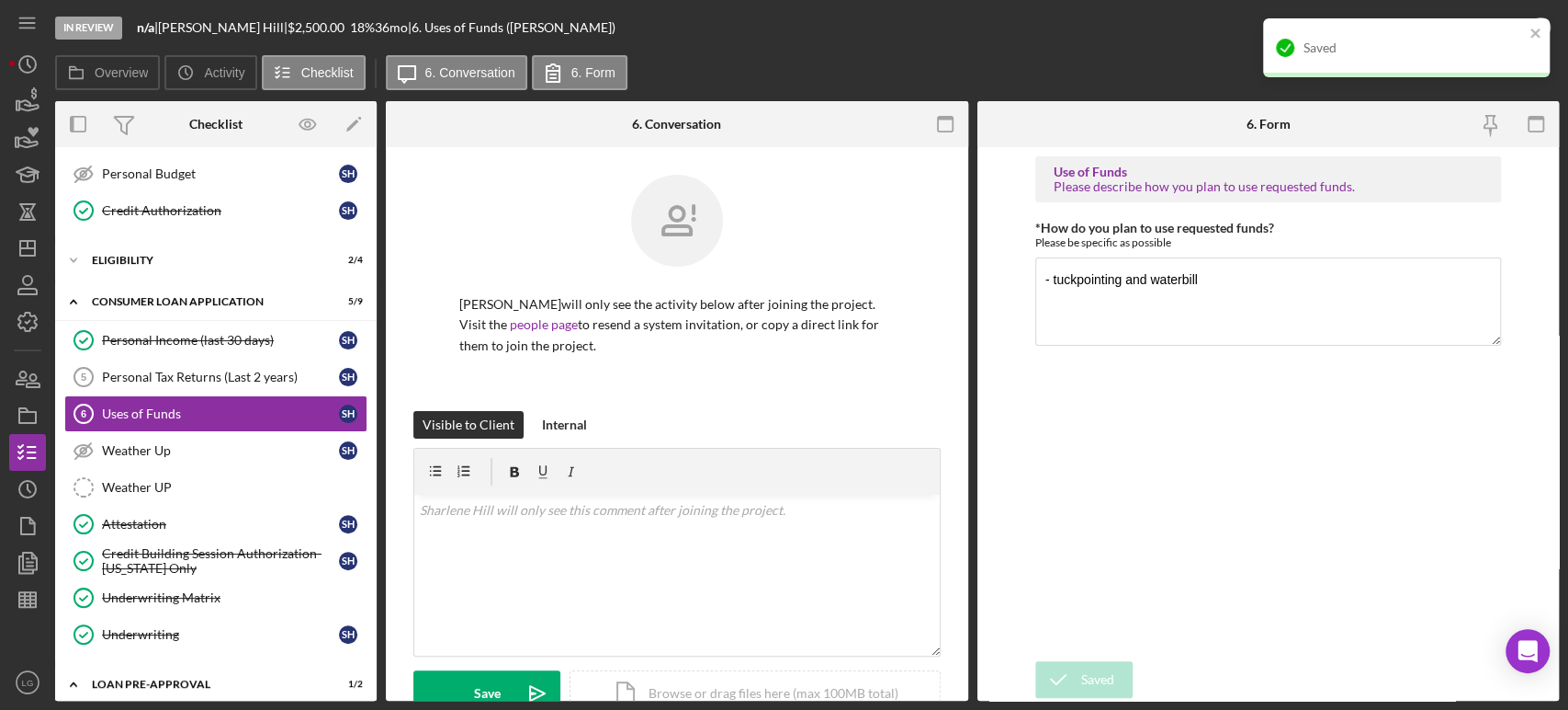
scroll to position [229, 0]
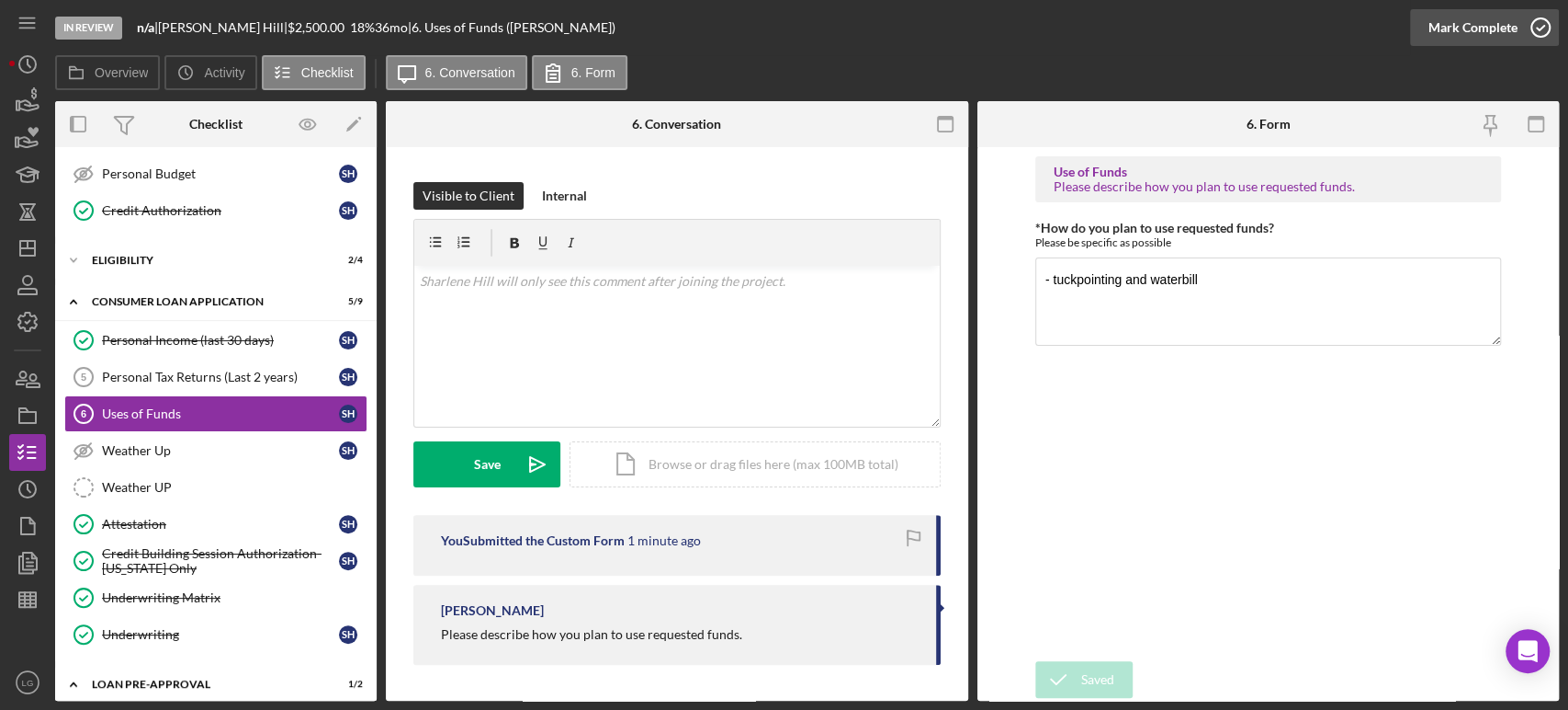
click at [1465, 40] on div "Mark Complete" at bounding box center [1473, 28] width 89 height 37
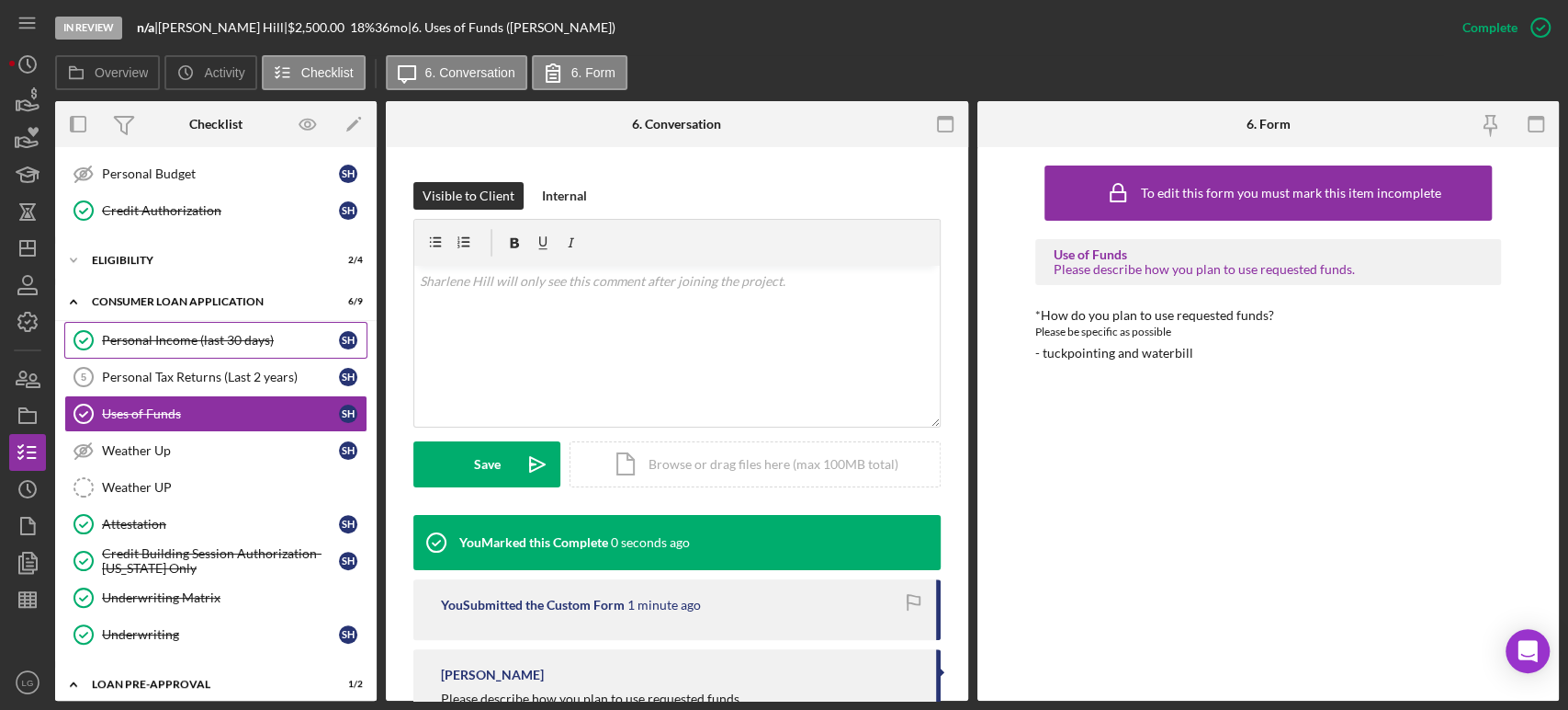
click at [294, 353] on link "Personal Income (last 30 days) Personal Income (last 30 days) S H" at bounding box center [216, 340] width 303 height 37
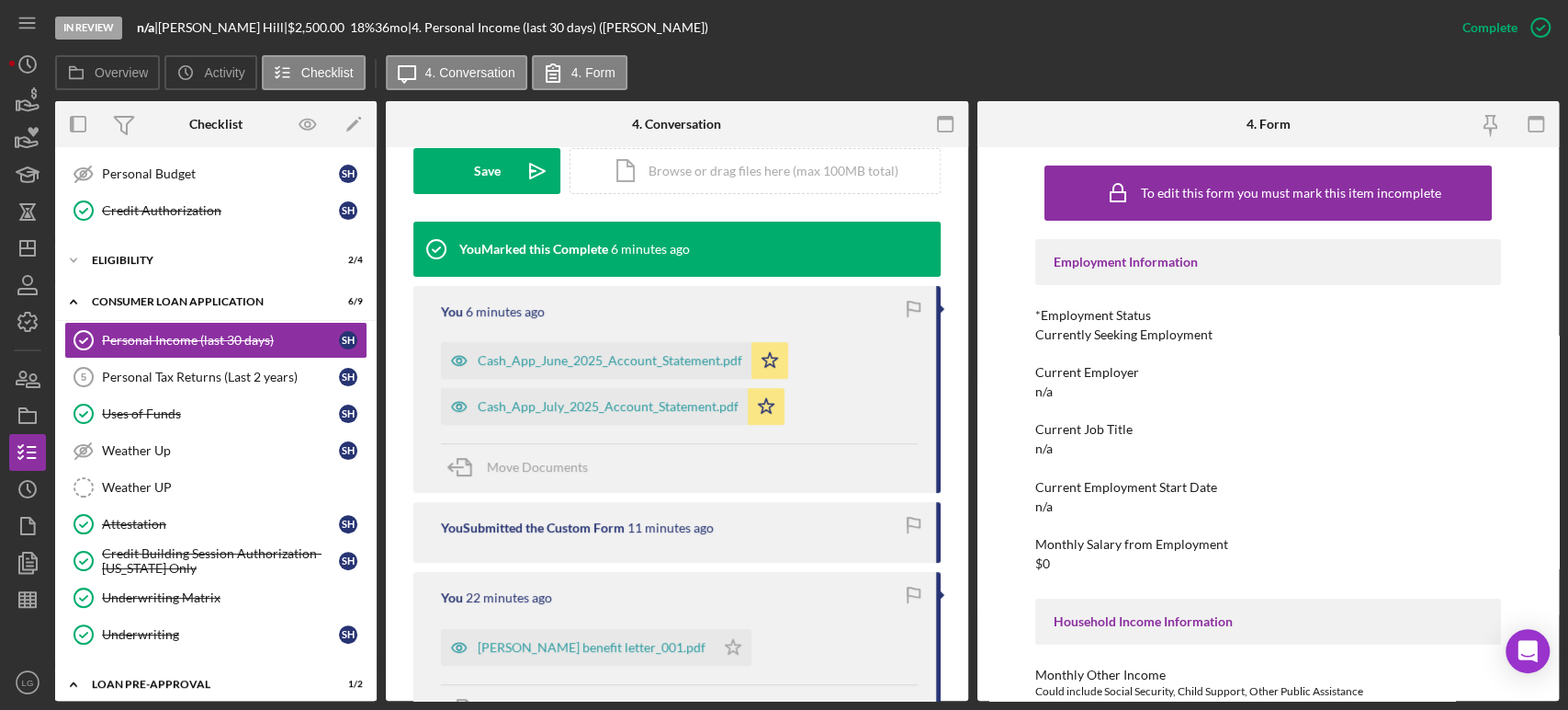
scroll to position [523, 0]
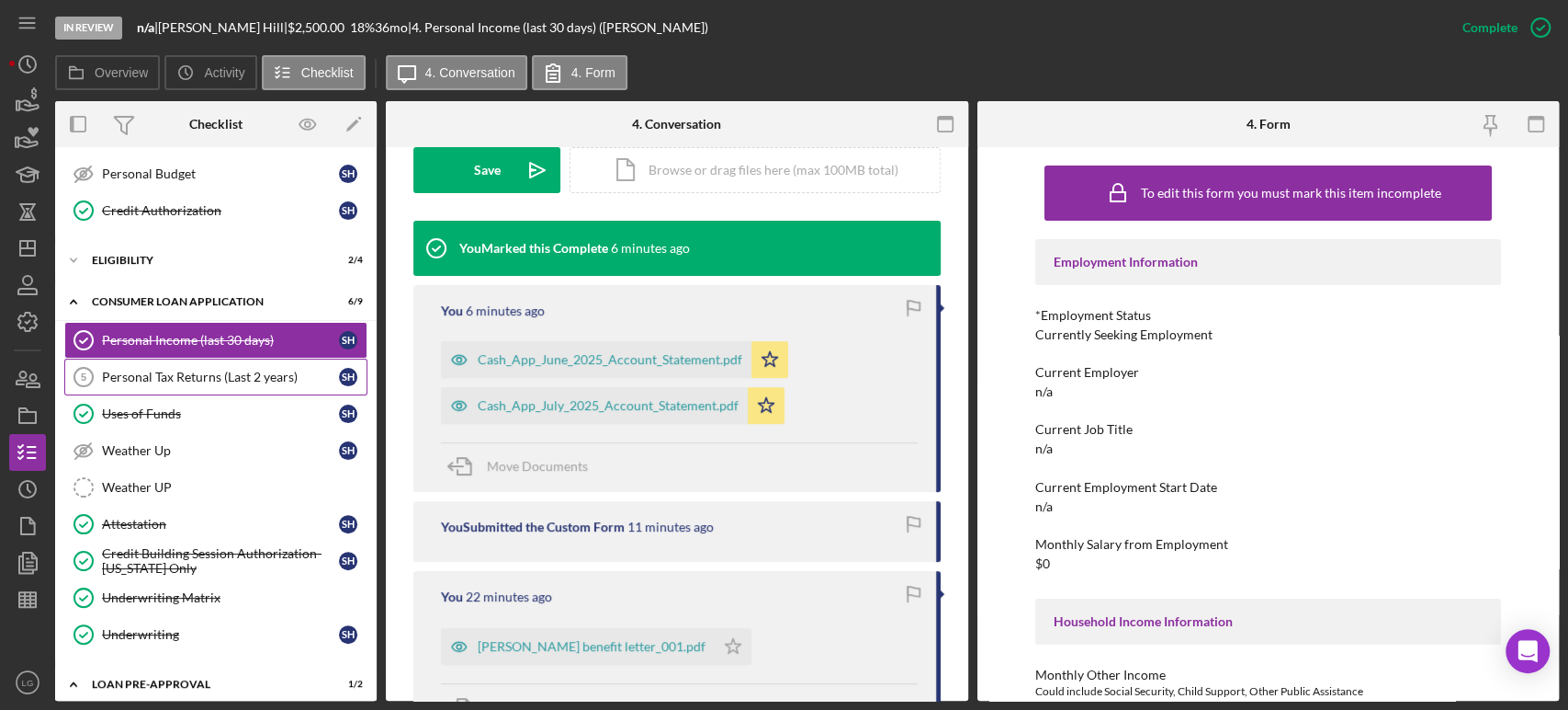
click at [191, 386] on link "Personal Tax Returns (Last 2 years) 5 Personal Tax Returns (Last 2 years) S H" at bounding box center [216, 377] width 303 height 37
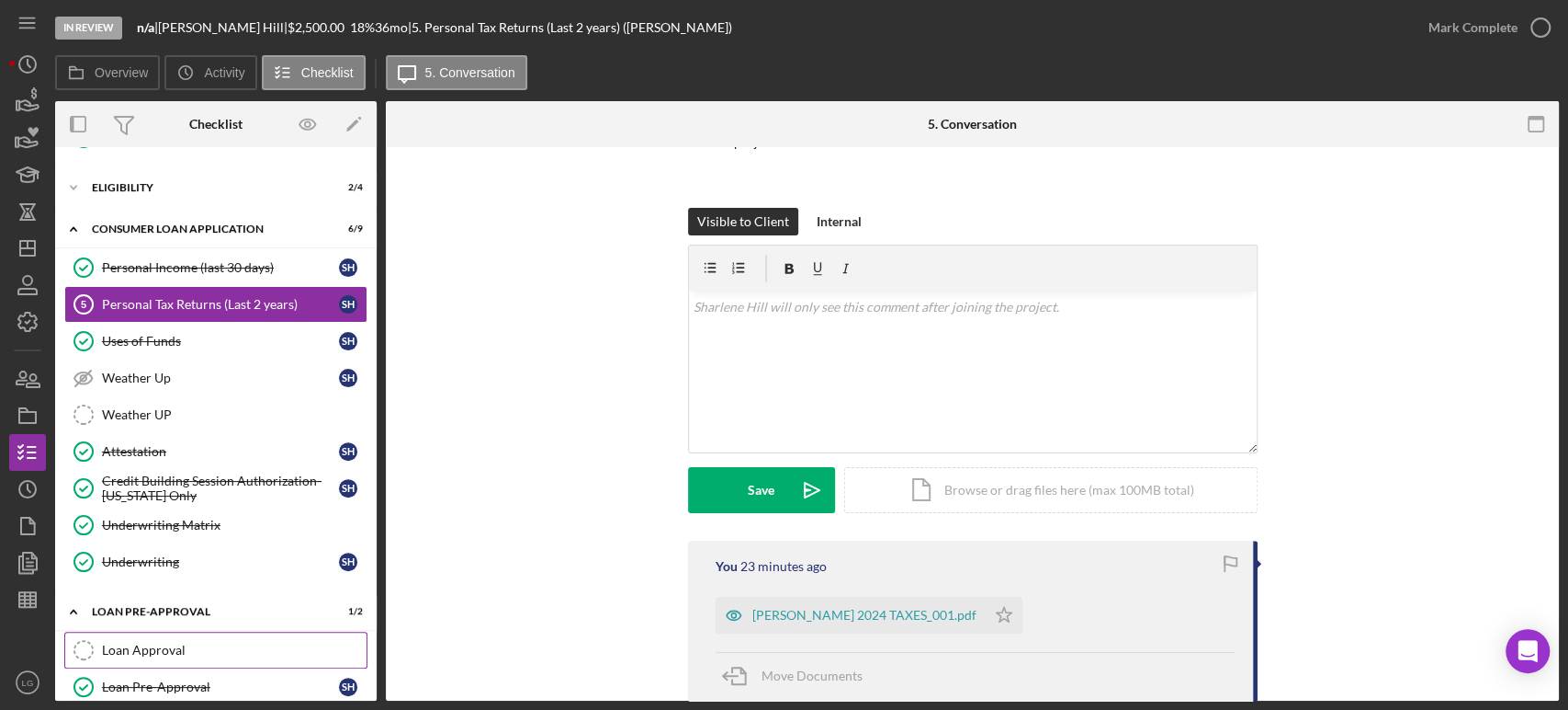
scroll to position [314, 0]
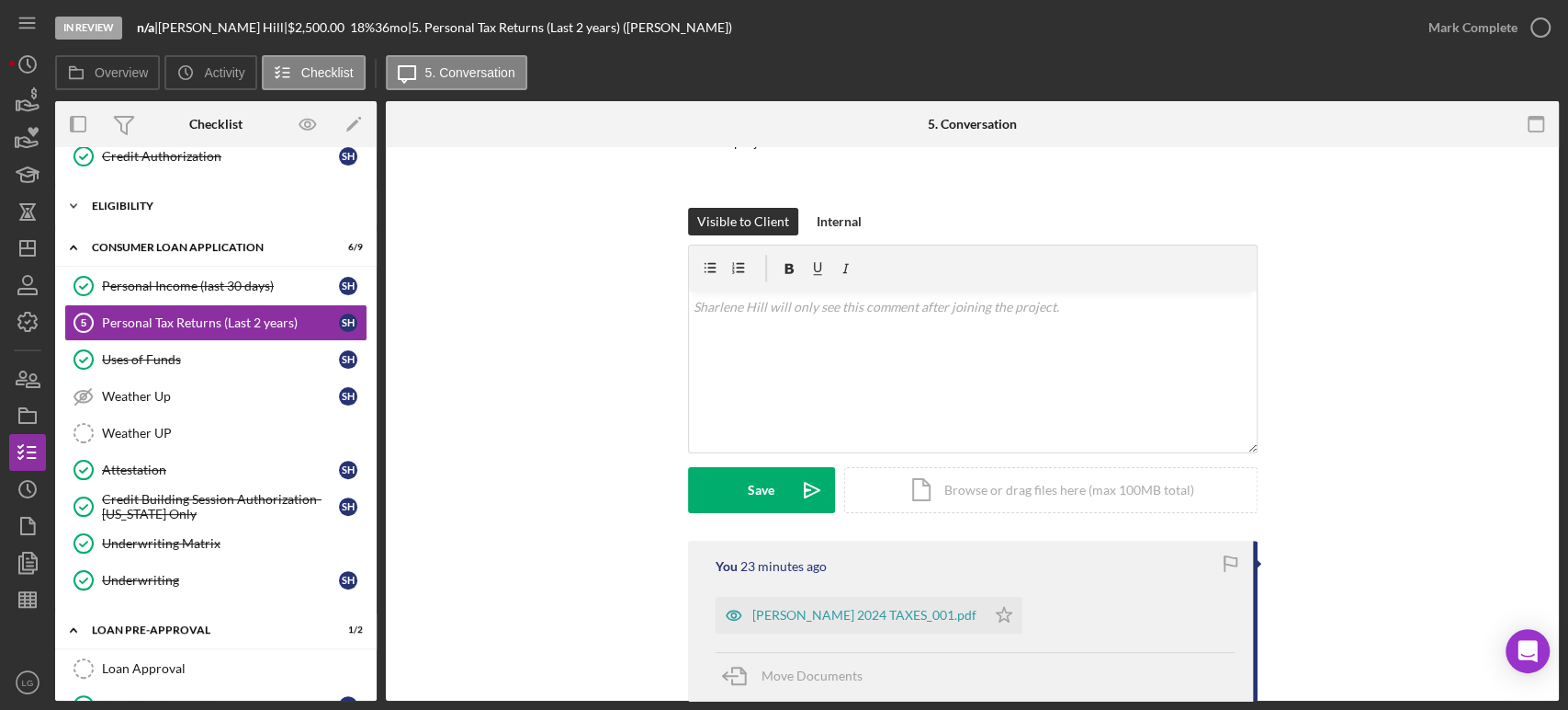
click at [222, 210] on div "Icon/Expander Eligibility 2 / 4" at bounding box center [215, 206] width 322 height 37
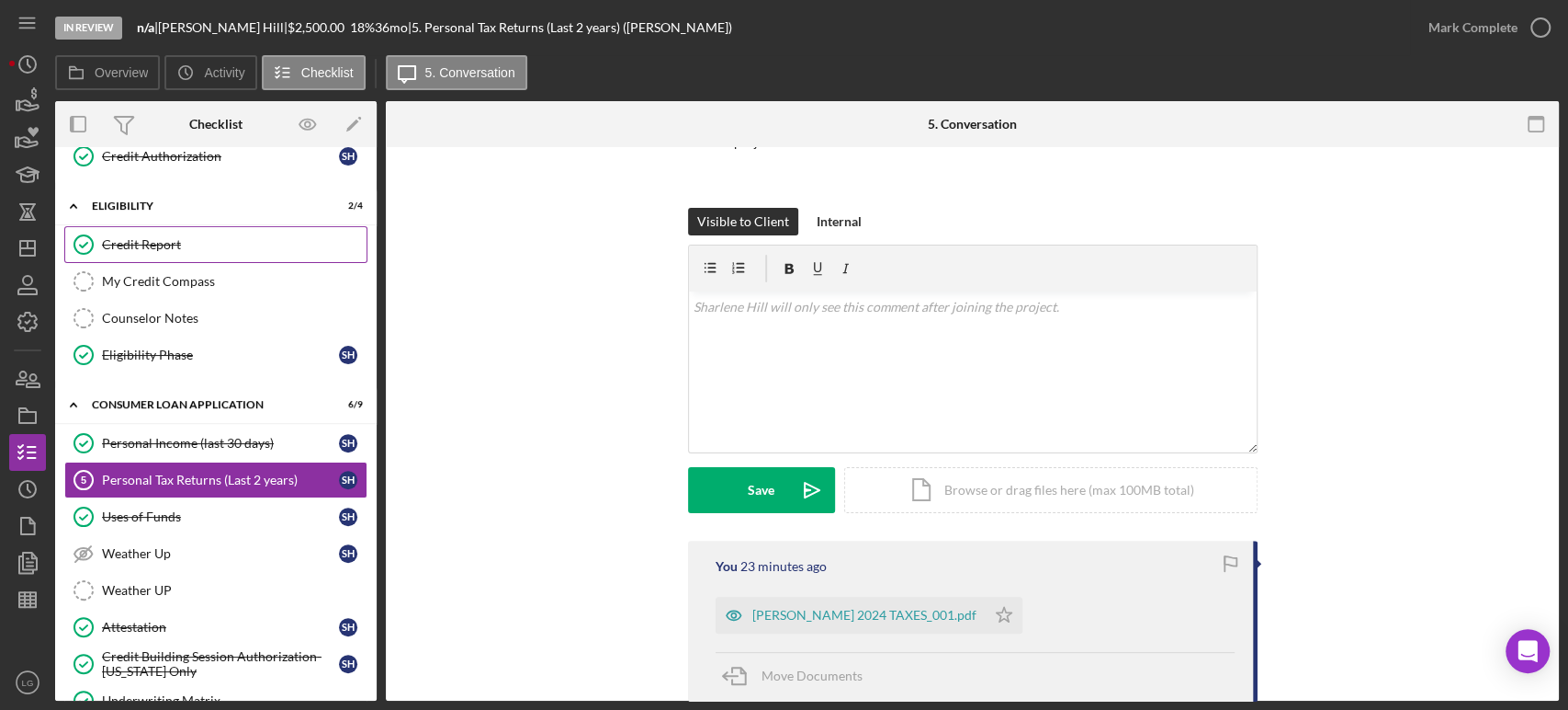
click at [186, 255] on link "Credit Report Credit Report" at bounding box center [216, 244] width 303 height 37
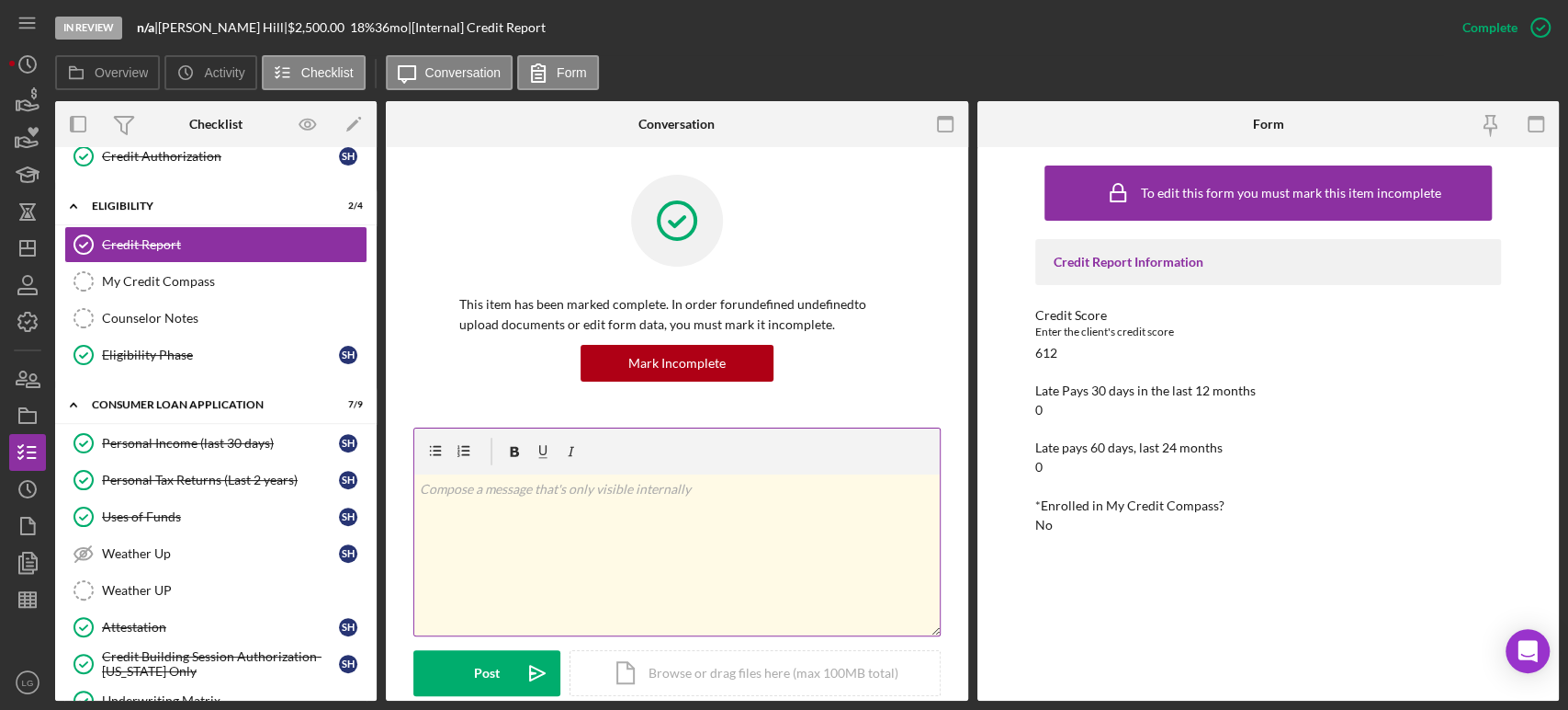
scroll to position [542, 0]
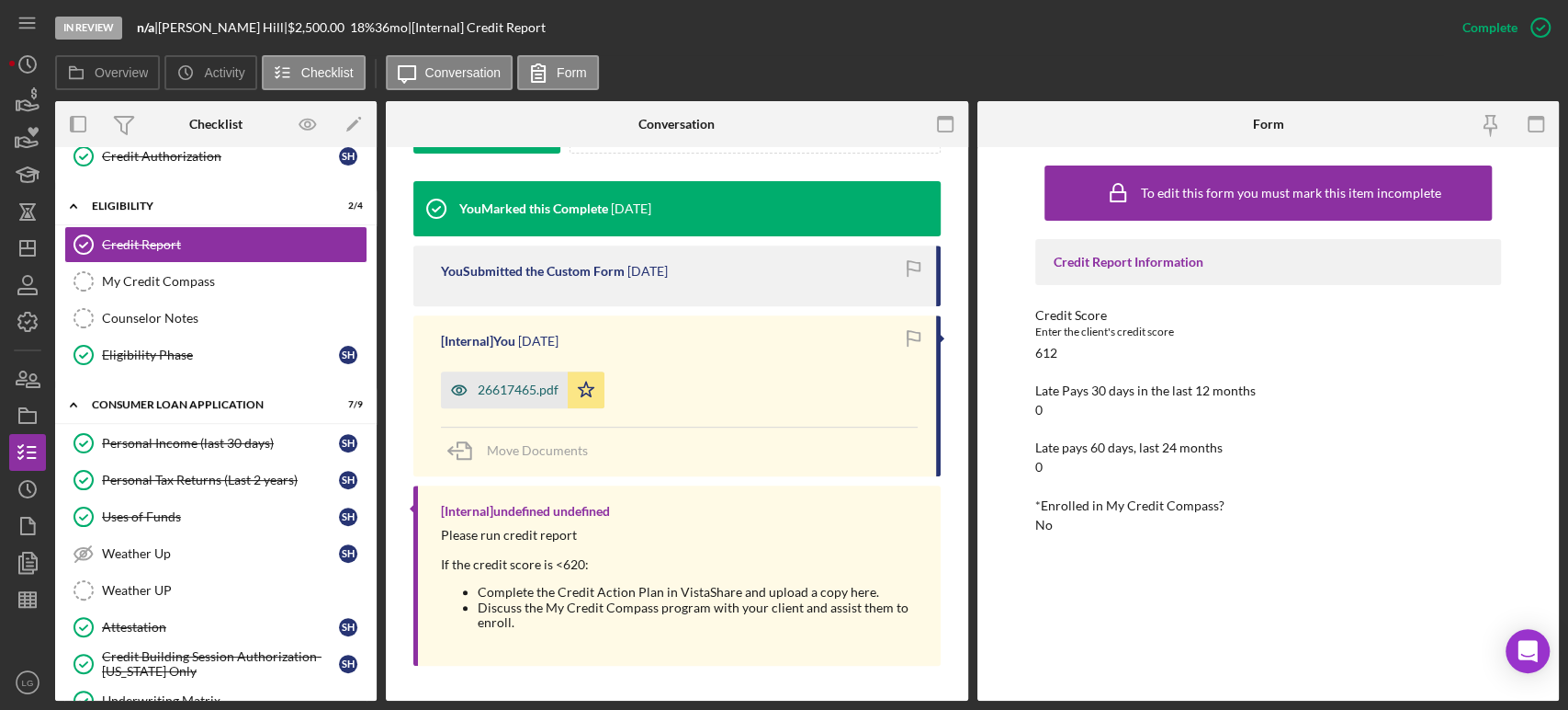
click at [513, 404] on div "26617465.pdf" at bounding box center [504, 389] width 126 height 37
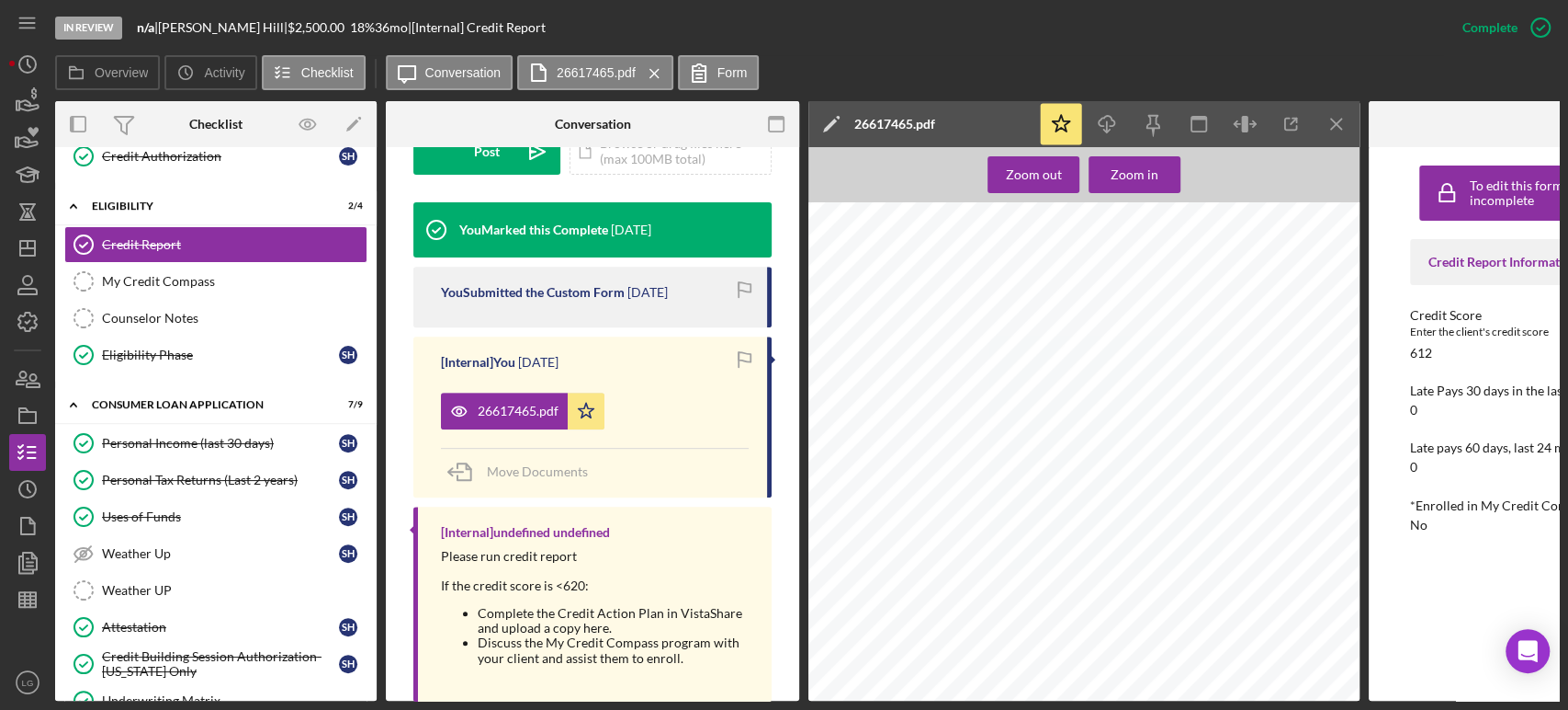
scroll to position [1536, 0]
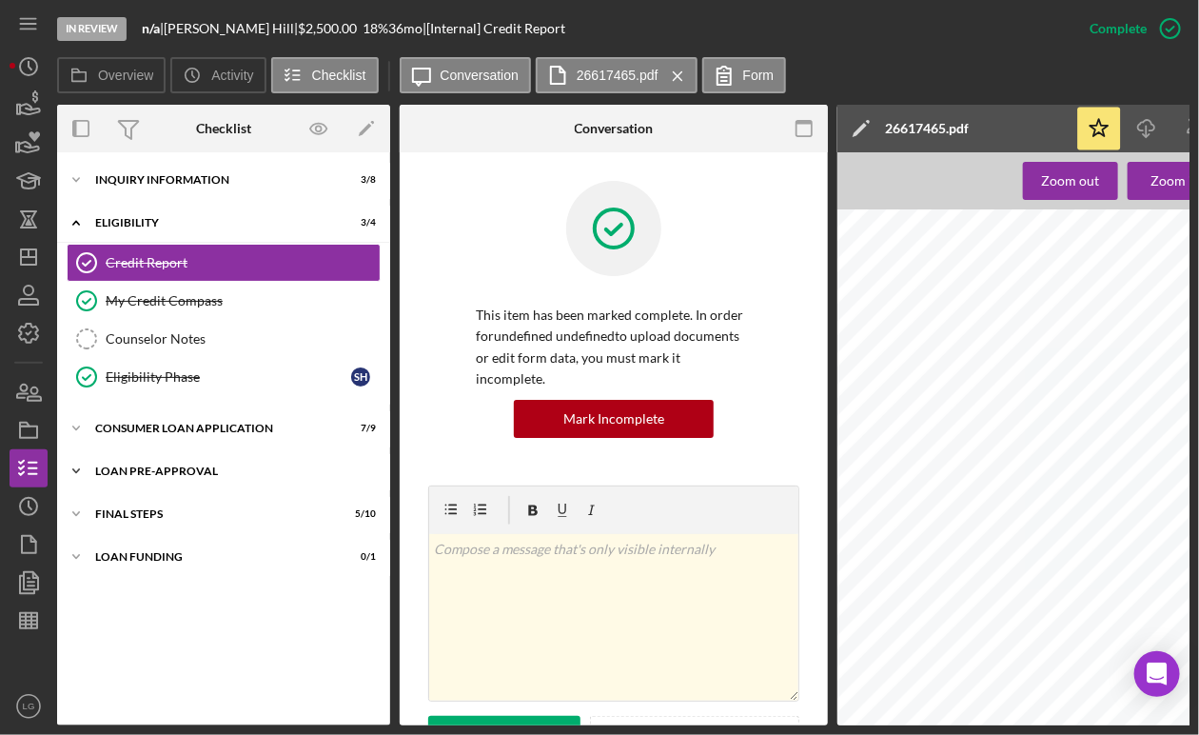
click at [285, 474] on div "Loan Pre-Approval" at bounding box center [230, 470] width 271 height 11
click at [293, 188] on div "Icon/Expander Inquiry Information 3 / 8" at bounding box center [223, 180] width 333 height 38
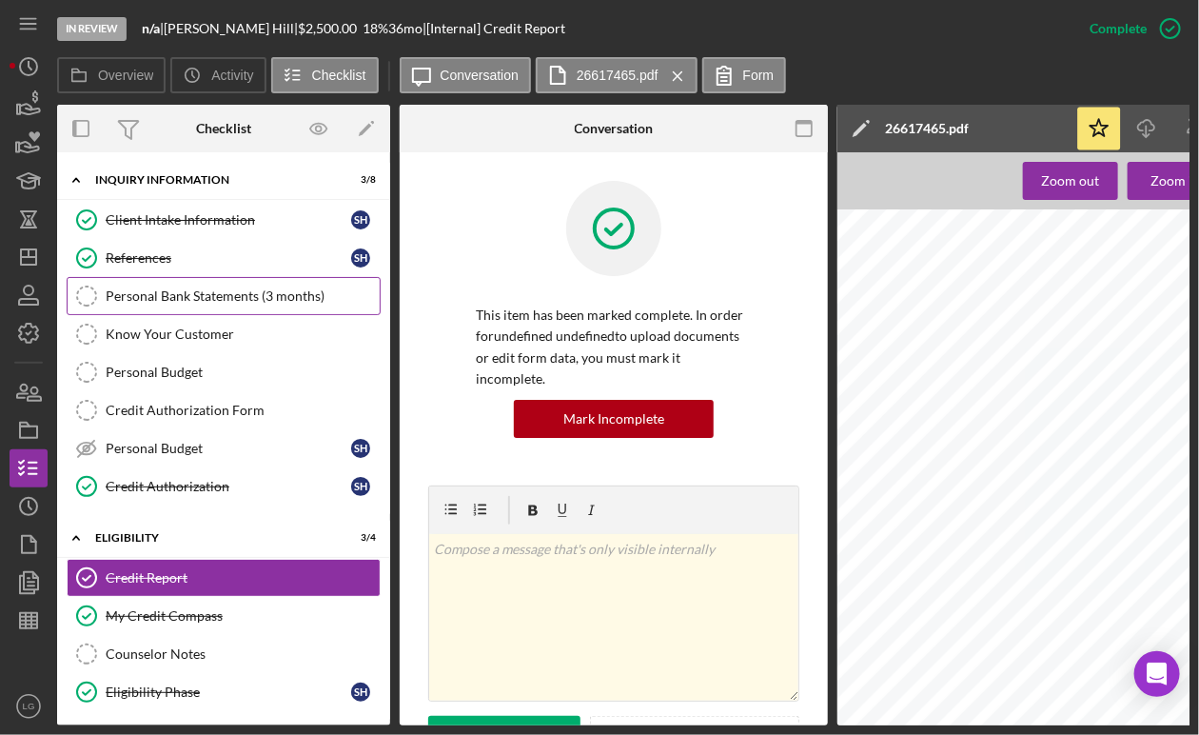
click at [228, 294] on div "Personal Bank Statements (3 months)" at bounding box center [243, 295] width 274 height 15
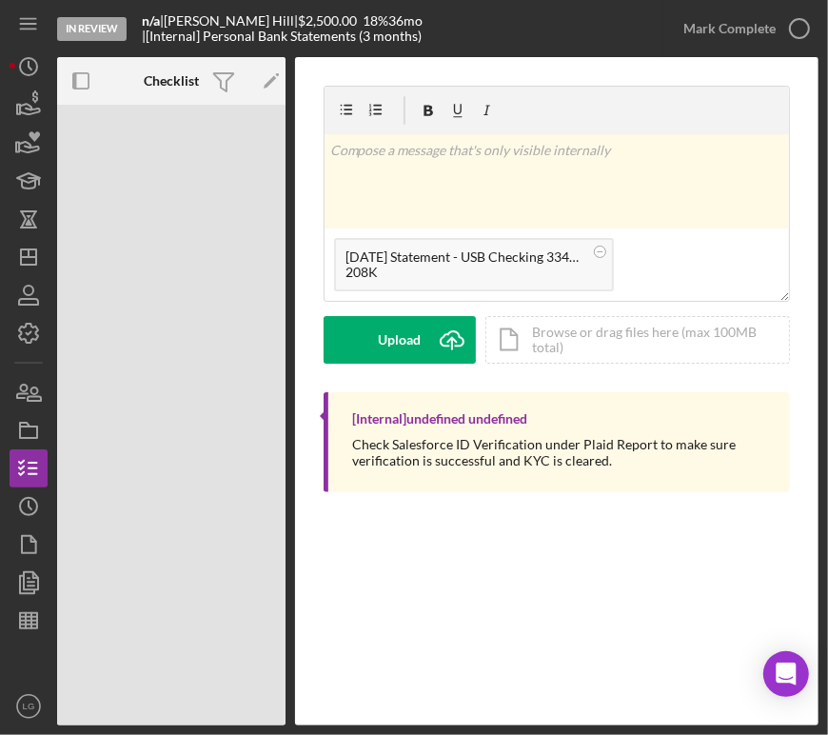
click at [823, 132] on div "In Review n/a | [PERSON_NAME] | $2,500.00 18 % 36 mo | [Internal] Personal Bank…" at bounding box center [414, 367] width 828 height 735
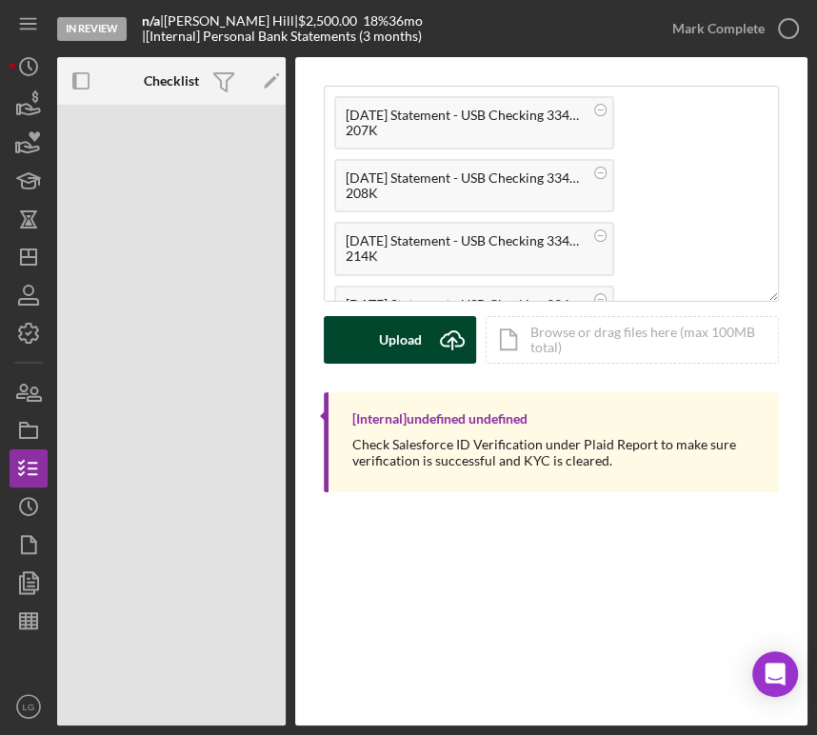
click at [409, 355] on div "Upload" at bounding box center [400, 340] width 43 height 48
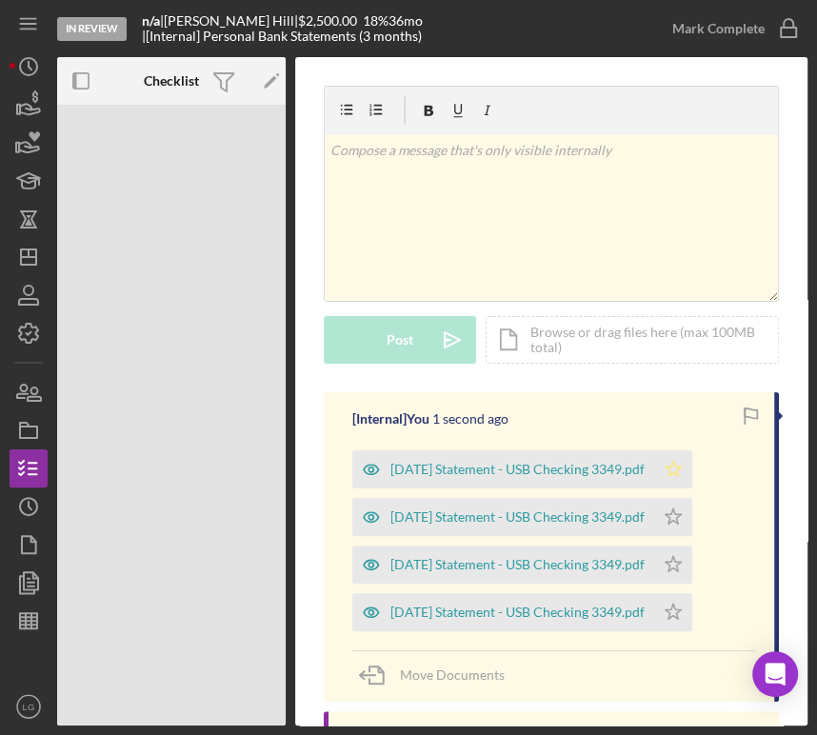
click at [692, 467] on icon "Icon/Star" at bounding box center [673, 469] width 38 height 38
click at [692, 508] on icon "Icon/Star" at bounding box center [673, 517] width 38 height 38
click at [681, 561] on polygon "button" at bounding box center [673, 563] width 16 height 15
click at [692, 605] on icon "Icon/Star" at bounding box center [673, 612] width 38 height 38
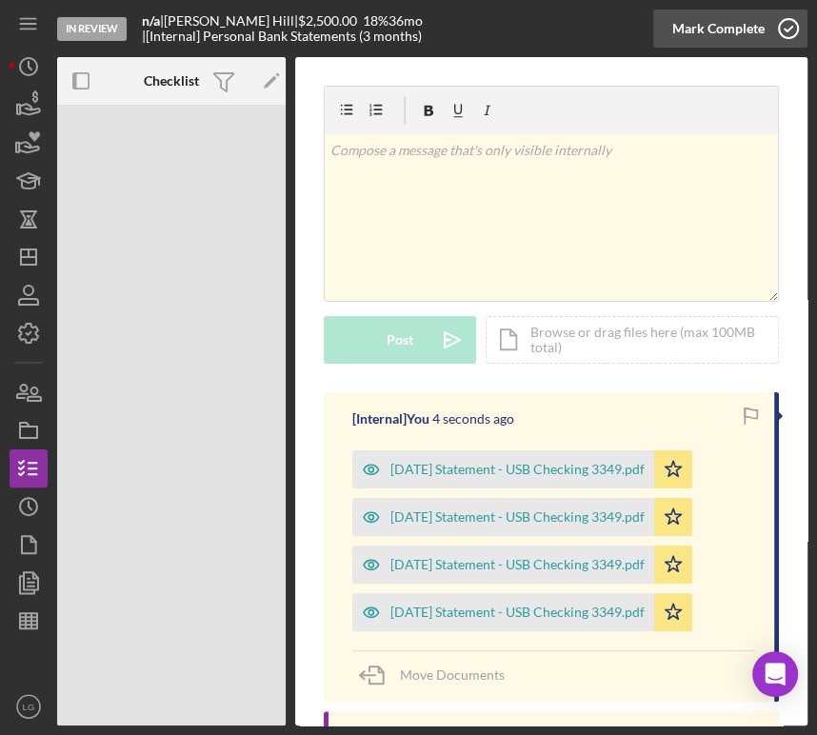
click at [731, 33] on div "Mark Complete" at bounding box center [718, 29] width 92 height 38
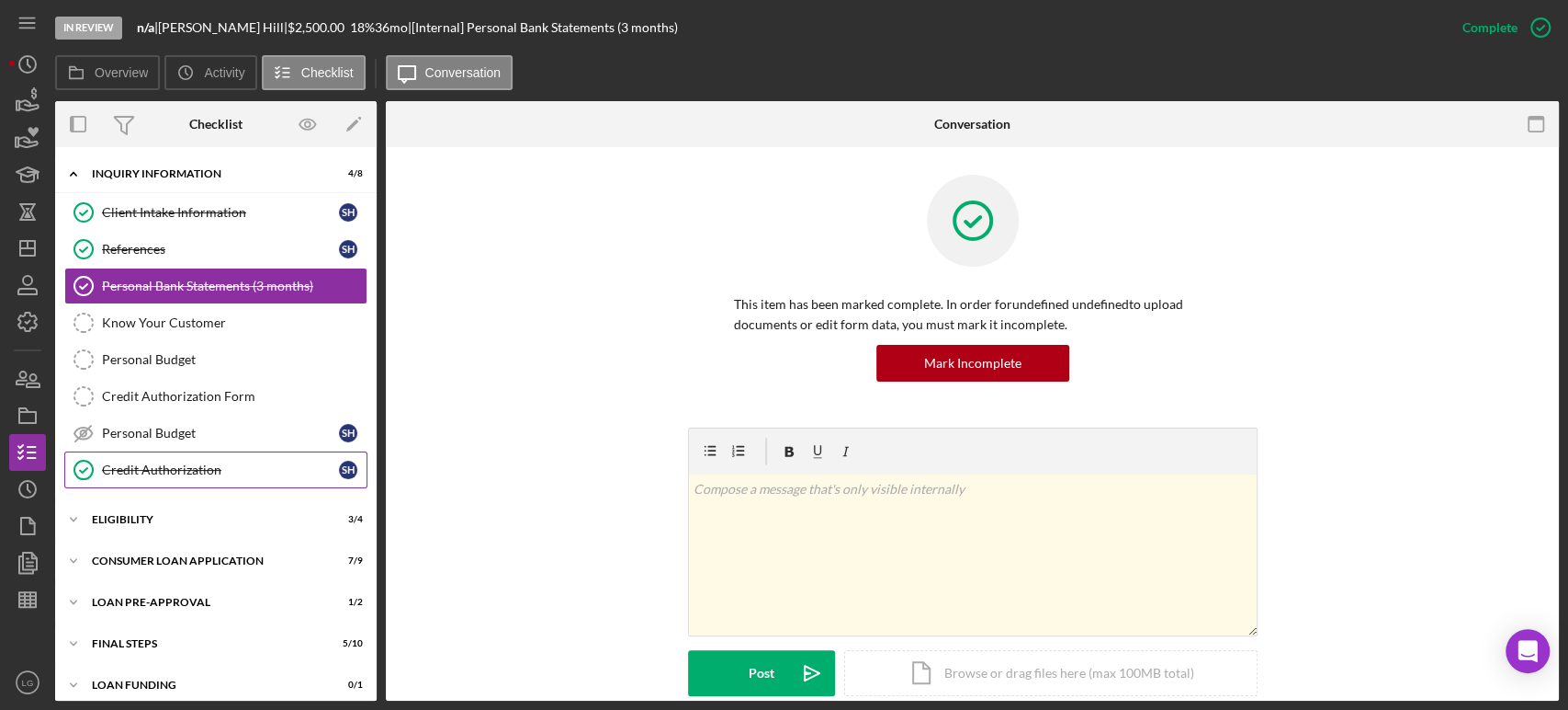
scroll to position [10, 0]
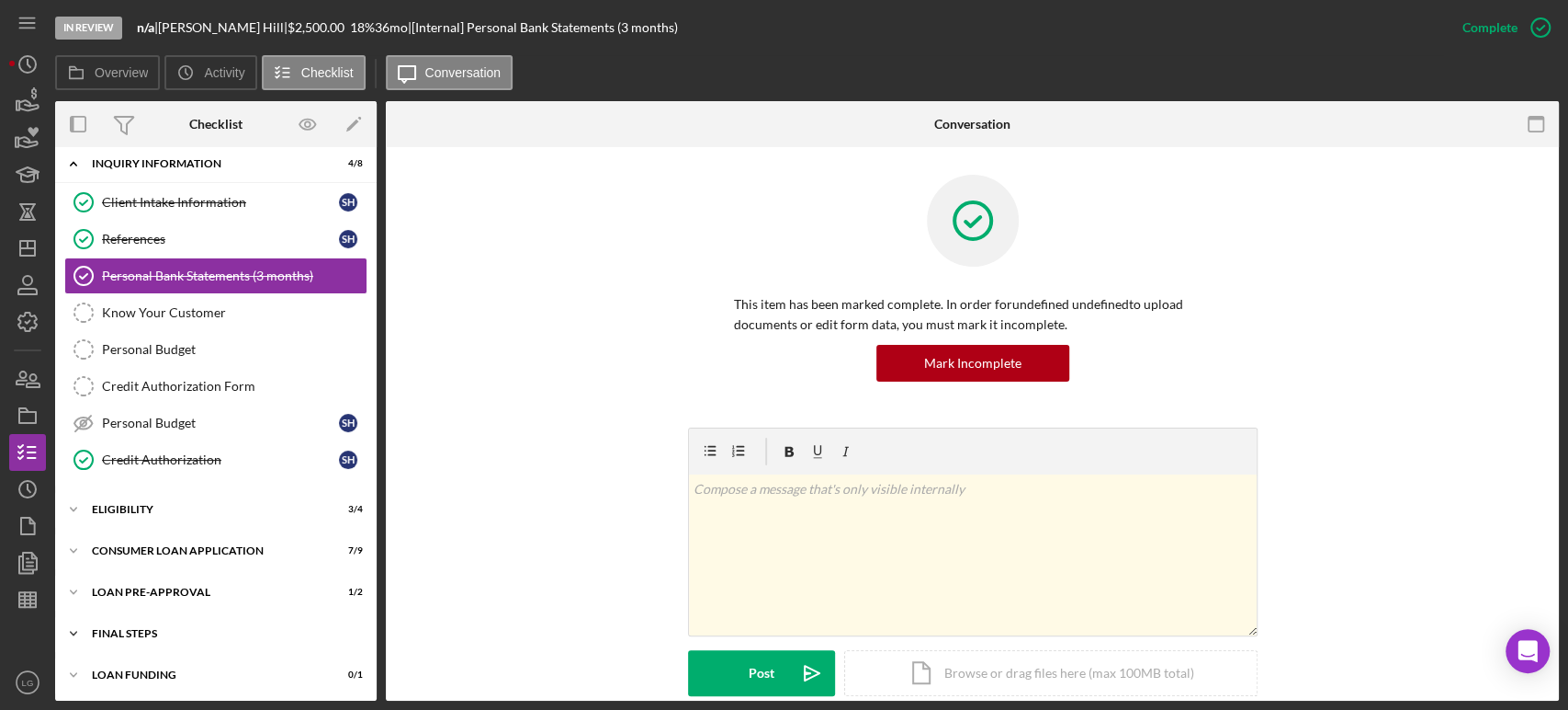
click at [208, 623] on div "Icon/Expander FINAL STEPS 5 / 10" at bounding box center [215, 634] width 322 height 37
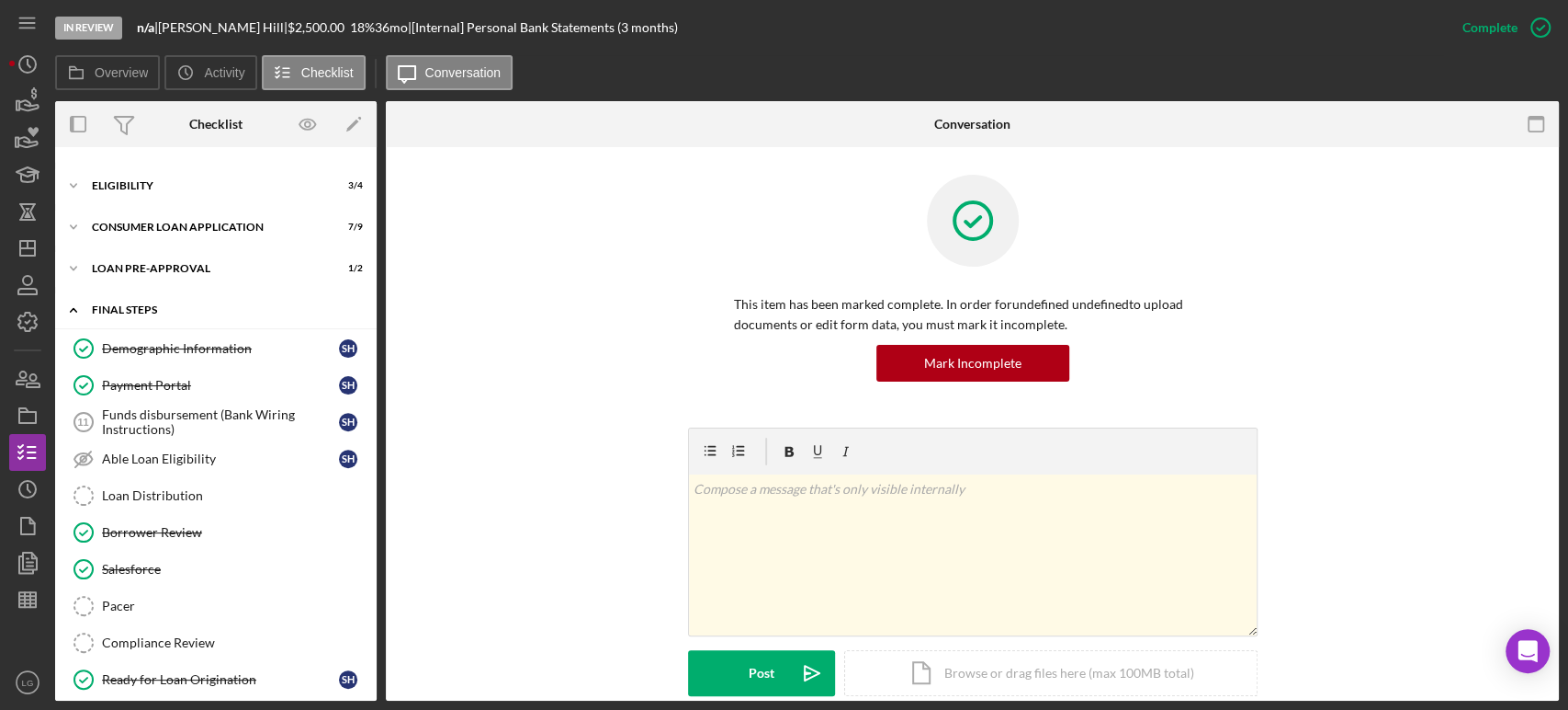
scroll to position [363, 0]
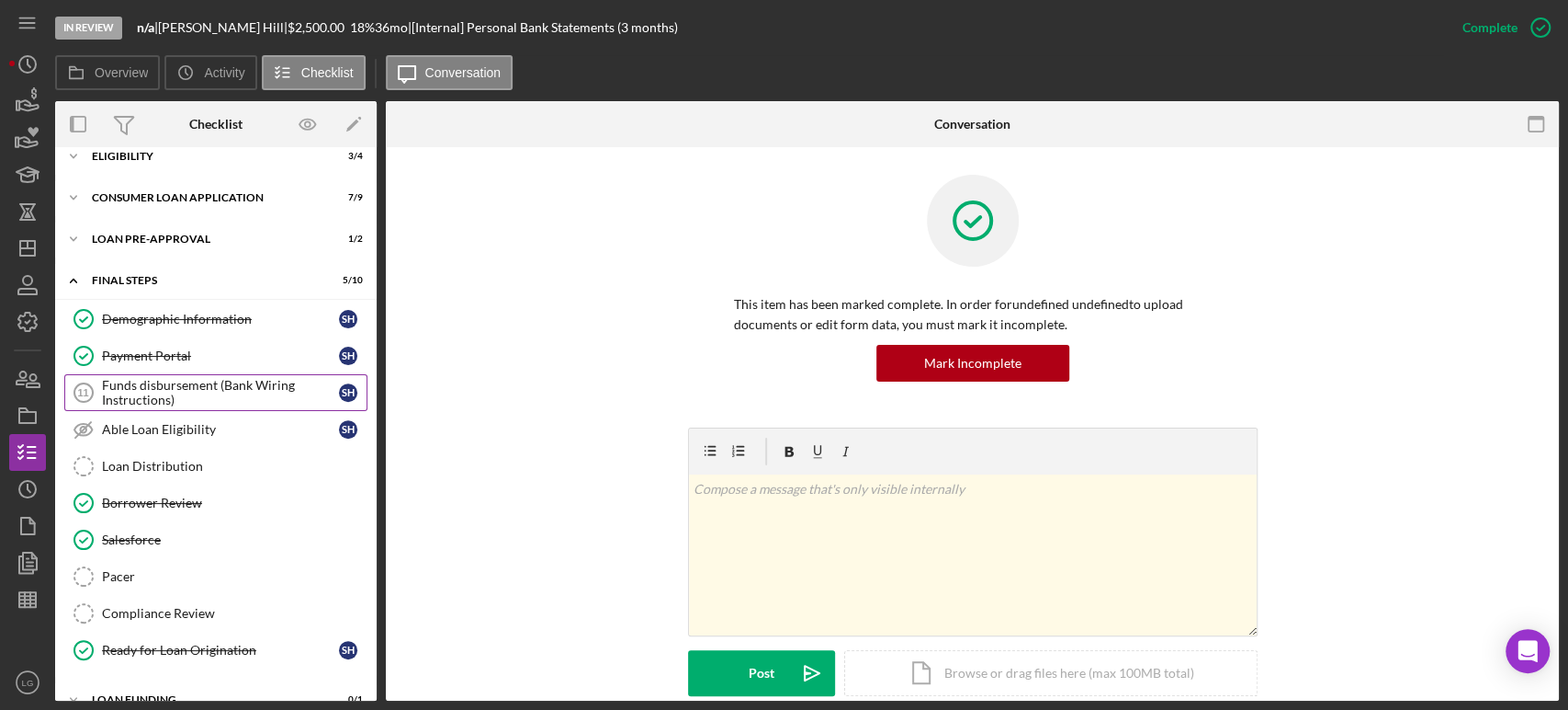
click at [199, 405] on link "Funds disbursement (Bank Wiring Instructions) 11 Funds disbursement (Bank Wirin…" at bounding box center [216, 392] width 303 height 37
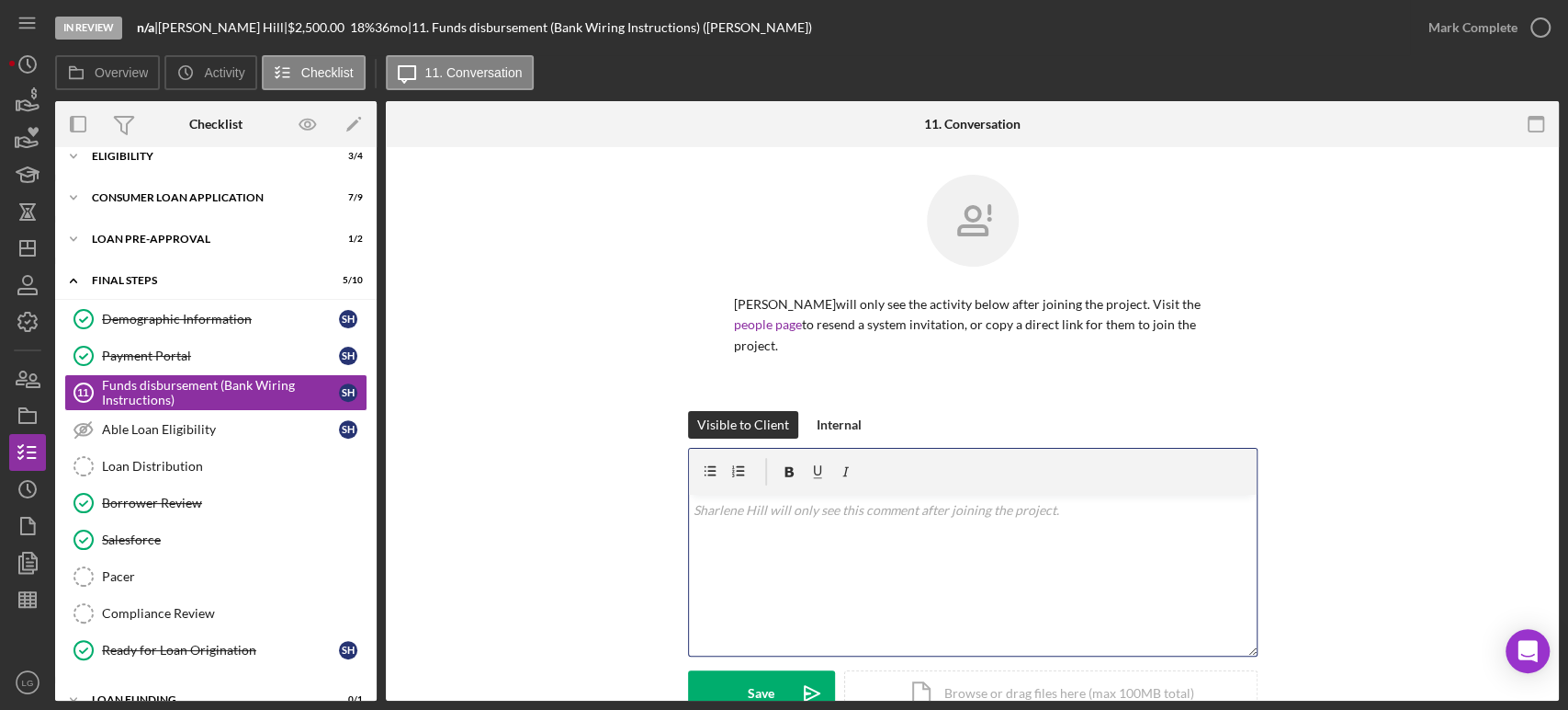
click at [881, 512] on div "v Color teal Color pink Remove color Add row above Add row below Add column bef…" at bounding box center [973, 575] width 568 height 161
click at [759, 670] on div "Save" at bounding box center [762, 694] width 27 height 46
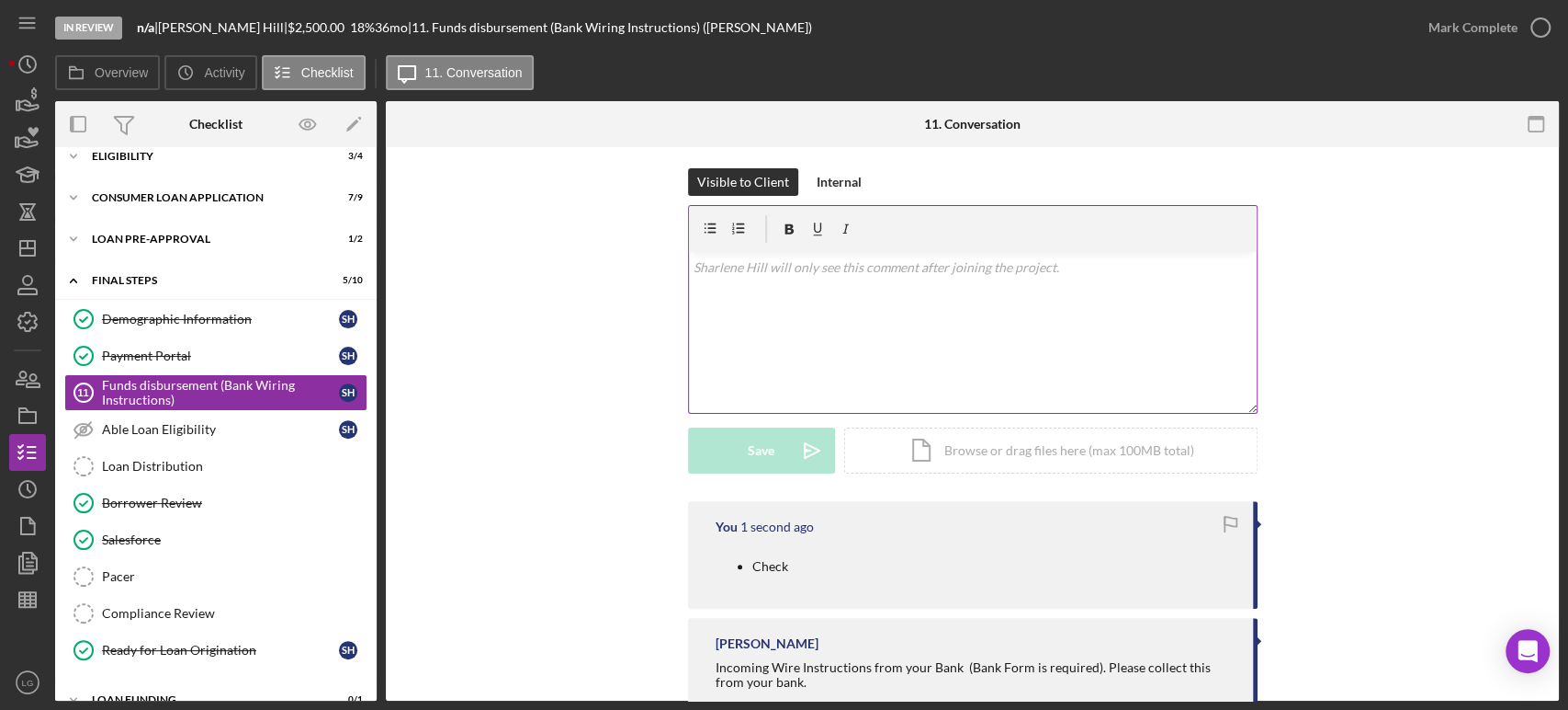
scroll to position [284, 0]
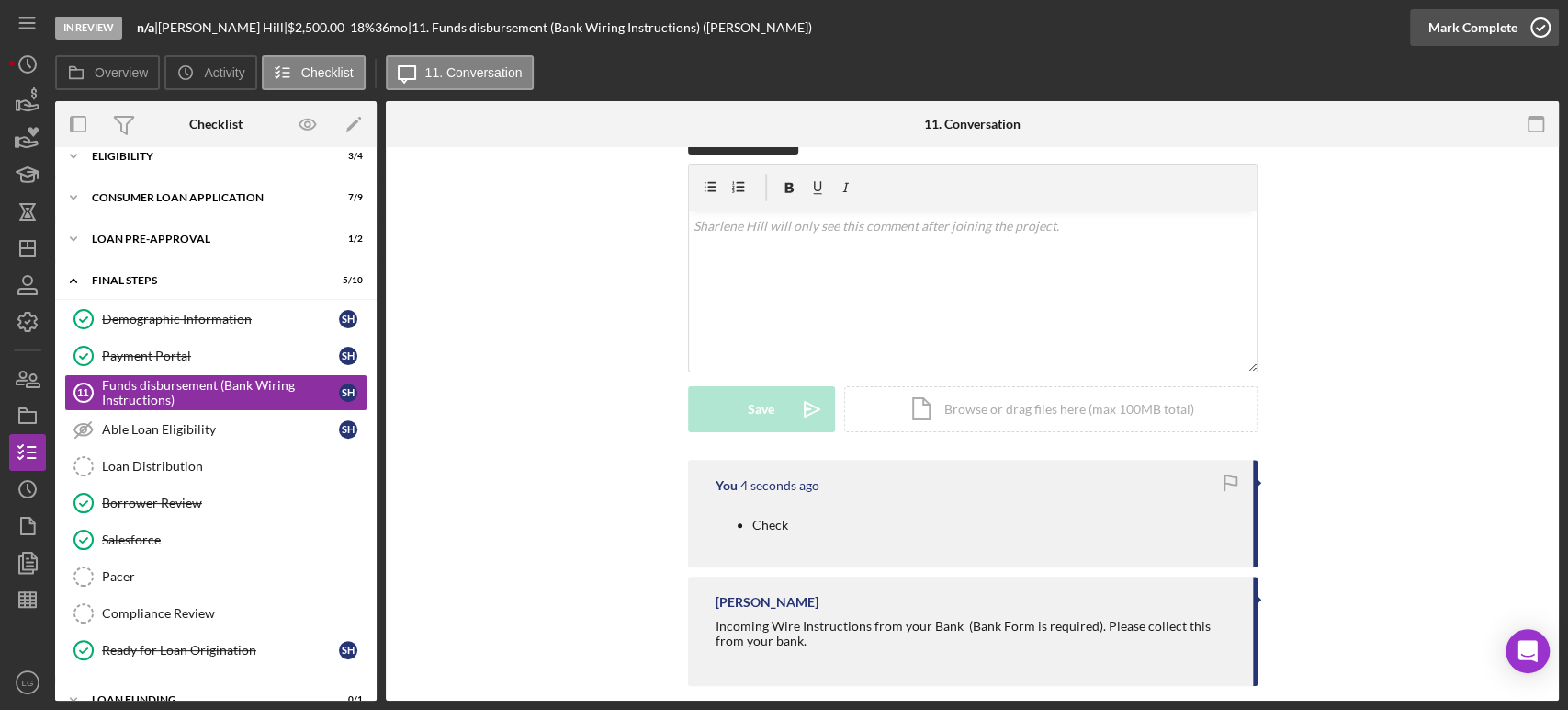
drag, startPoint x: 1430, startPoint y: 30, endPoint x: 1448, endPoint y: 42, distance: 21.6
click at [1448, 42] on div "Mark Complete" at bounding box center [1473, 28] width 89 height 37
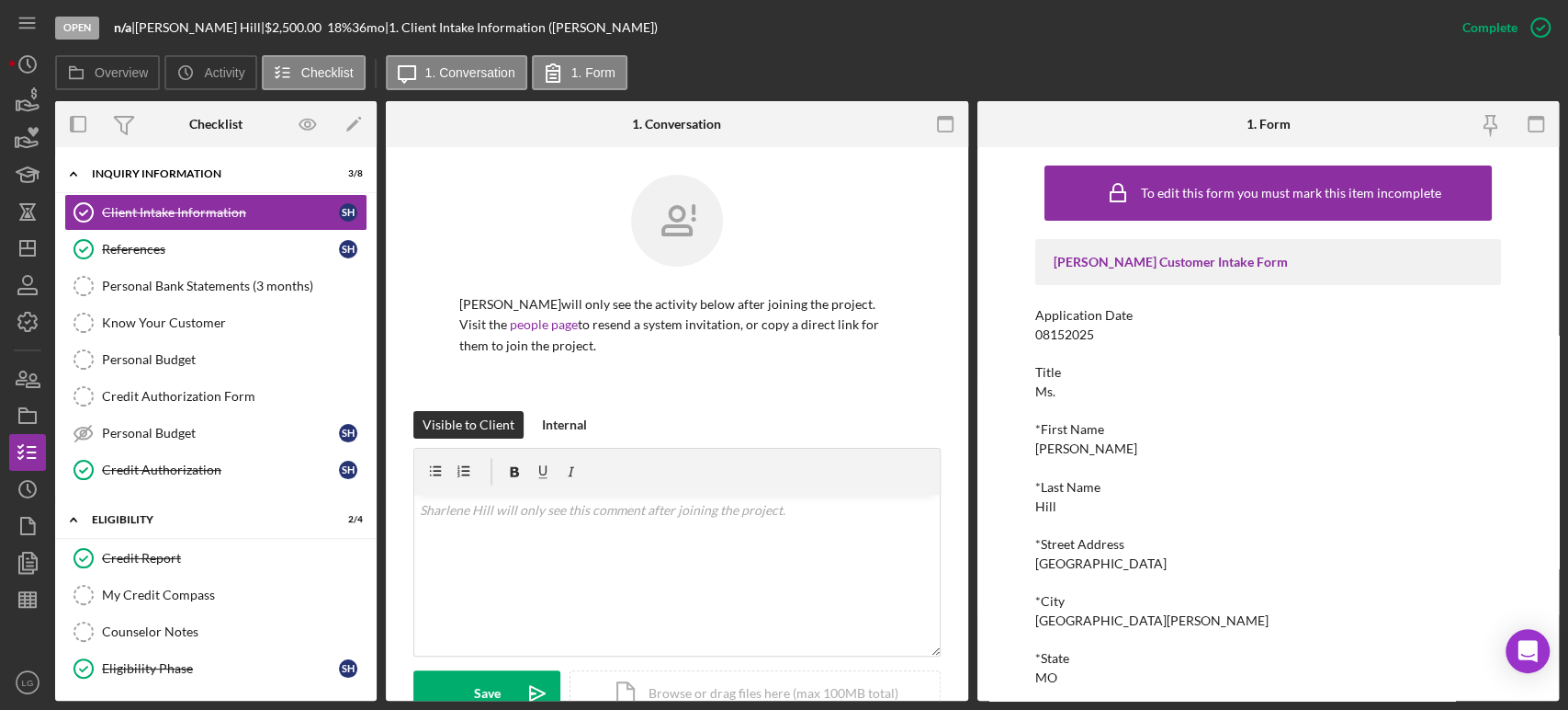
scroll to position [452, 0]
